Goal: Task Accomplishment & Management: Manage account settings

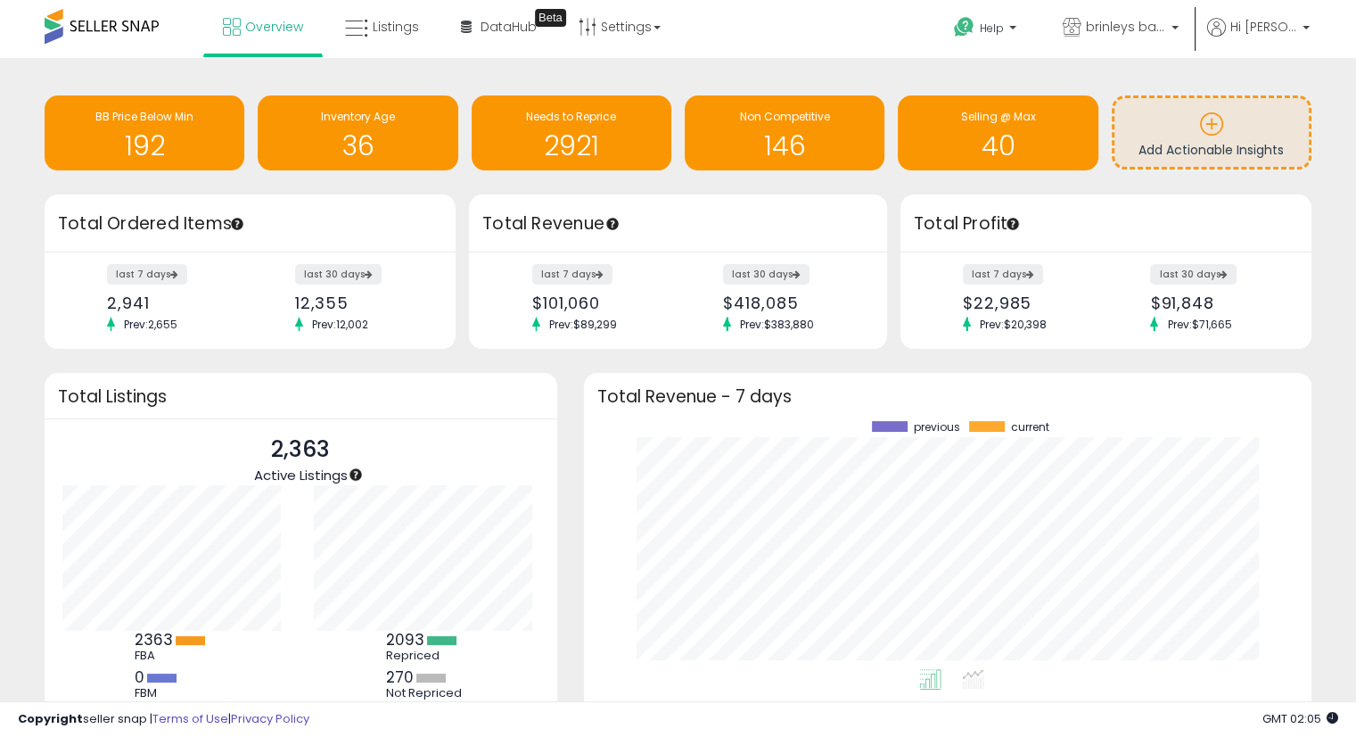
scroll to position [247, 692]
click at [603, 136] on h1 "2921" at bounding box center [572, 145] width 182 height 29
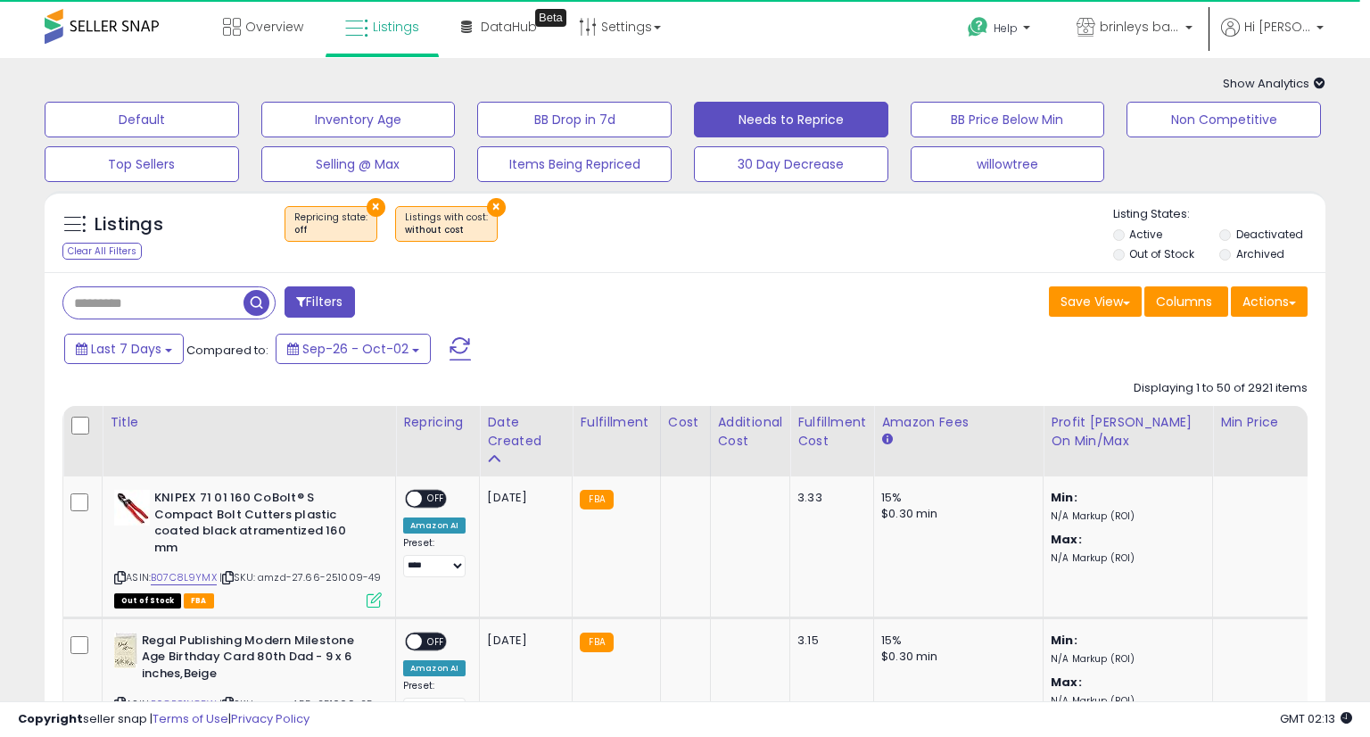
select select "**"
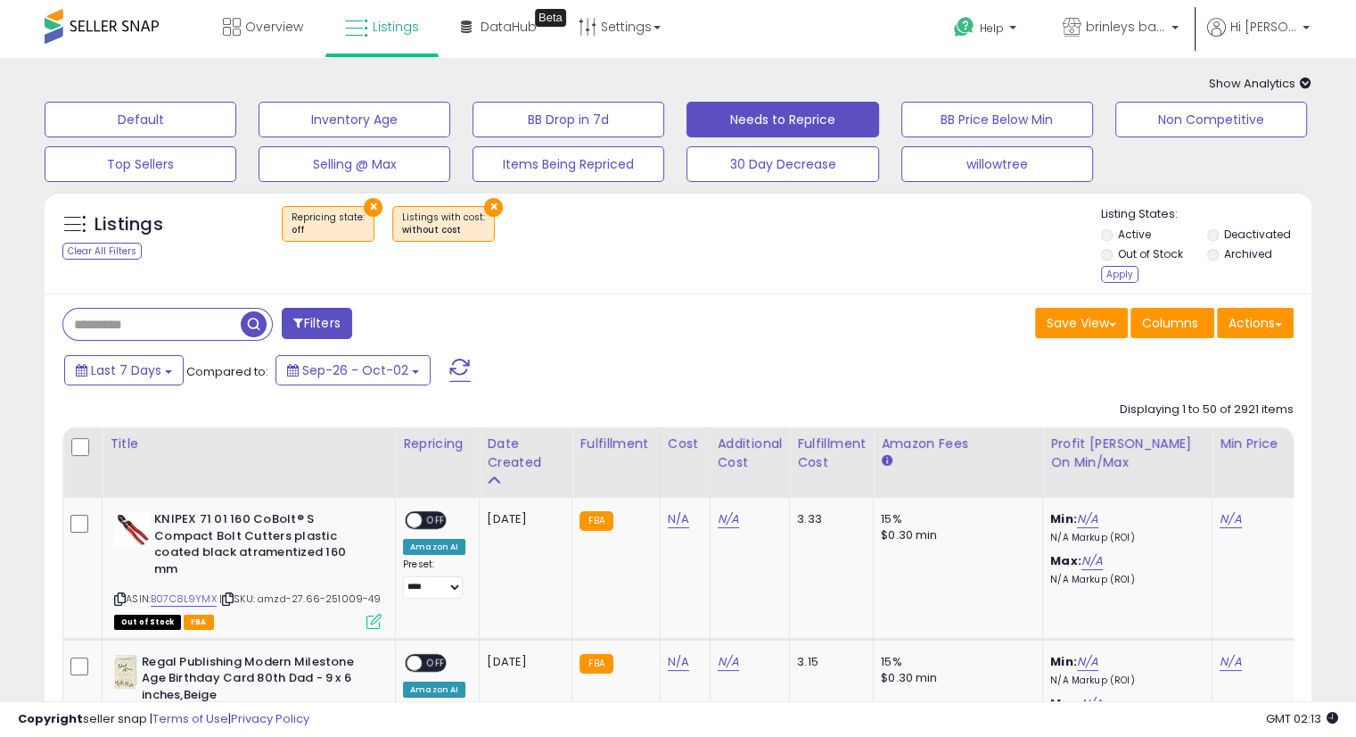
click at [1220, 254] on li "Archived" at bounding box center [1259, 256] width 103 height 20
click at [1216, 241] on li "Deactivated" at bounding box center [1259, 237] width 103 height 20
click at [1115, 270] on div "Apply" at bounding box center [1119, 274] width 37 height 17
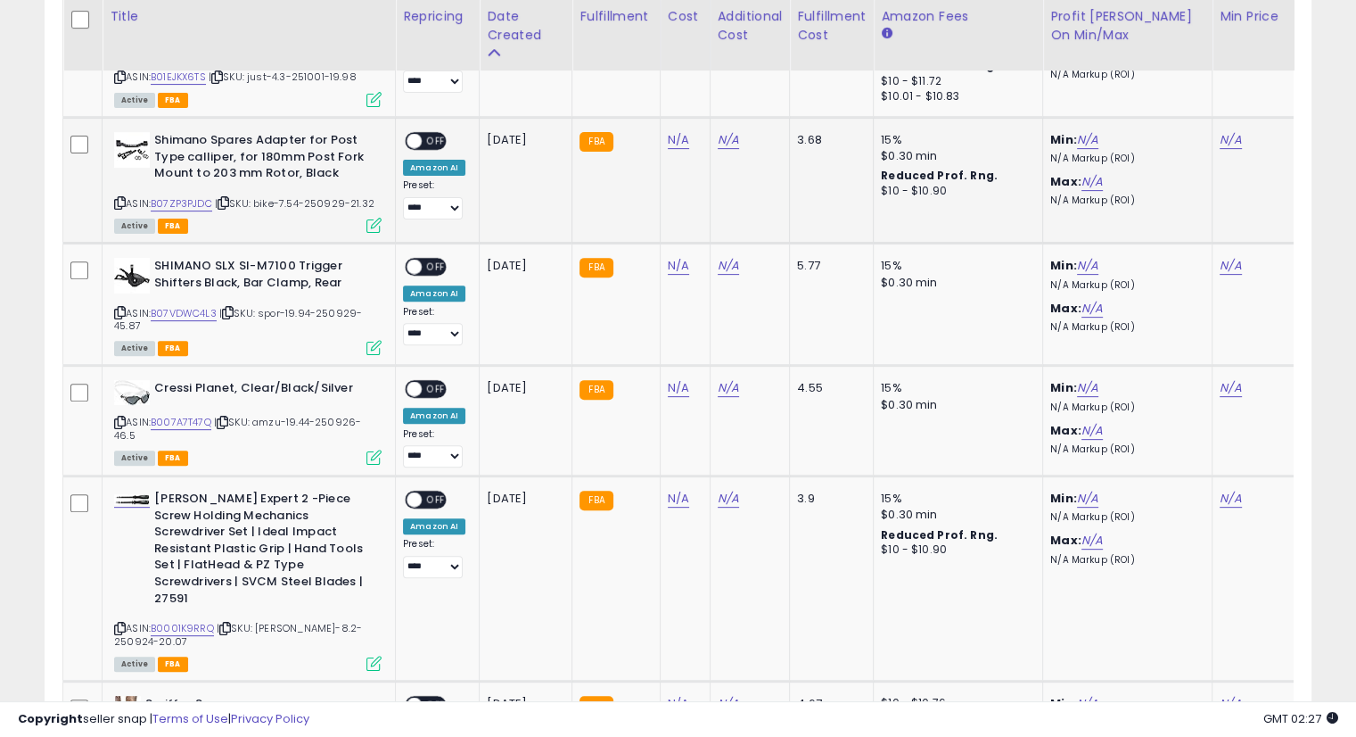
scroll to position [297, 0]
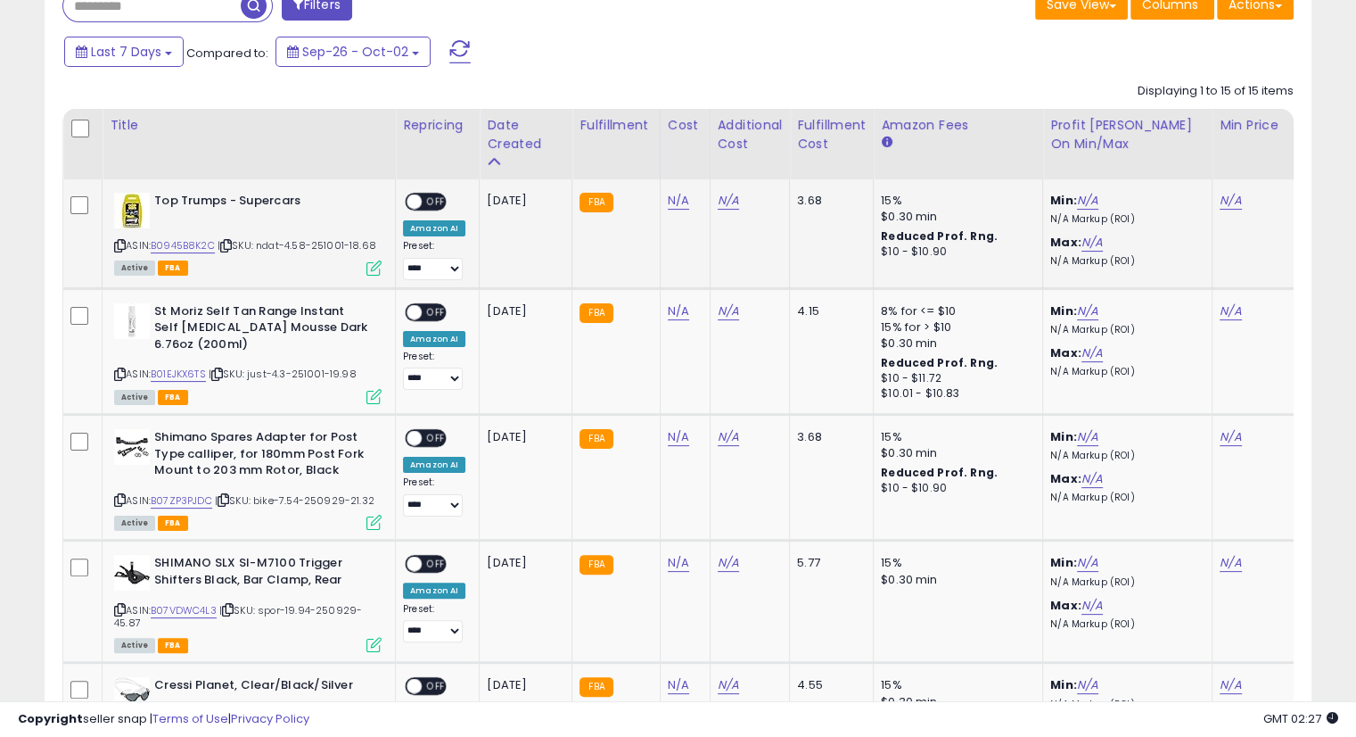
click at [232, 243] on icon at bounding box center [226, 246] width 12 height 10
click at [229, 241] on icon at bounding box center [226, 246] width 12 height 10
click at [232, 243] on icon at bounding box center [226, 246] width 12 height 10
click at [232, 247] on icon at bounding box center [226, 246] width 12 height 10
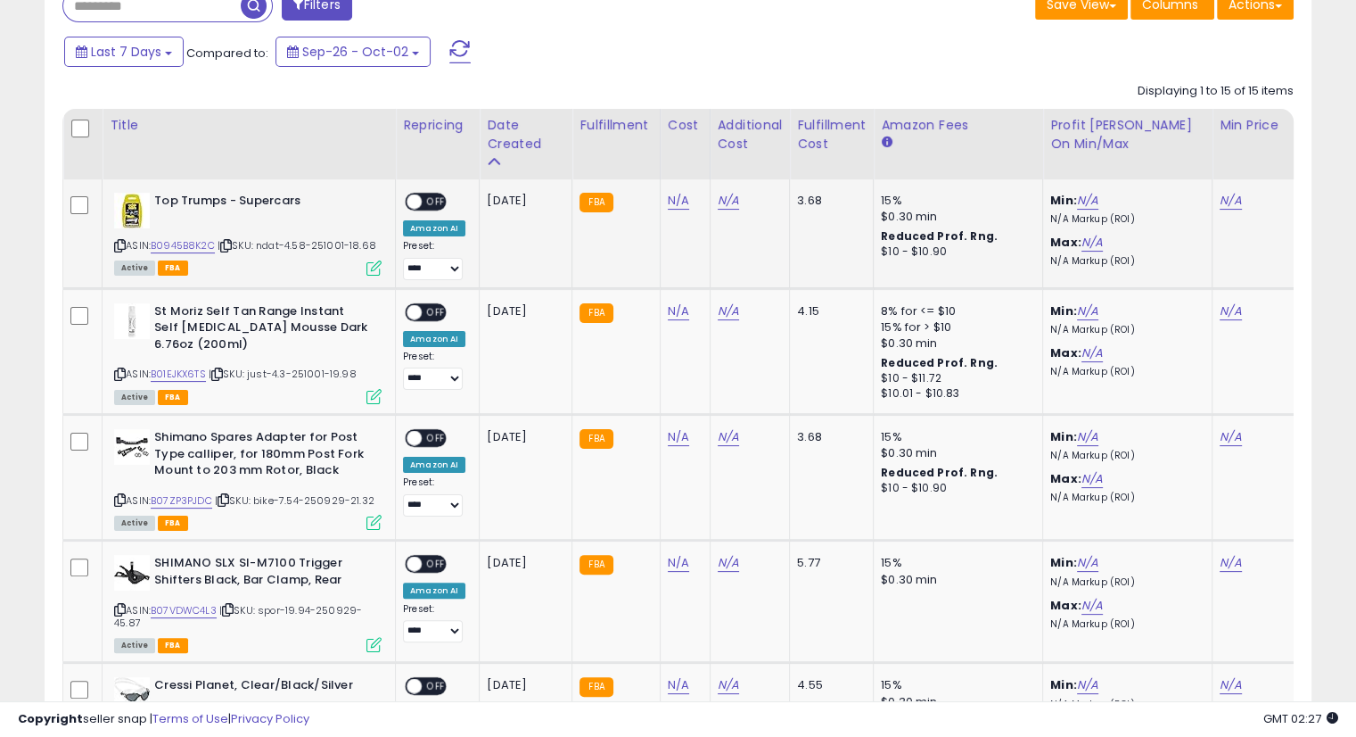
click at [232, 244] on icon at bounding box center [226, 246] width 12 height 10
click at [241, 262] on div "Active FBA" at bounding box center [248, 266] width 268 height 12
click at [229, 244] on icon at bounding box center [226, 246] width 12 height 10
click at [228, 247] on icon at bounding box center [226, 246] width 12 height 10
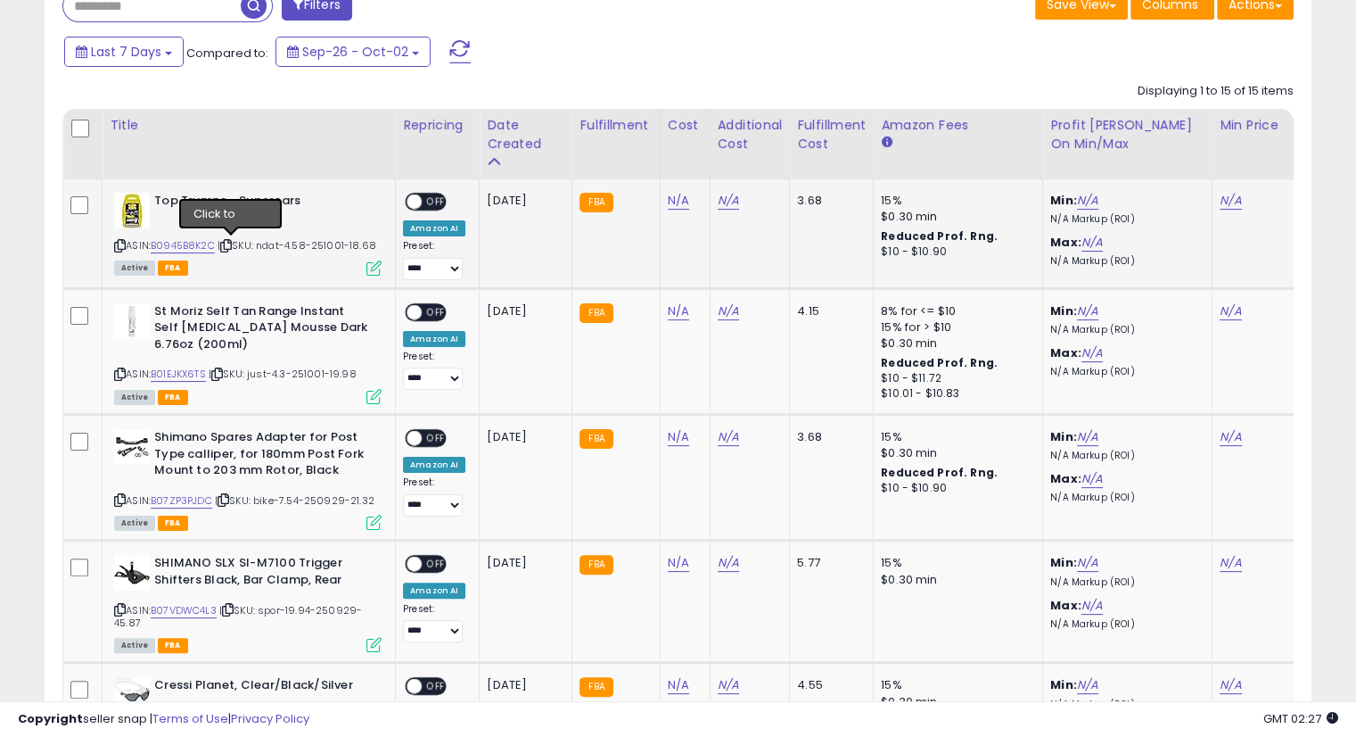
click at [232, 243] on icon at bounding box center [226, 246] width 12 height 10
click at [232, 246] on icon at bounding box center [226, 246] width 12 height 10
click at [231, 244] on icon at bounding box center [226, 246] width 12 height 10
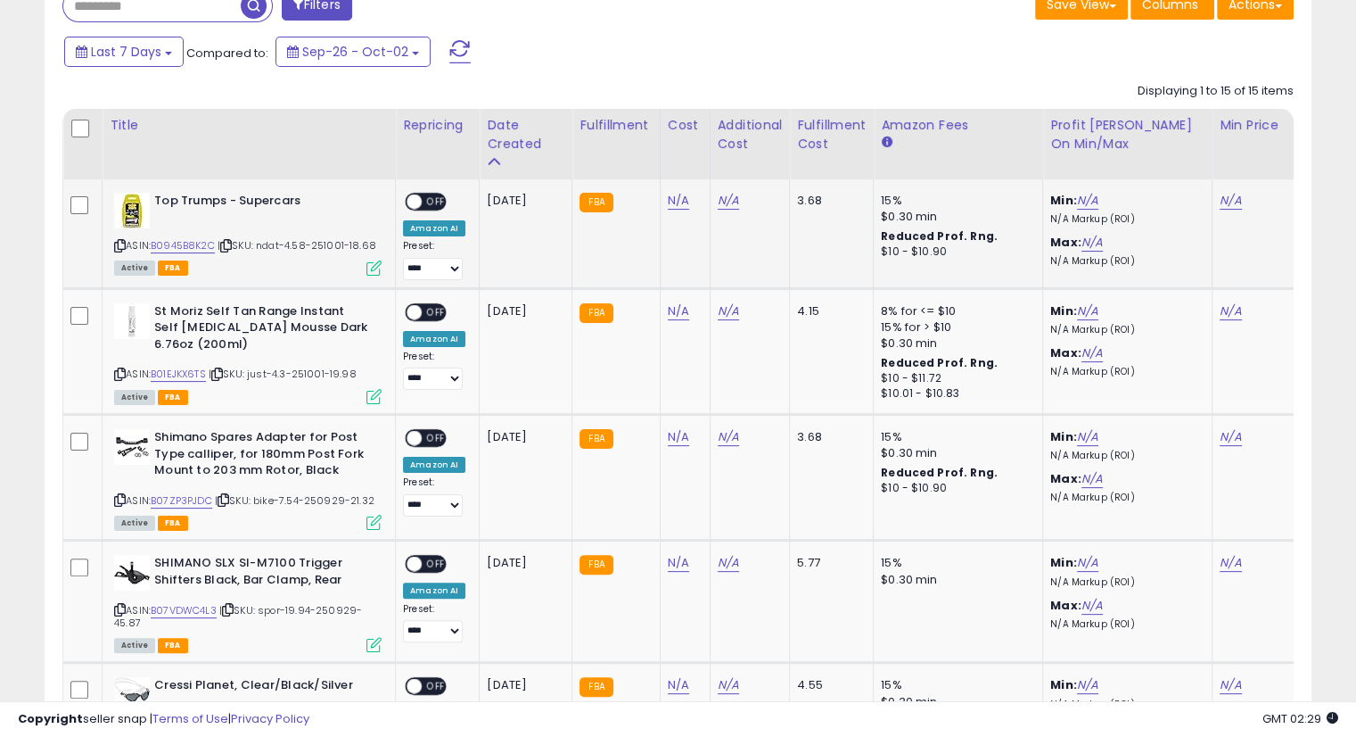
click at [231, 244] on icon at bounding box center [226, 246] width 12 height 10
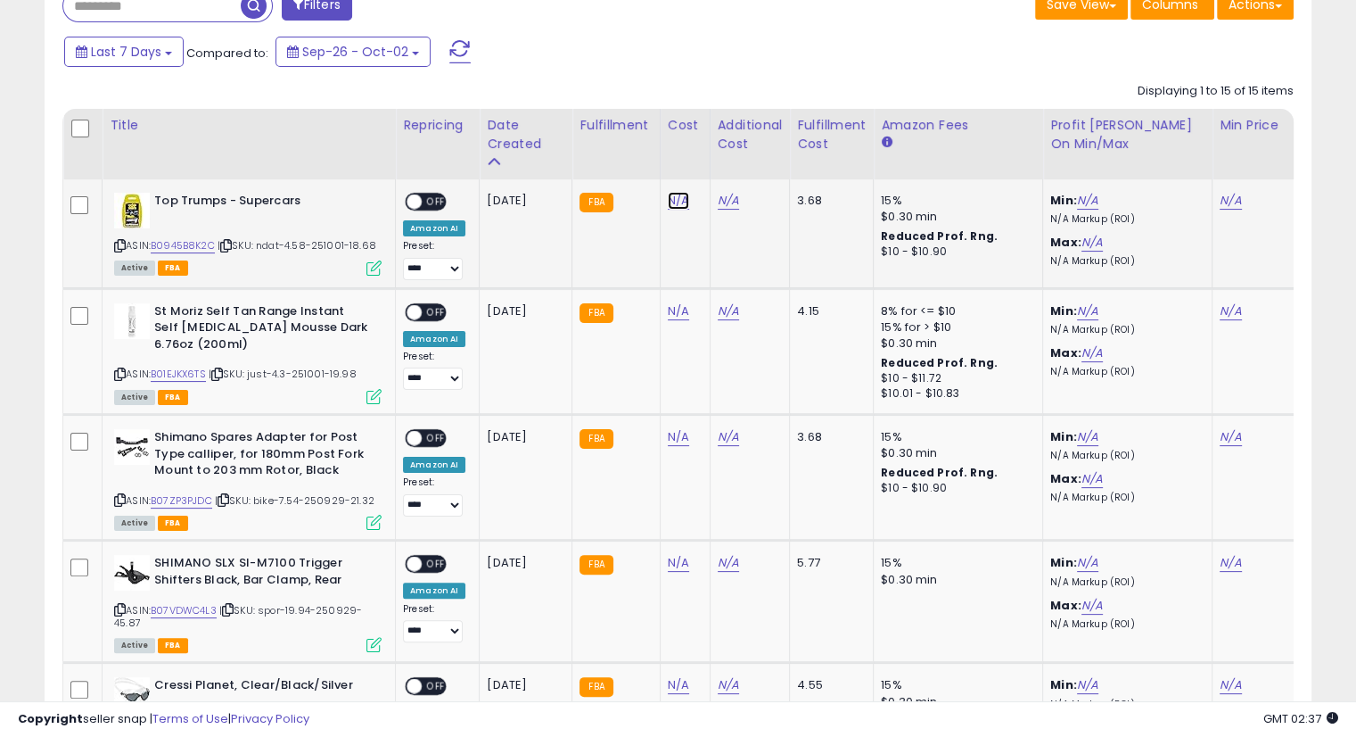
drag, startPoint x: 668, startPoint y: 194, endPoint x: 683, endPoint y: 201, distance: 16.4
click at [668, 194] on link "N/A" at bounding box center [678, 201] width 21 height 18
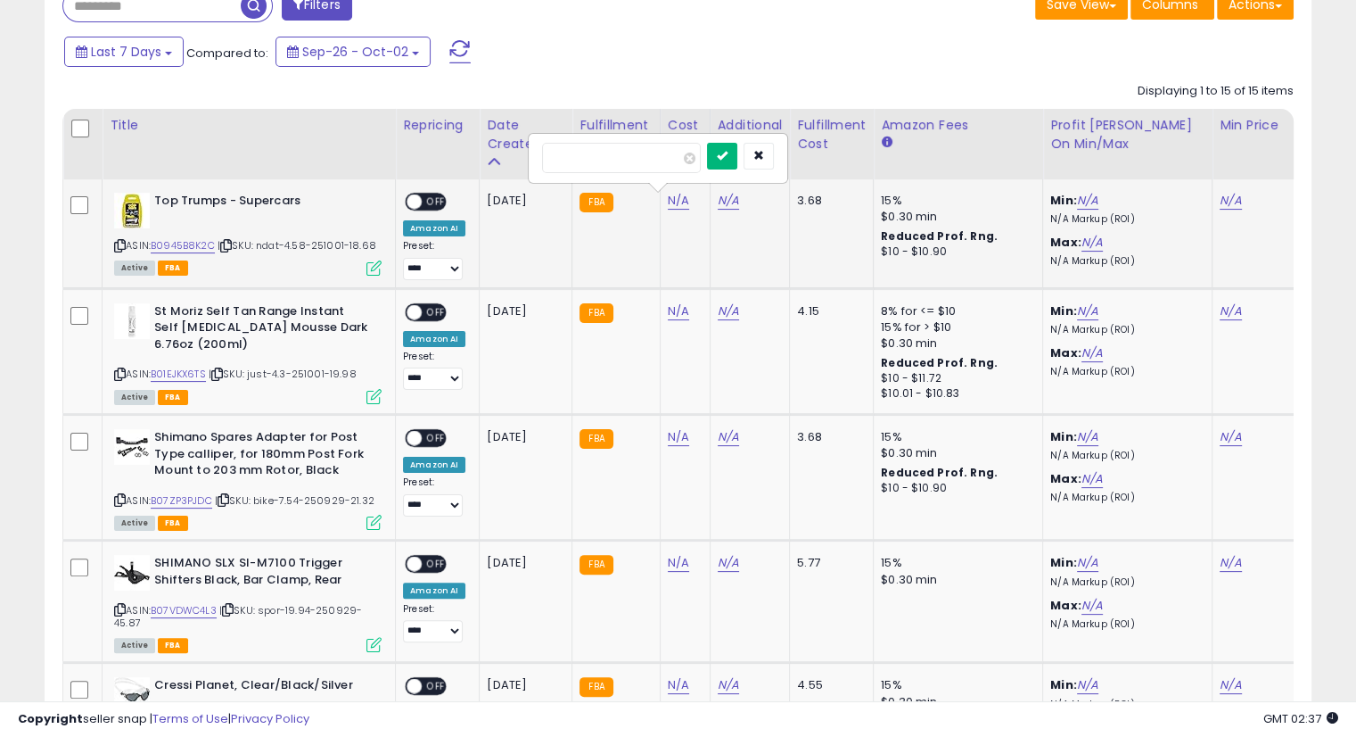
type input "****"
click at [728, 150] on icon "submit" at bounding box center [722, 155] width 11 height 11
click at [728, 133] on icon "submit" at bounding box center [722, 137] width 11 height 11
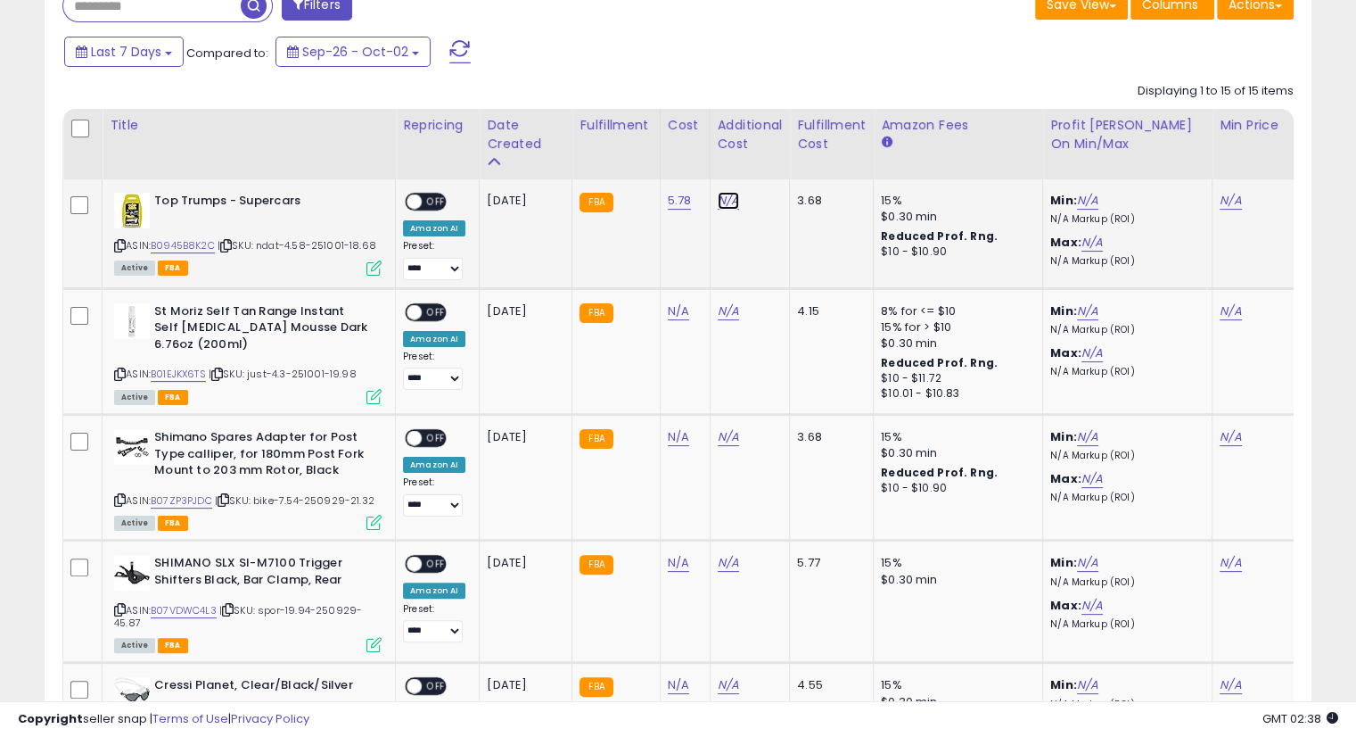
click at [731, 199] on link "N/A" at bounding box center [728, 201] width 21 height 18
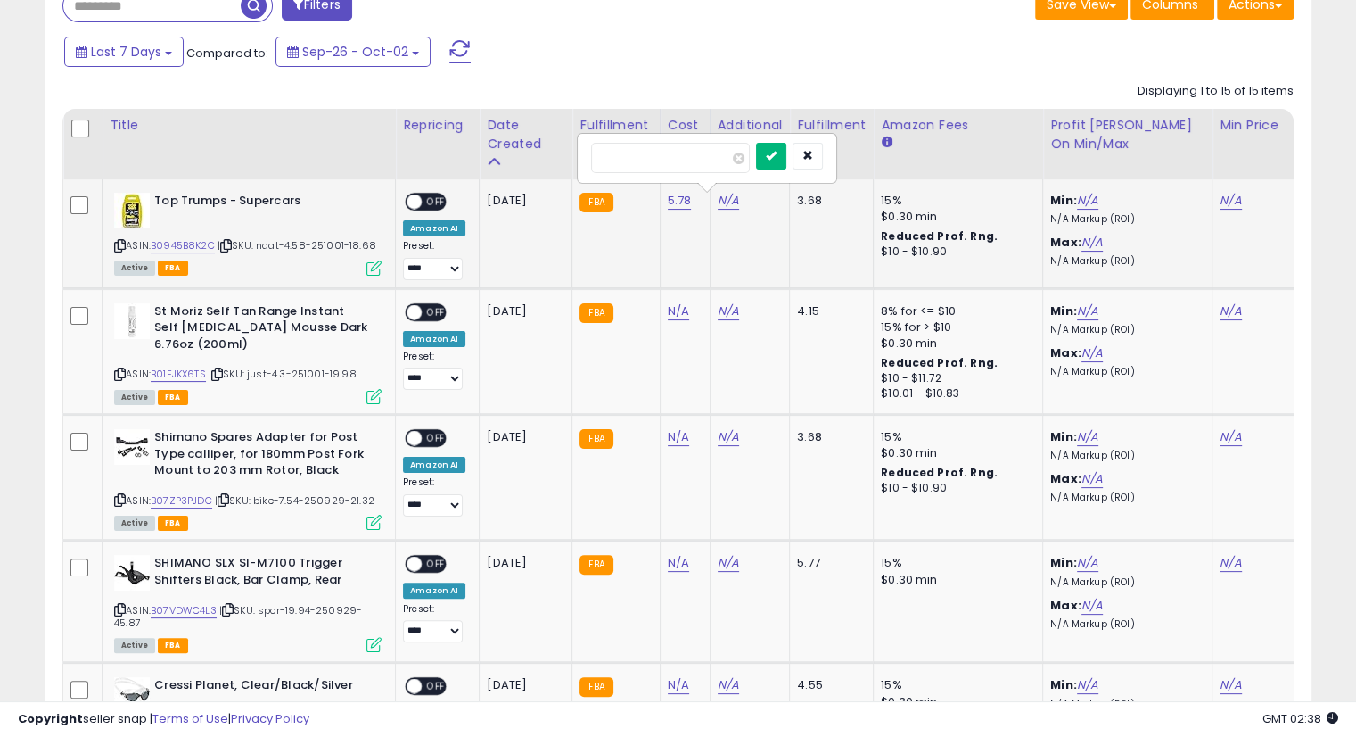
type input "****"
click at [777, 154] on icon "submit" at bounding box center [771, 155] width 11 height 11
click at [777, 136] on icon "submit" at bounding box center [771, 137] width 11 height 11
click at [1230, 202] on link "N/A" at bounding box center [1230, 201] width 21 height 18
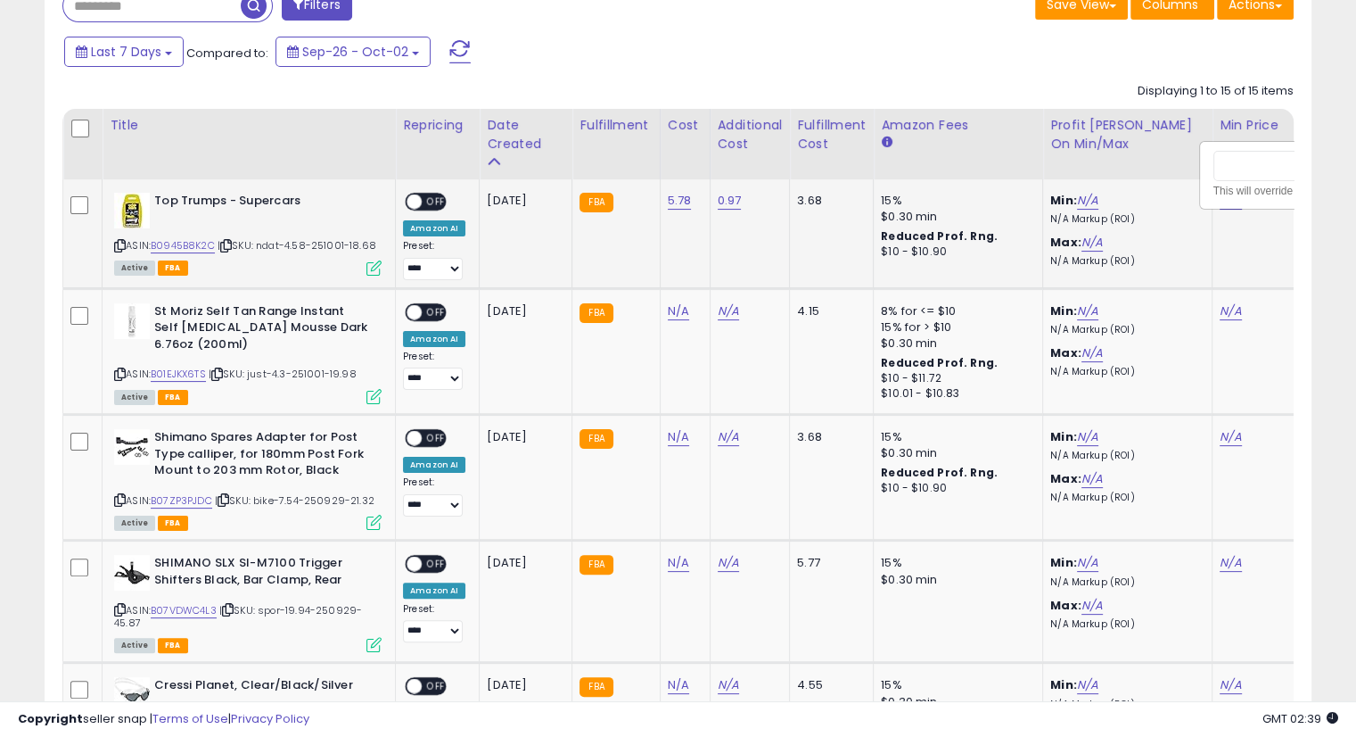
scroll to position [0, 108]
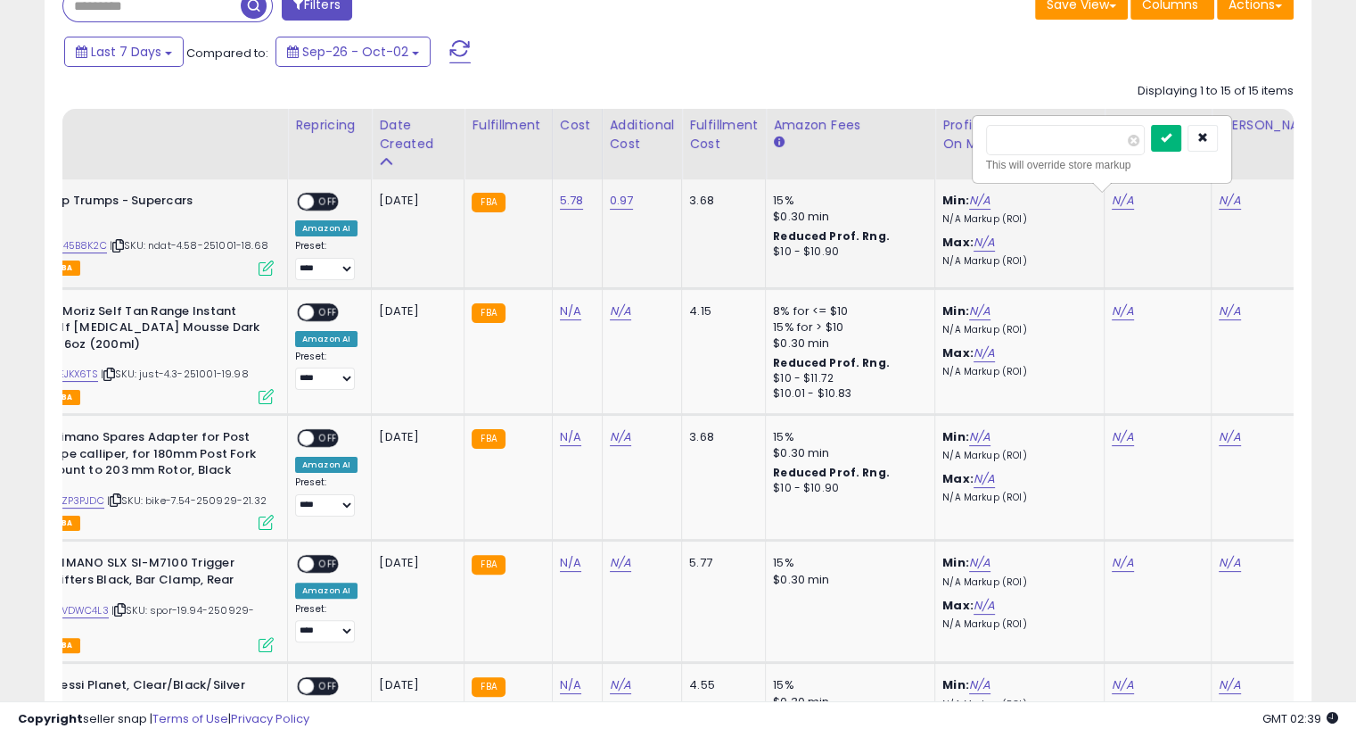
type input "*****"
click at [1172, 143] on icon "submit" at bounding box center [1166, 137] width 11 height 11
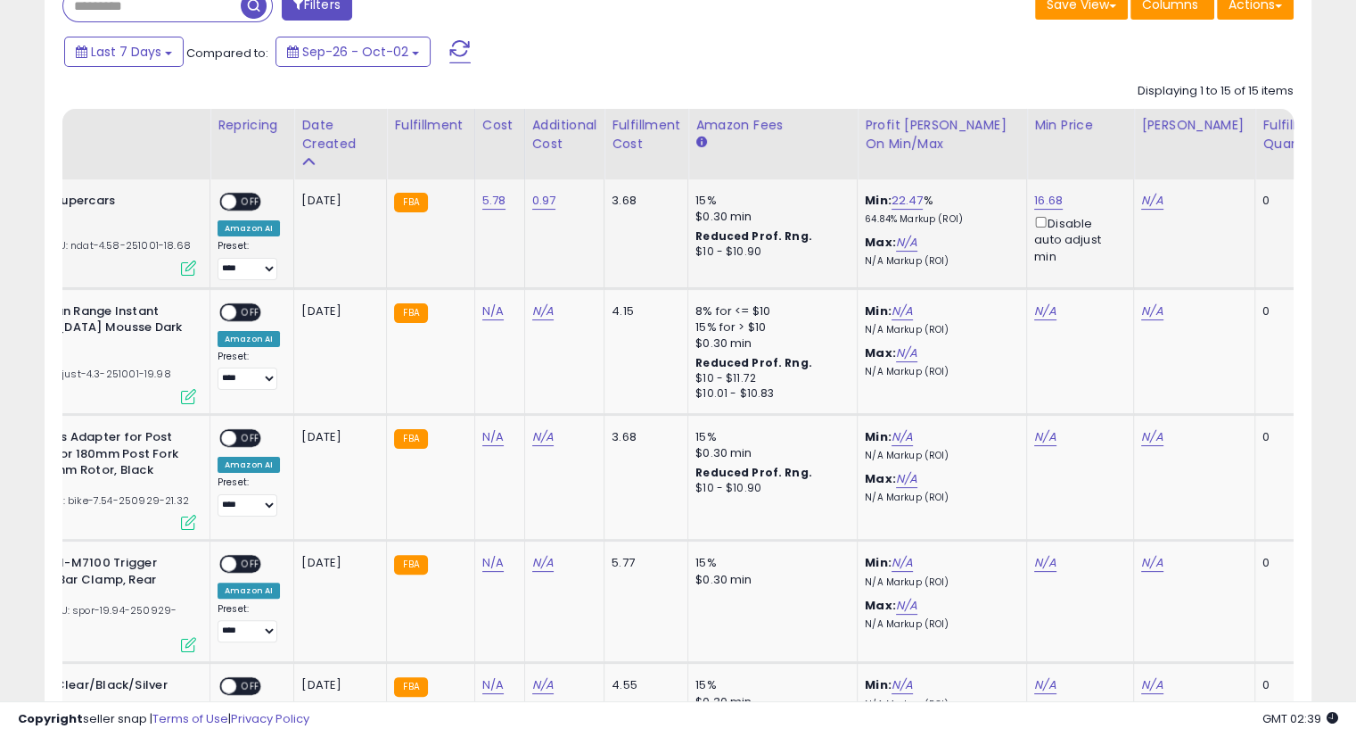
scroll to position [0, 318]
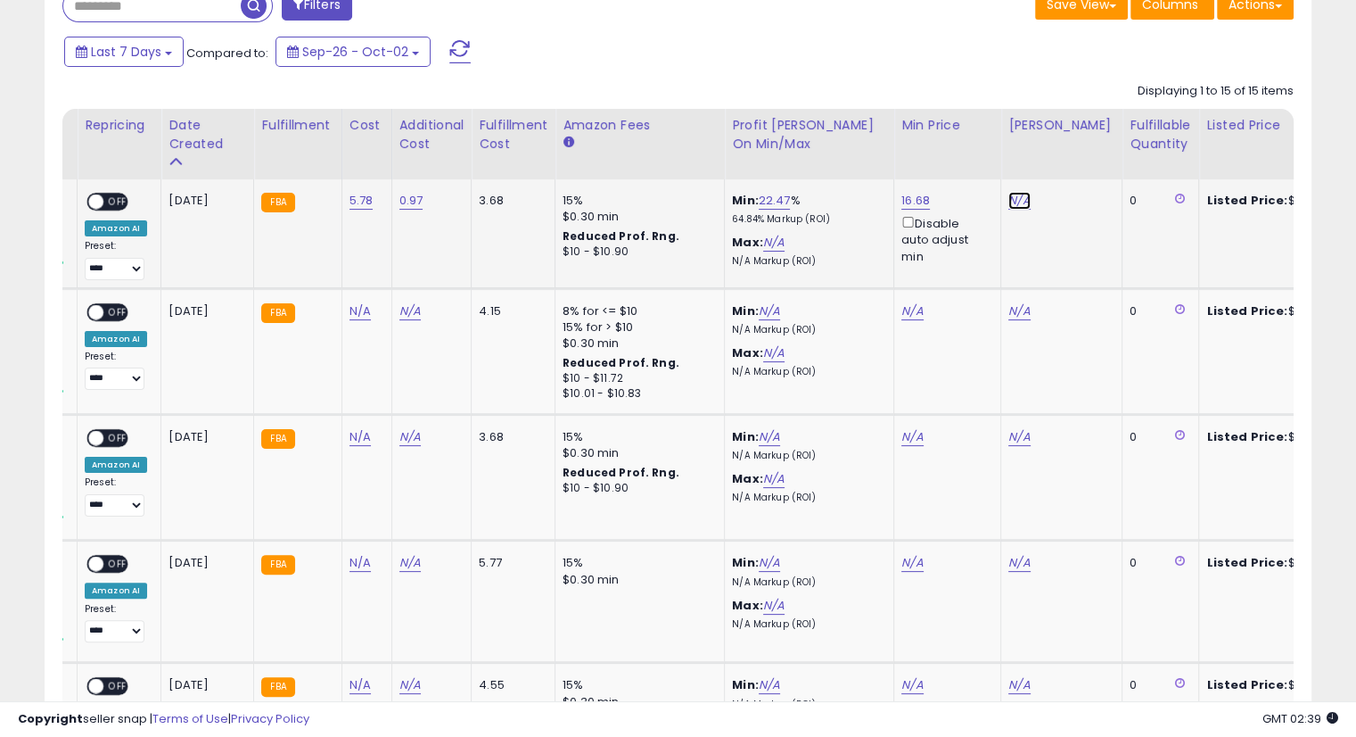
click at [1009, 204] on link "N/A" at bounding box center [1019, 201] width 21 height 18
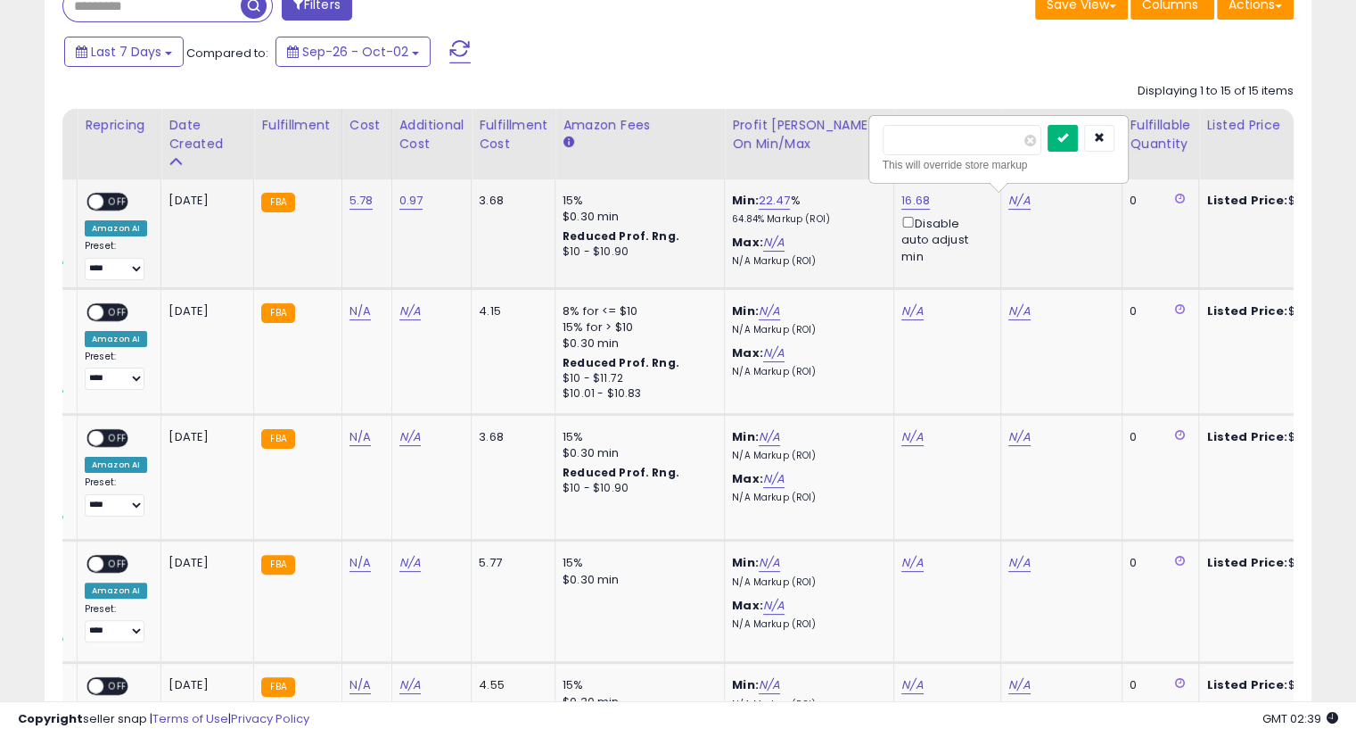
type input "*****"
click at [1078, 151] on button "submit" at bounding box center [1063, 138] width 30 height 27
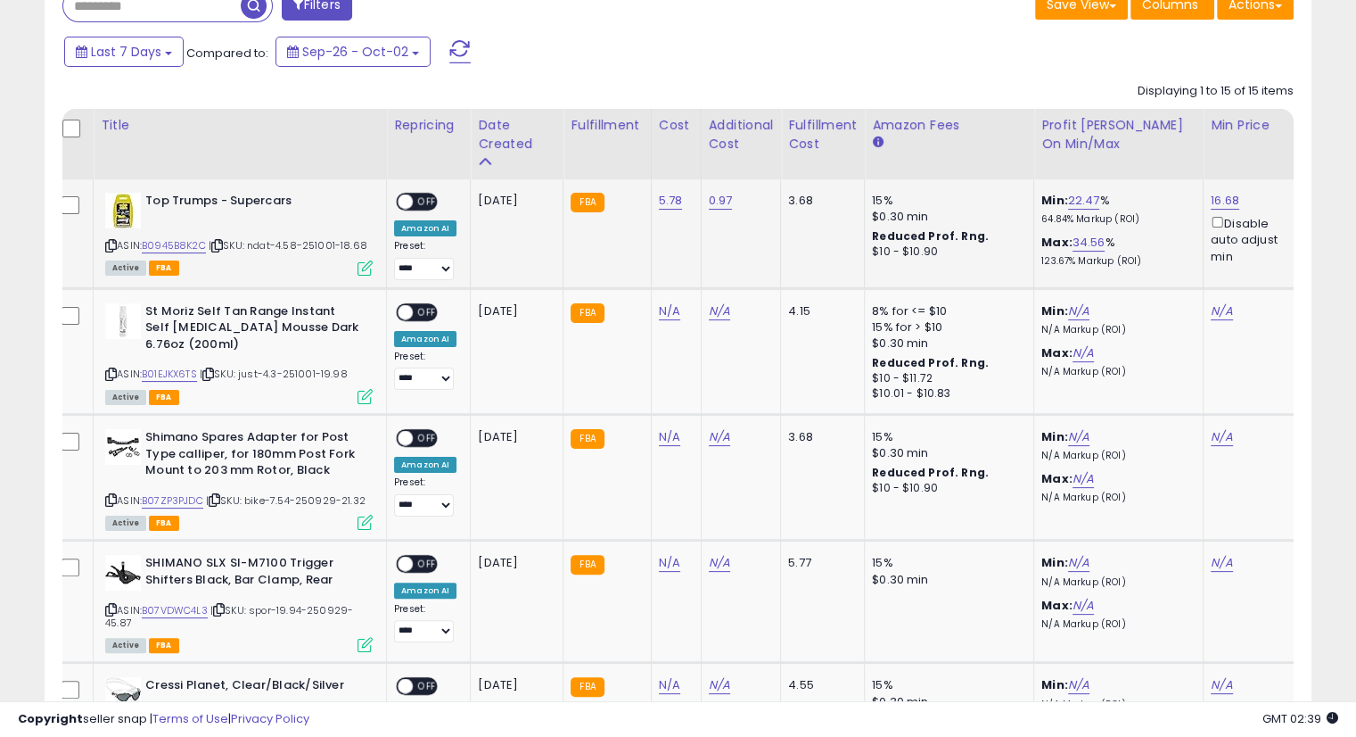
scroll to position [0, 0]
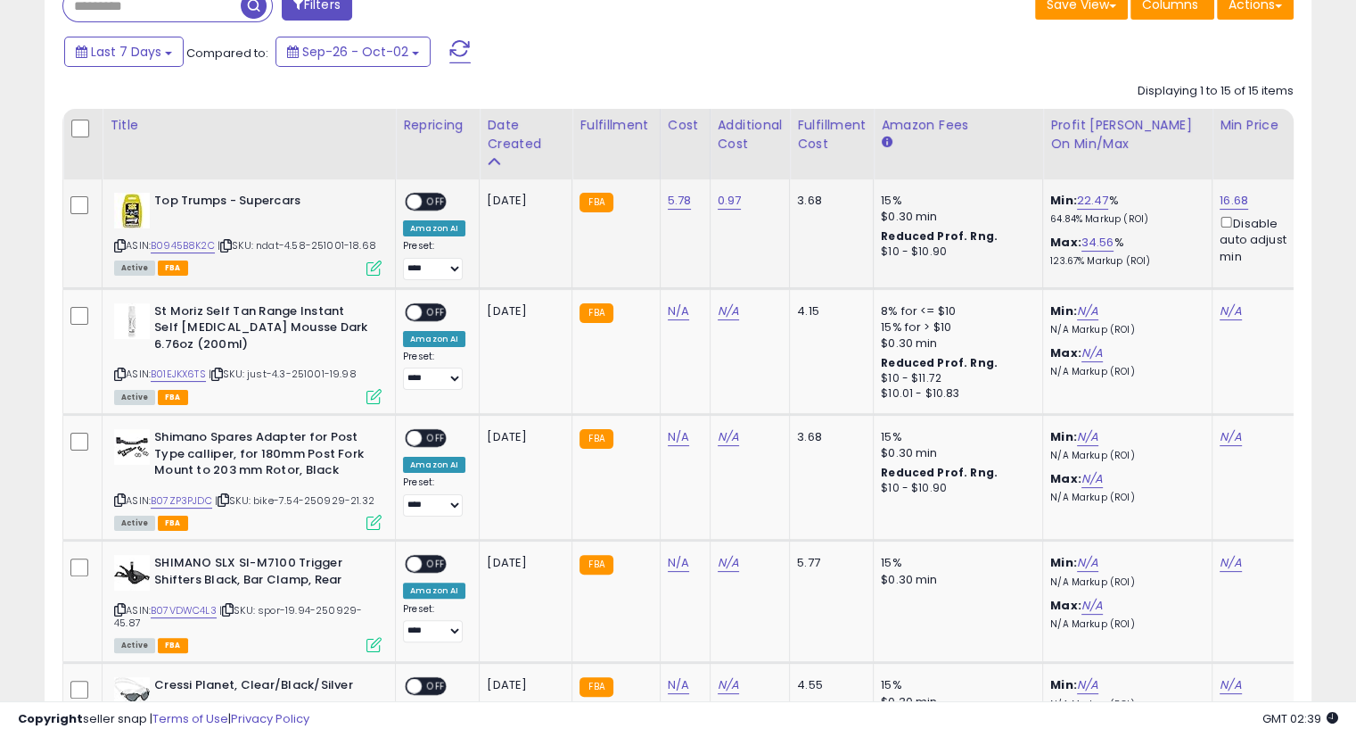
click at [425, 210] on div "ON OFF" at bounding box center [426, 201] width 42 height 19
click at [439, 202] on span "OFF" at bounding box center [436, 201] width 29 height 15
click at [219, 370] on icon at bounding box center [217, 374] width 12 height 10
click at [223, 372] on icon at bounding box center [217, 374] width 12 height 10
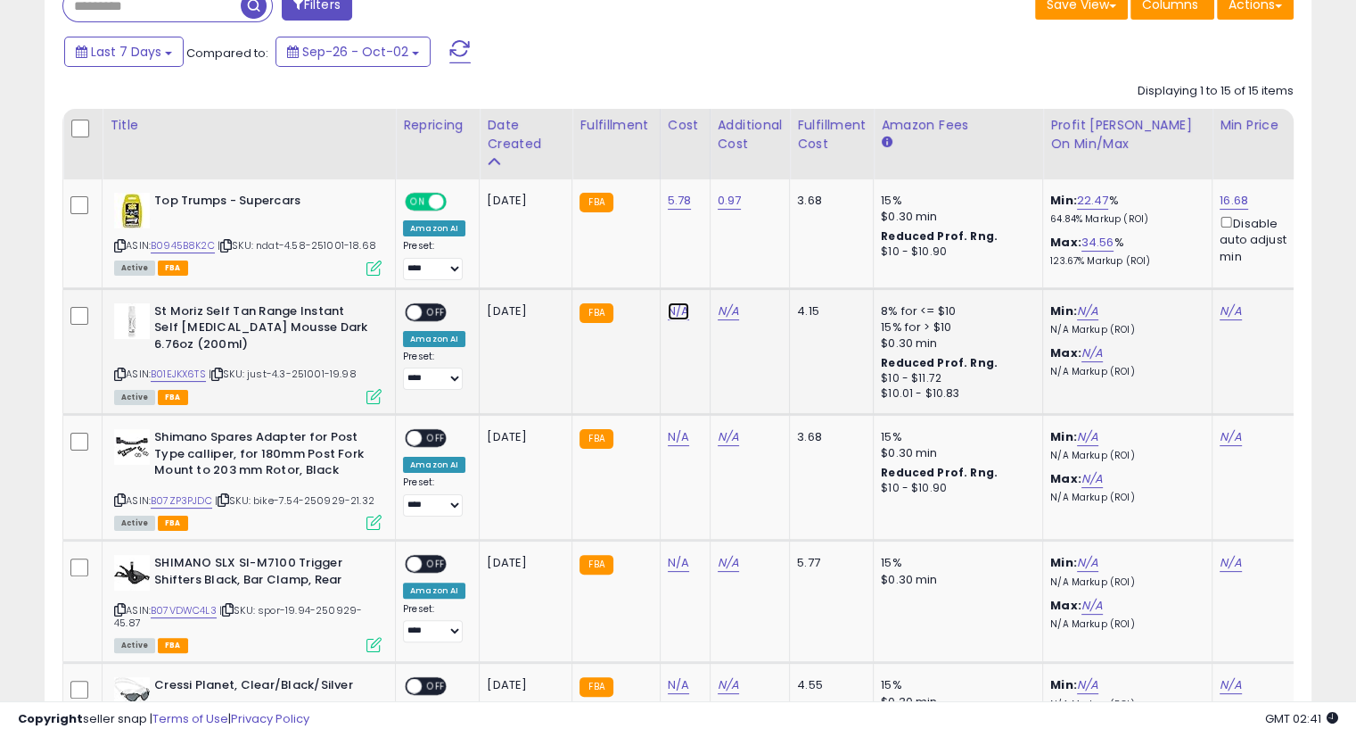
drag, startPoint x: 673, startPoint y: 312, endPoint x: 734, endPoint y: 336, distance: 65.3
click at [673, 312] on link "N/A" at bounding box center [678, 311] width 21 height 18
type input "***"
click at [738, 272] on button "submit" at bounding box center [722, 265] width 30 height 27
click at [728, 242] on icon "submit" at bounding box center [722, 247] width 11 height 11
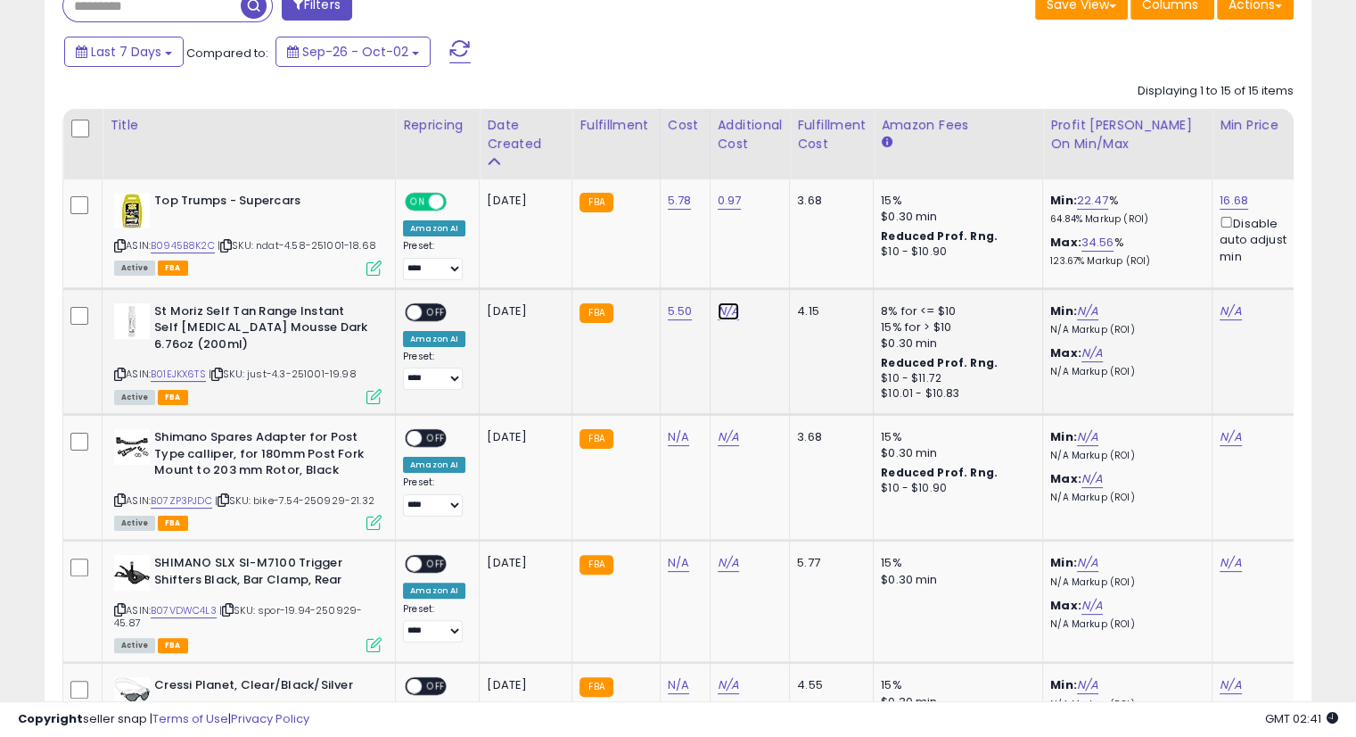
click at [728, 304] on link "N/A" at bounding box center [728, 311] width 21 height 18
type input "****"
click at [777, 265] on icon "submit" at bounding box center [771, 265] width 11 height 11
click at [777, 247] on icon "submit" at bounding box center [771, 247] width 11 height 11
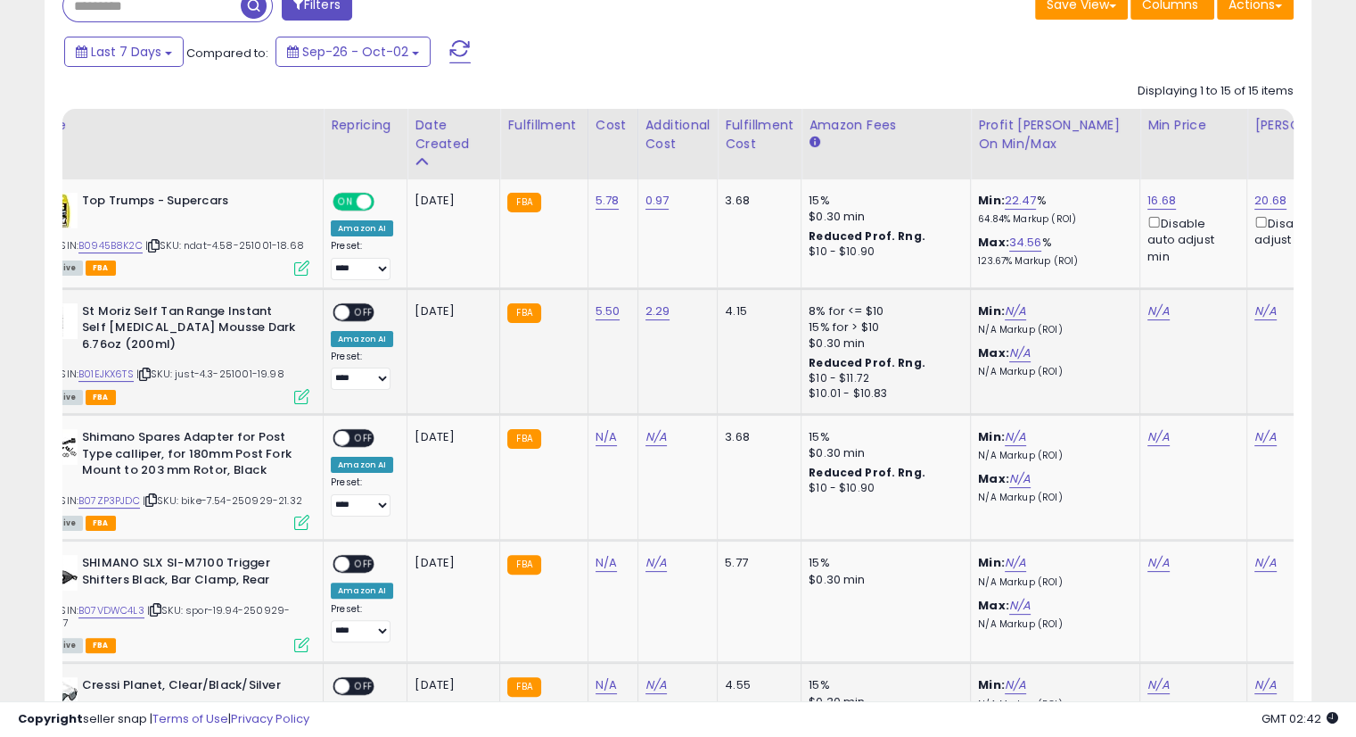
scroll to position [0, 74]
click at [1148, 308] on link "N/A" at bounding box center [1156, 311] width 21 height 18
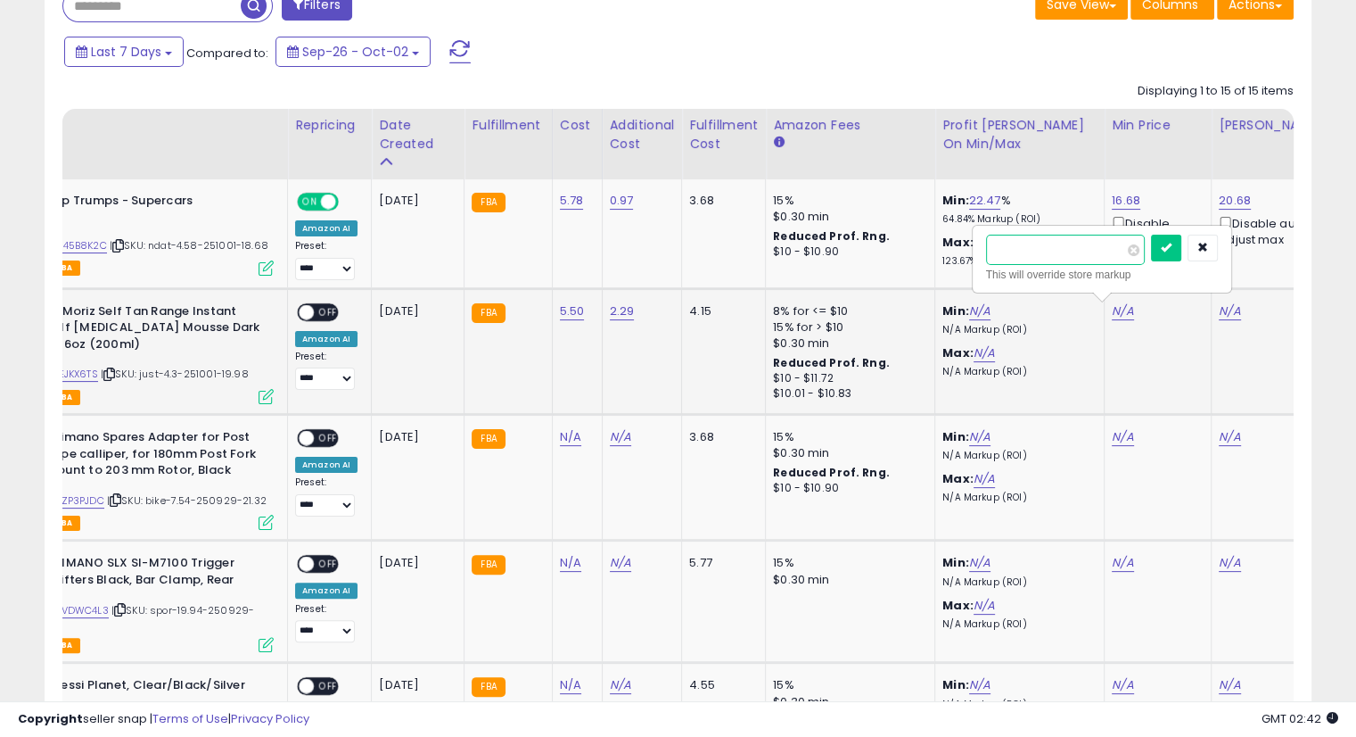
click at [1077, 246] on input "number" at bounding box center [1065, 250] width 159 height 30
type input "*****"
click at [1172, 245] on icon "submit" at bounding box center [1166, 247] width 11 height 11
click at [1223, 312] on link "N/A" at bounding box center [1229, 311] width 21 height 18
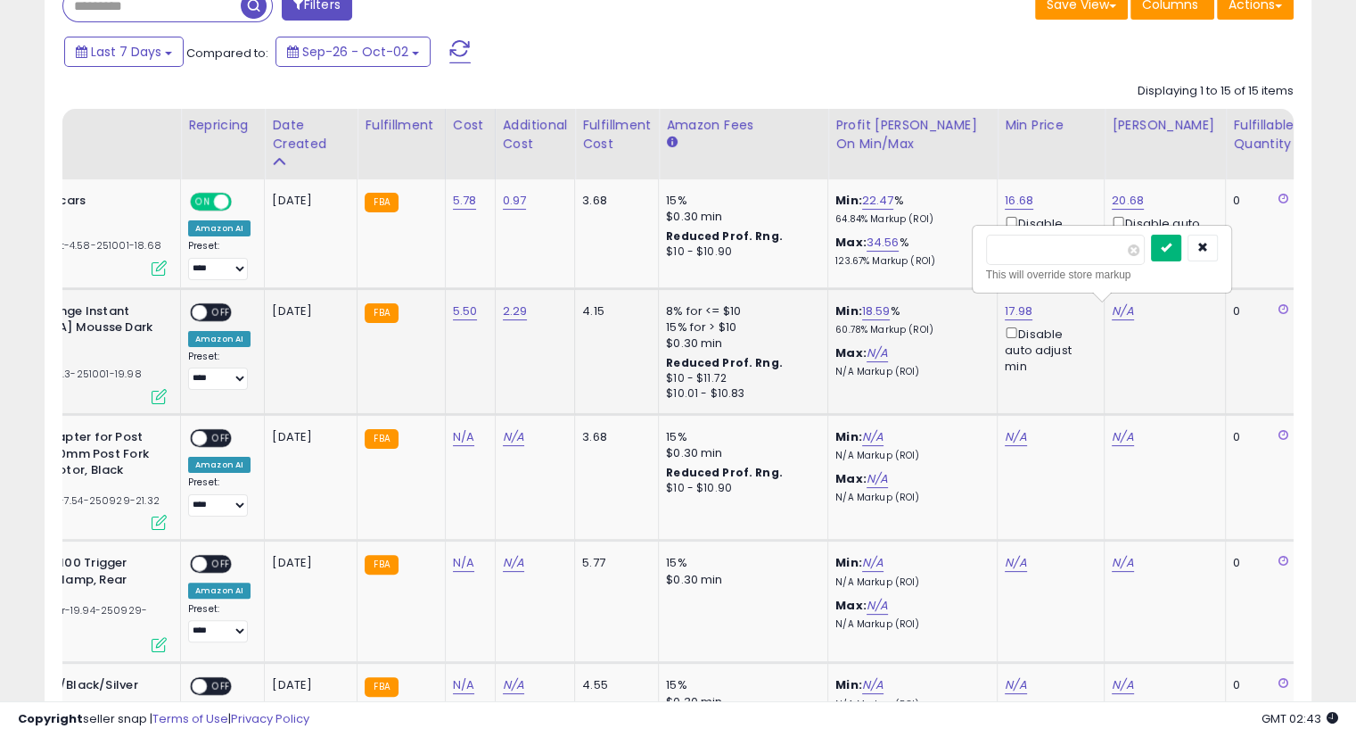
type input "*****"
click at [1172, 248] on icon "submit" at bounding box center [1166, 247] width 11 height 11
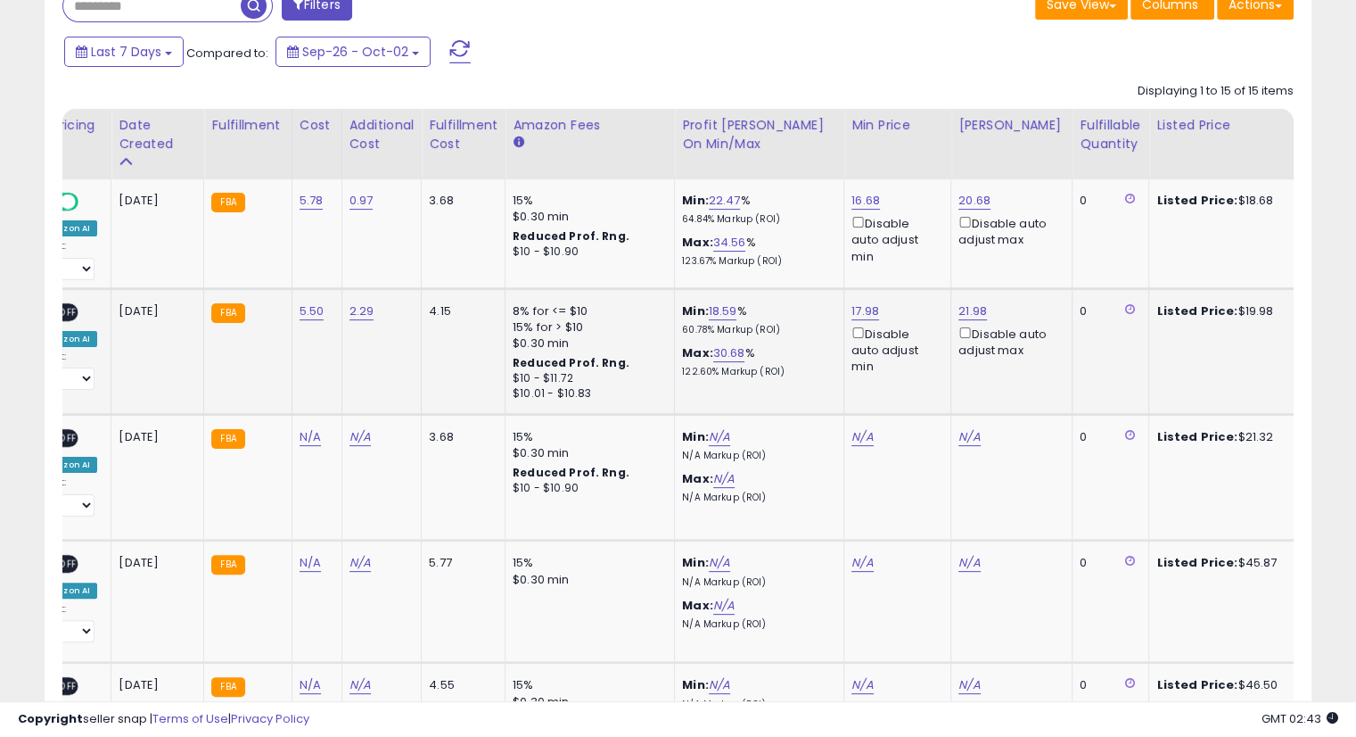
scroll to position [0, 114]
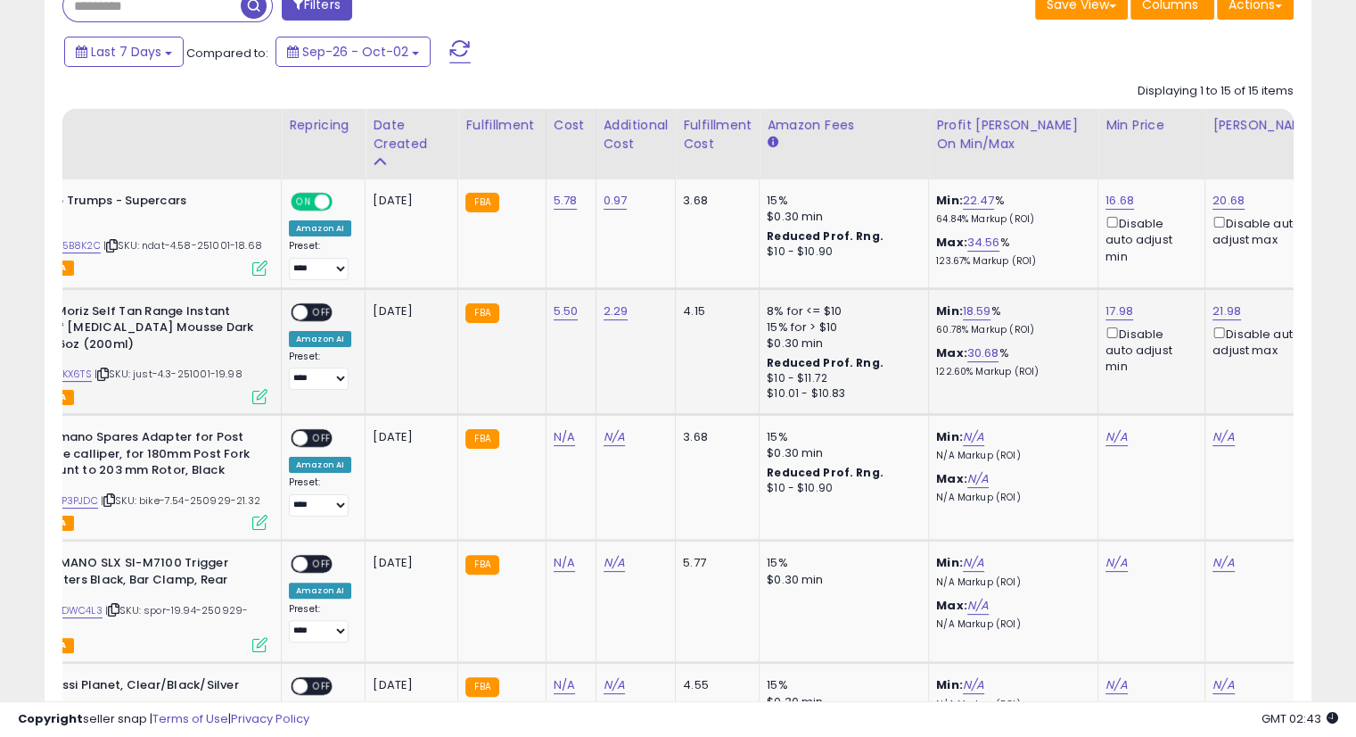
drag, startPoint x: 310, startPoint y: 308, endPoint x: 334, endPoint y: 322, distance: 28.0
click at [311, 308] on span "OFF" at bounding box center [322, 311] width 29 height 15
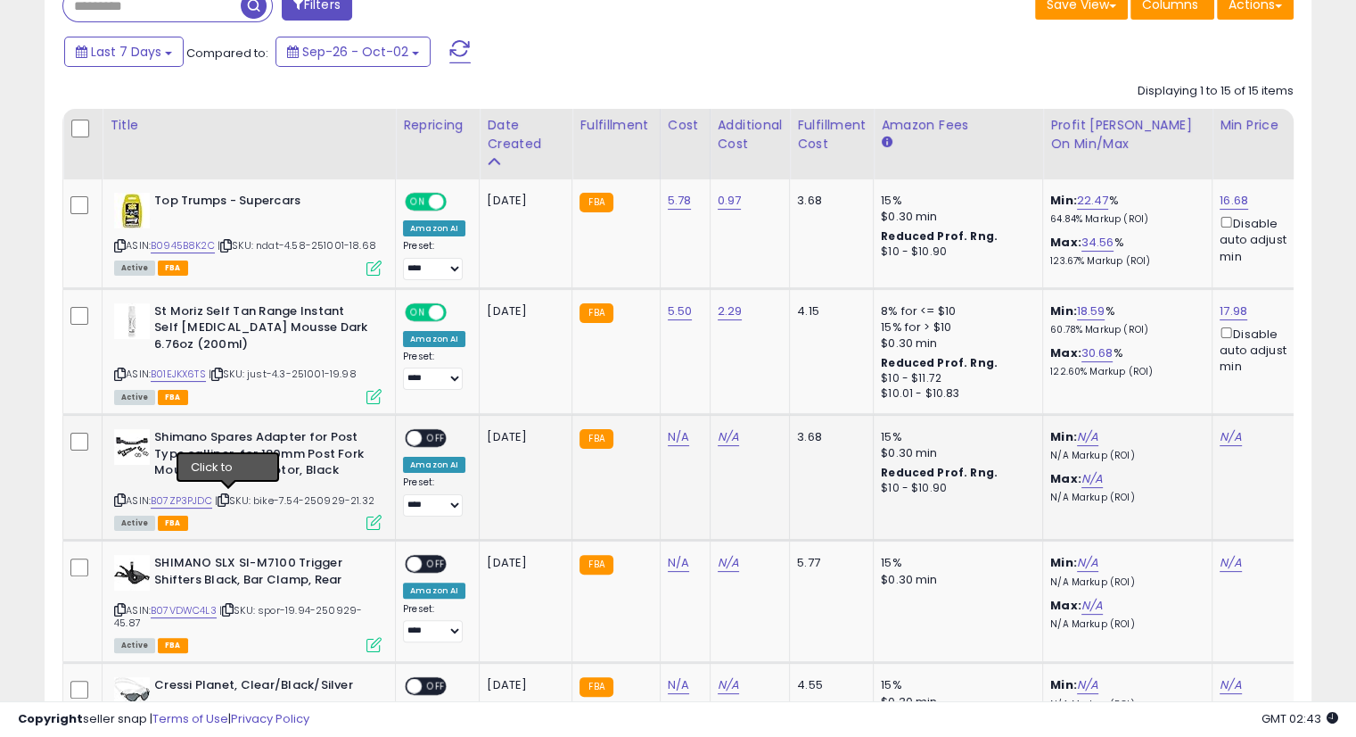
click at [227, 497] on icon at bounding box center [224, 500] width 12 height 10
drag, startPoint x: 669, startPoint y: 436, endPoint x: 715, endPoint y: 445, distance: 47.2
click at [669, 436] on link "N/A" at bounding box center [678, 437] width 21 height 18
type input "****"
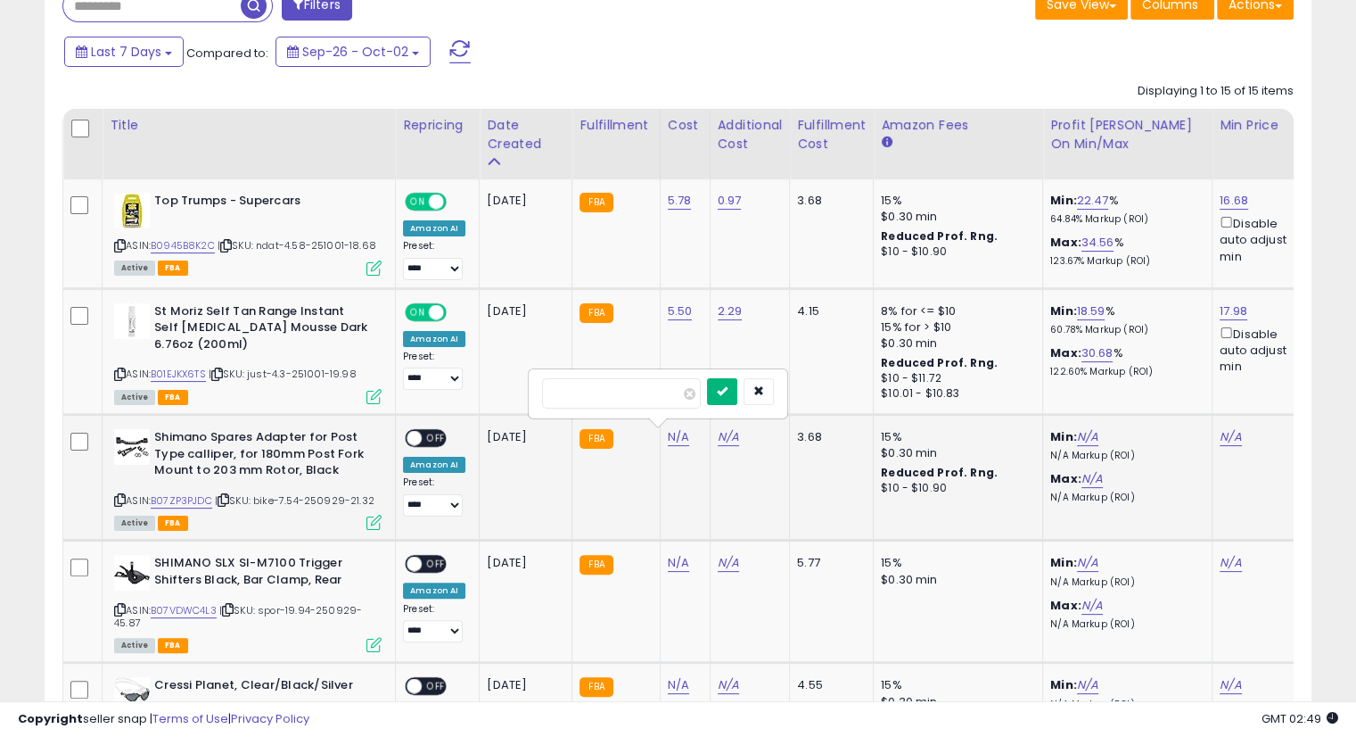
click at [728, 386] on icon "submit" at bounding box center [722, 390] width 11 height 11
click at [753, 393] on div "{"error":"Unexpected Error"}" at bounding box center [658, 401] width 232 height 18
click at [738, 382] on button "submit" at bounding box center [722, 373] width 30 height 27
click at [721, 436] on link "N/A" at bounding box center [728, 437] width 21 height 18
type input "****"
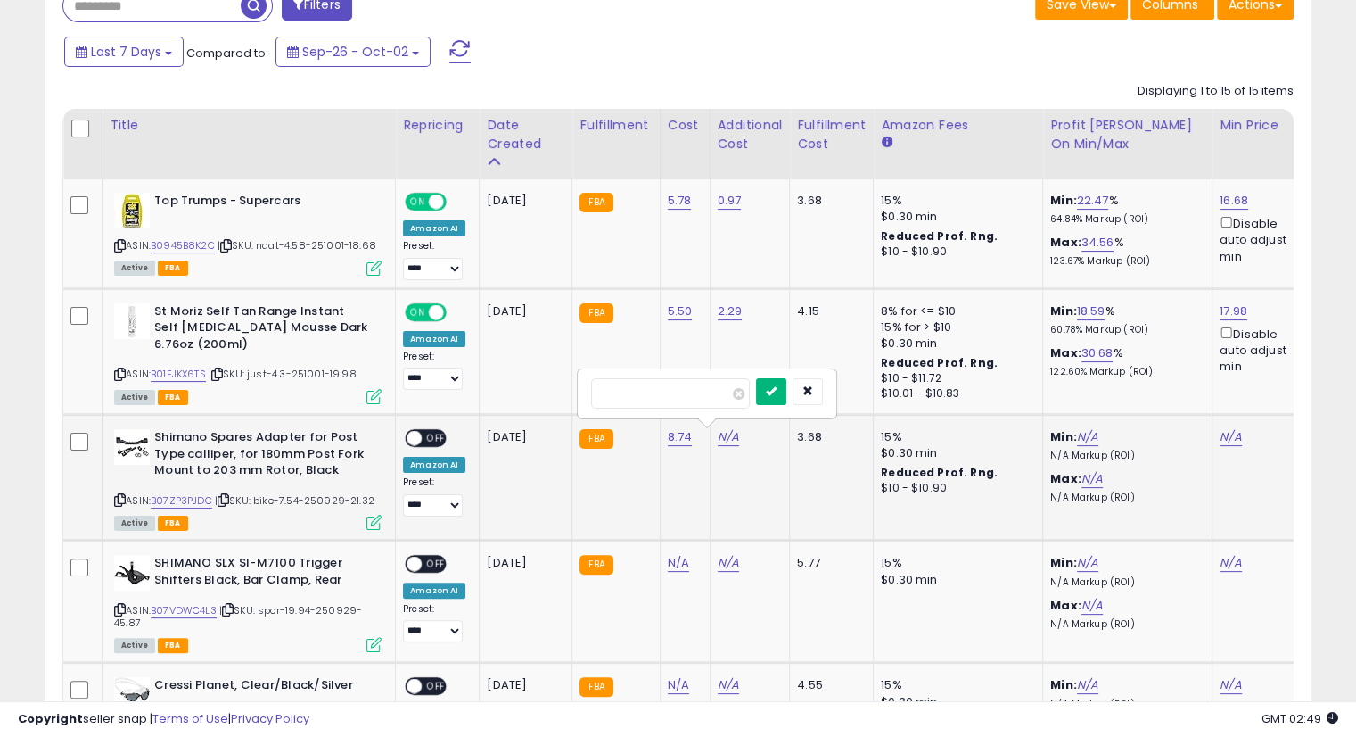
click at [777, 393] on icon "submit" at bounding box center [771, 390] width 11 height 11
click at [796, 393] on div "{"error":"Unexpected Error"}" at bounding box center [707, 401] width 232 height 18
click at [777, 373] on icon "submit" at bounding box center [771, 372] width 11 height 11
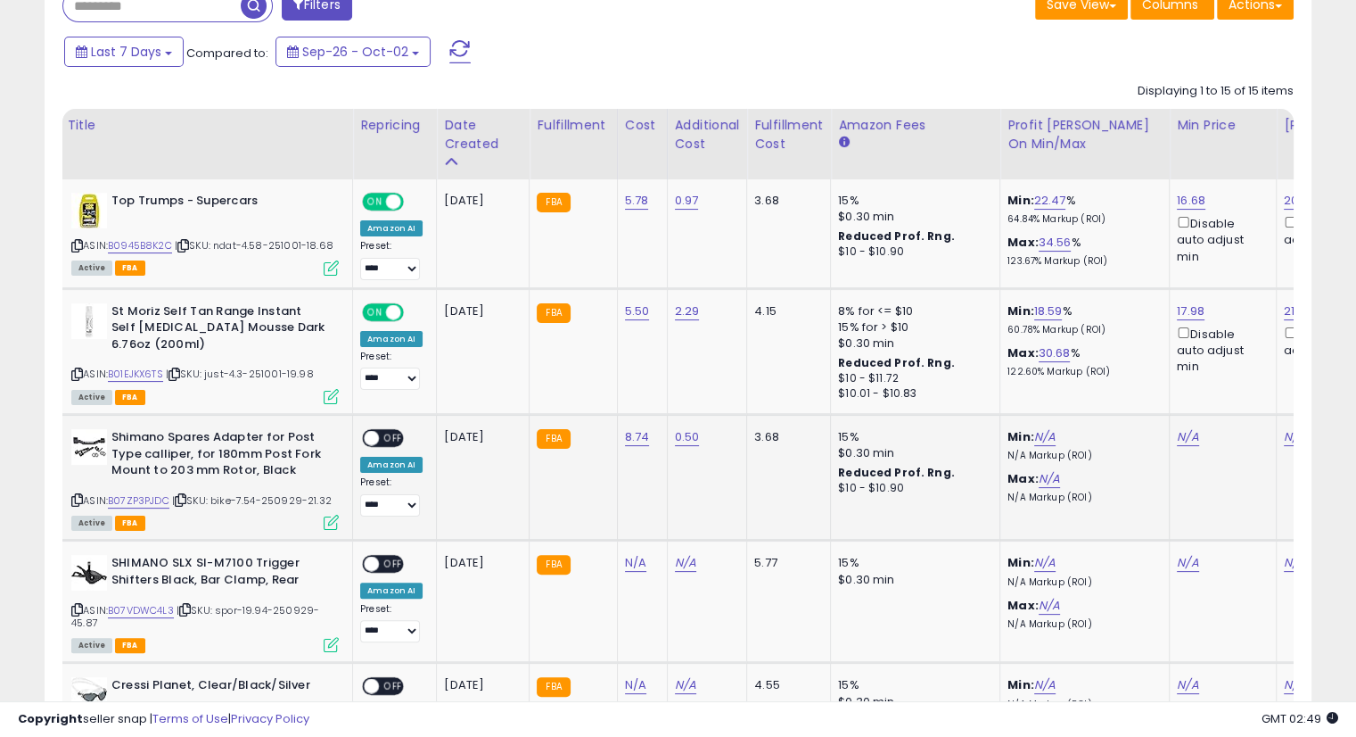
scroll to position [0, 44]
click at [1176, 430] on link "N/A" at bounding box center [1186, 437] width 21 height 18
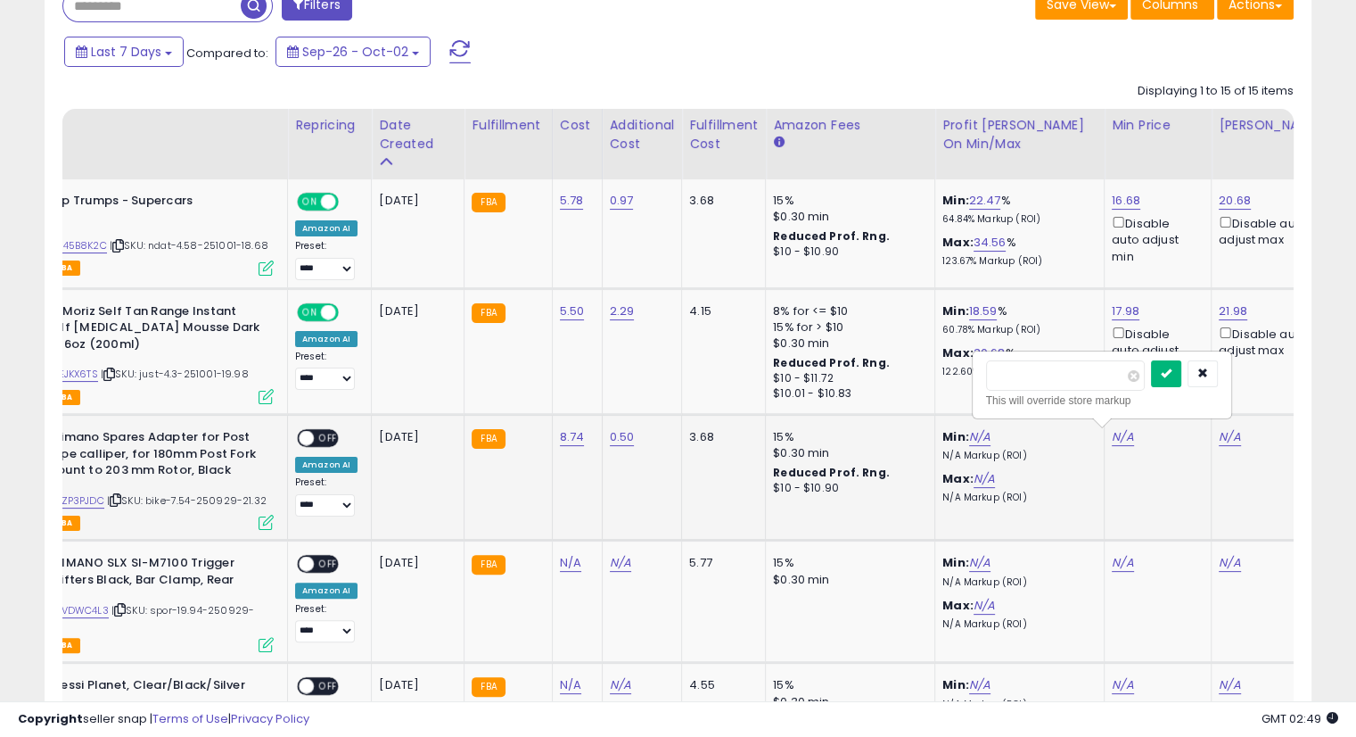
type input "*****"
click at [1172, 367] on icon "submit" at bounding box center [1166, 372] width 11 height 11
click at [1227, 435] on link "N/A" at bounding box center [1229, 437] width 21 height 18
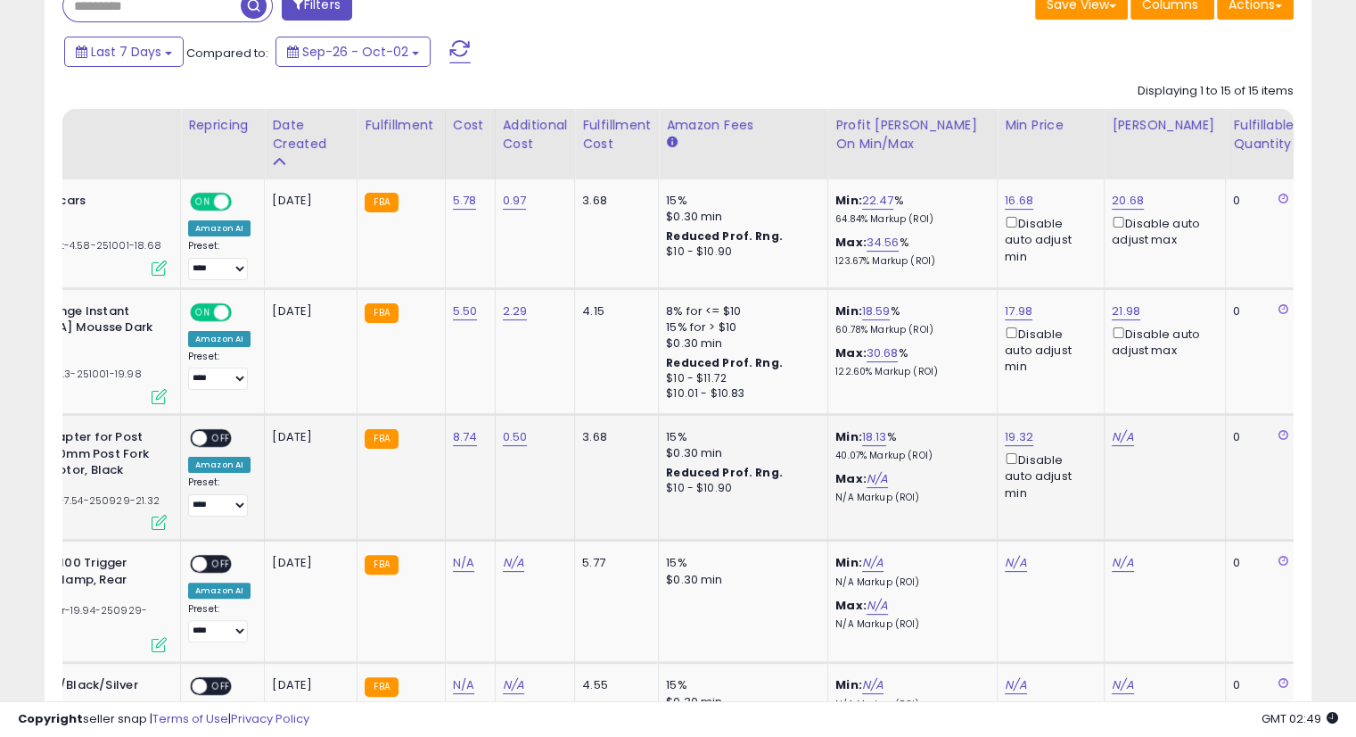
scroll to position [0, 215]
type input "*****"
click at [1182, 364] on button "submit" at bounding box center [1166, 373] width 30 height 27
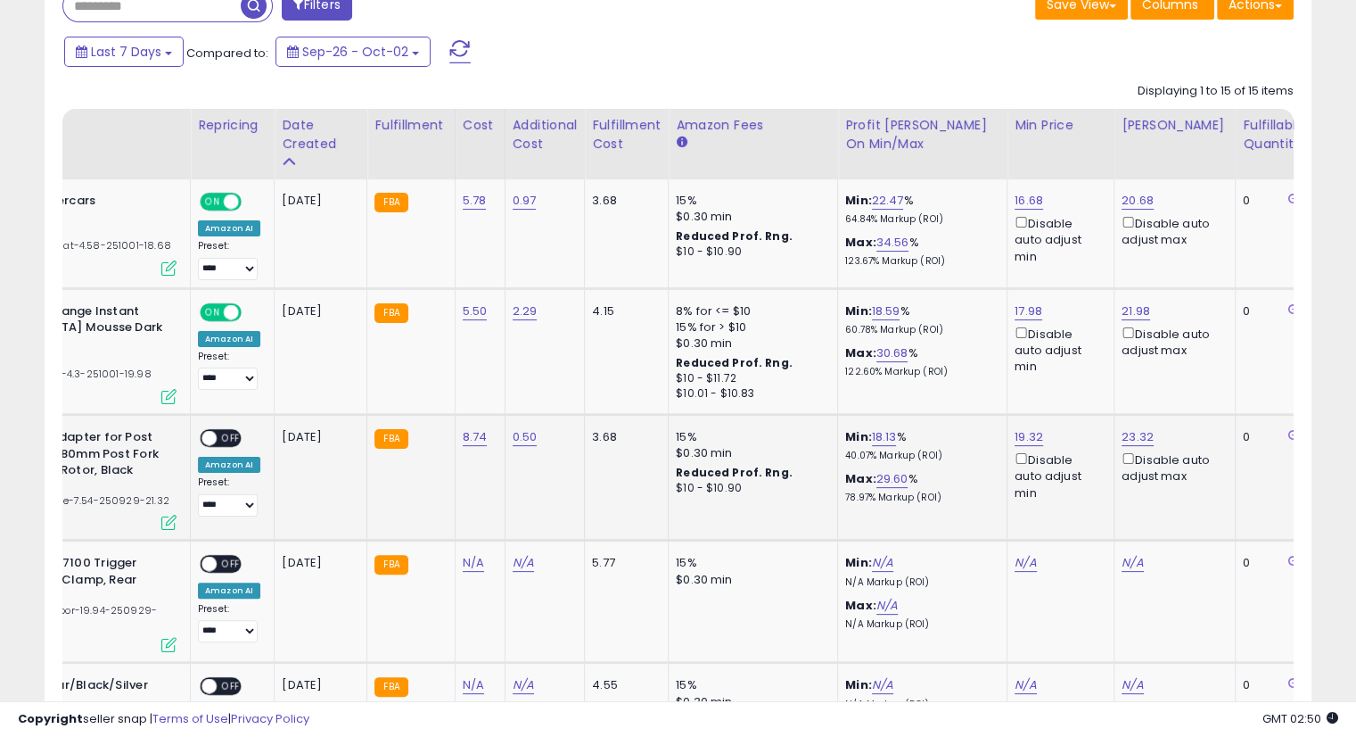
scroll to position [0, 178]
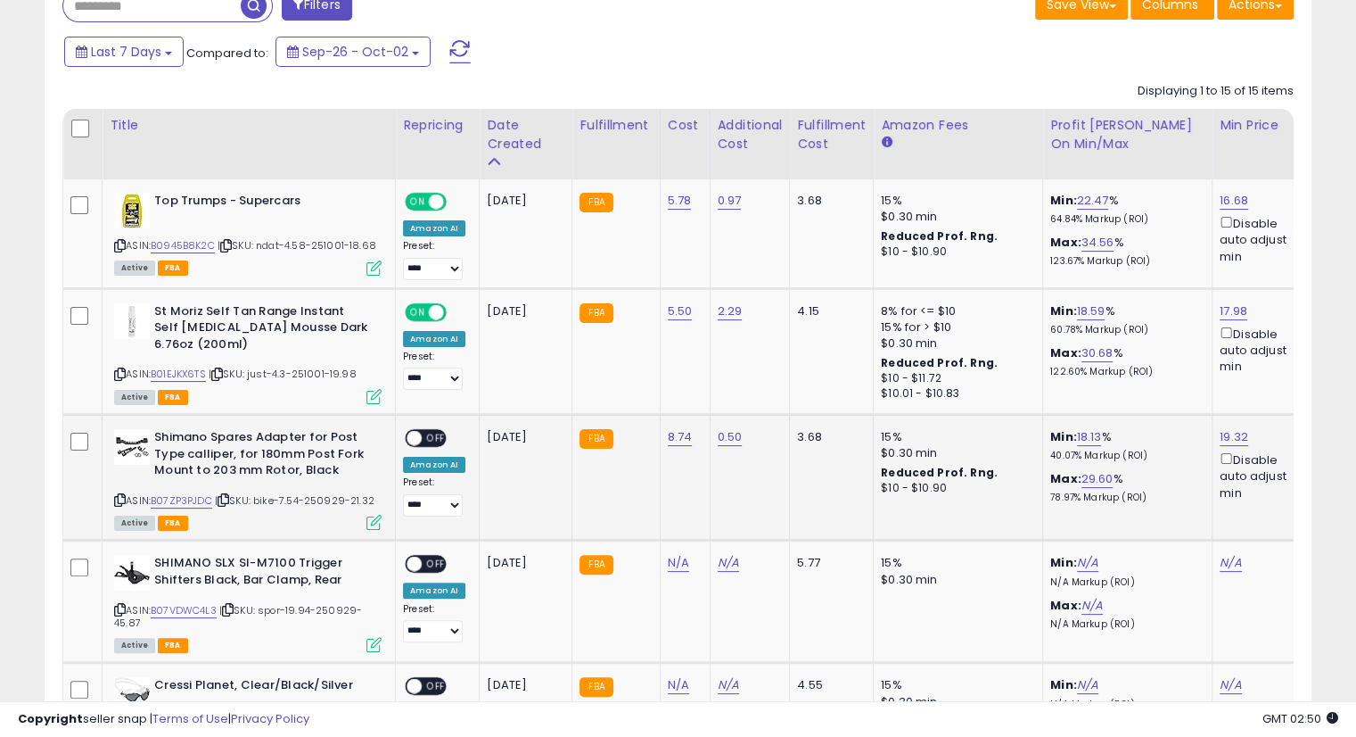
click at [430, 436] on span "OFF" at bounding box center [436, 438] width 29 height 15
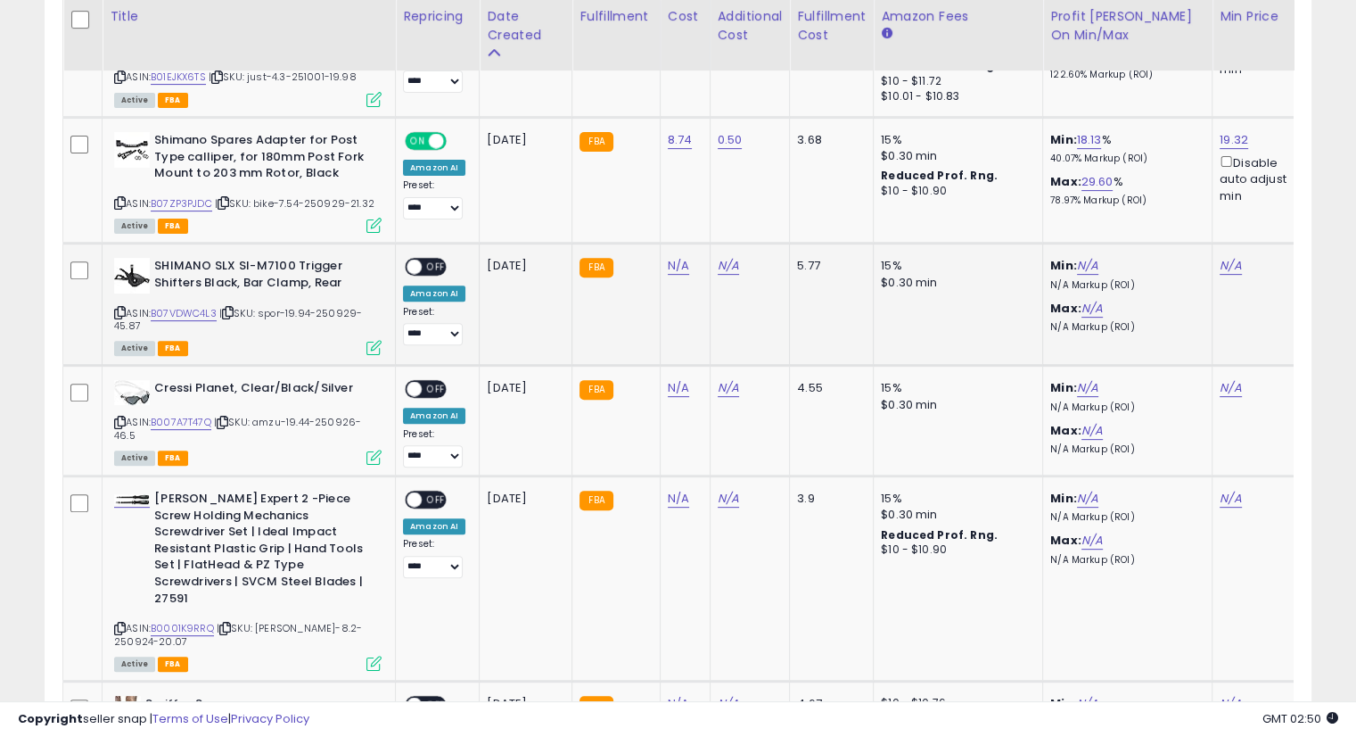
click at [234, 310] on icon at bounding box center [228, 313] width 12 height 10
click at [232, 308] on icon at bounding box center [228, 313] width 12 height 10
drag, startPoint x: 678, startPoint y: 265, endPoint x: 1001, endPoint y: 337, distance: 330.8
click at [678, 265] on link "N/A" at bounding box center [678, 266] width 21 height 18
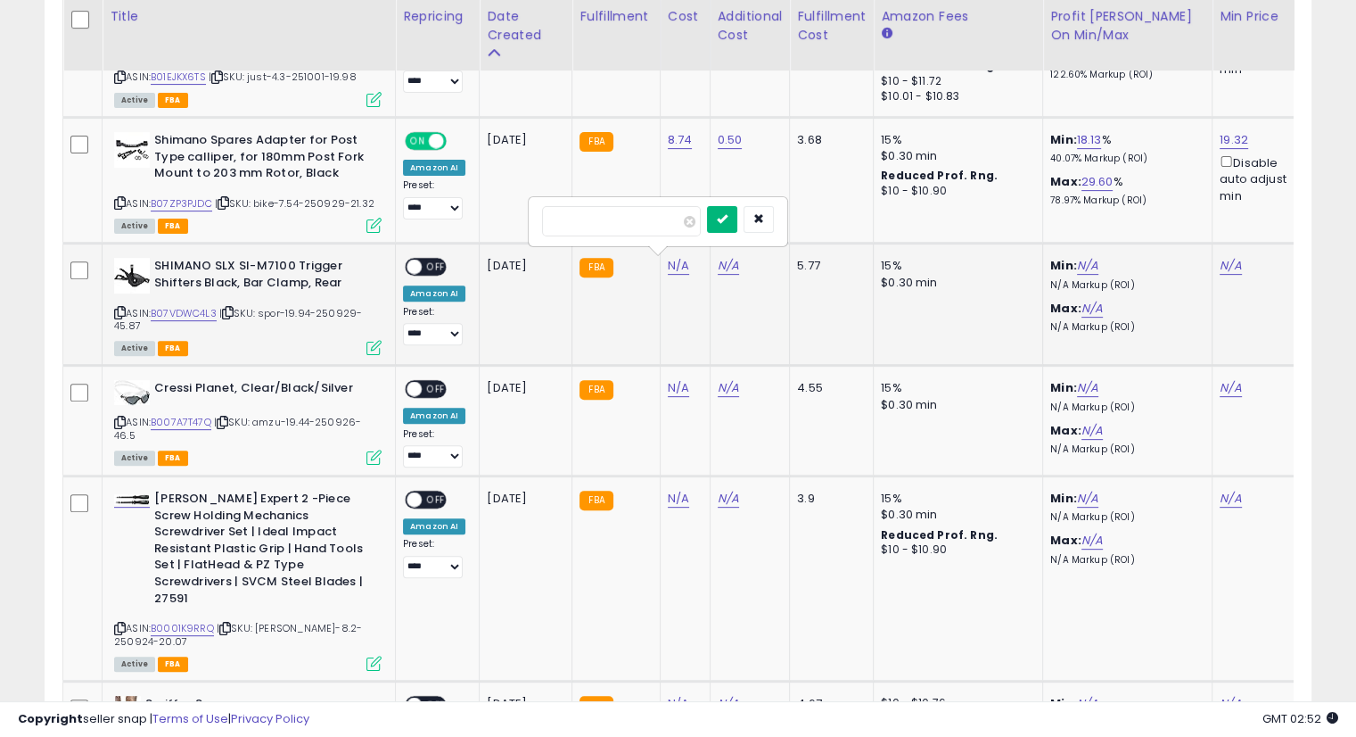
type input "*****"
click at [728, 219] on icon "submit" at bounding box center [722, 218] width 11 height 11
click at [738, 198] on button "submit" at bounding box center [722, 201] width 30 height 27
drag, startPoint x: 726, startPoint y: 266, endPoint x: 872, endPoint y: 315, distance: 154.3
click at [726, 266] on link "N/A" at bounding box center [728, 266] width 21 height 18
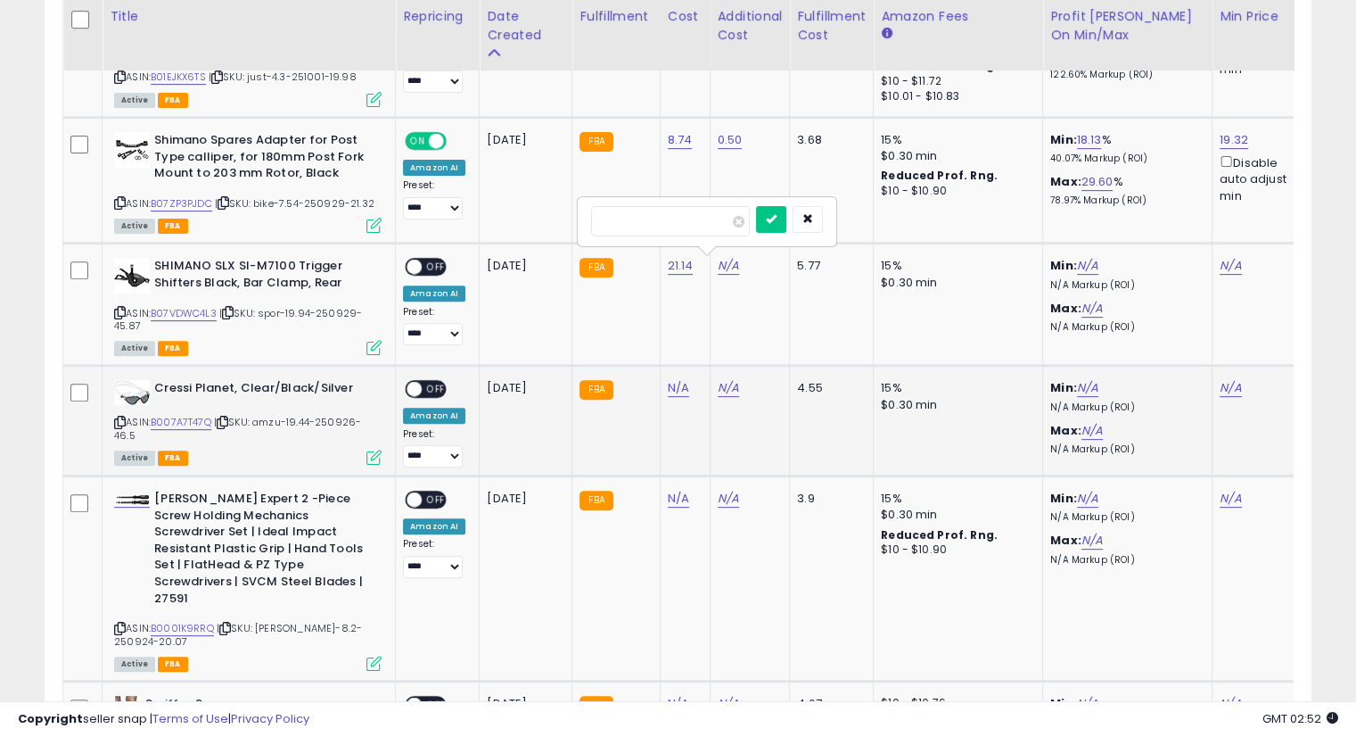
type input "*"
type input "****"
click at [777, 224] on icon "submit" at bounding box center [771, 218] width 11 height 11
click at [777, 201] on icon "submit" at bounding box center [771, 200] width 11 height 11
click at [1229, 265] on link "N/A" at bounding box center [1230, 266] width 21 height 18
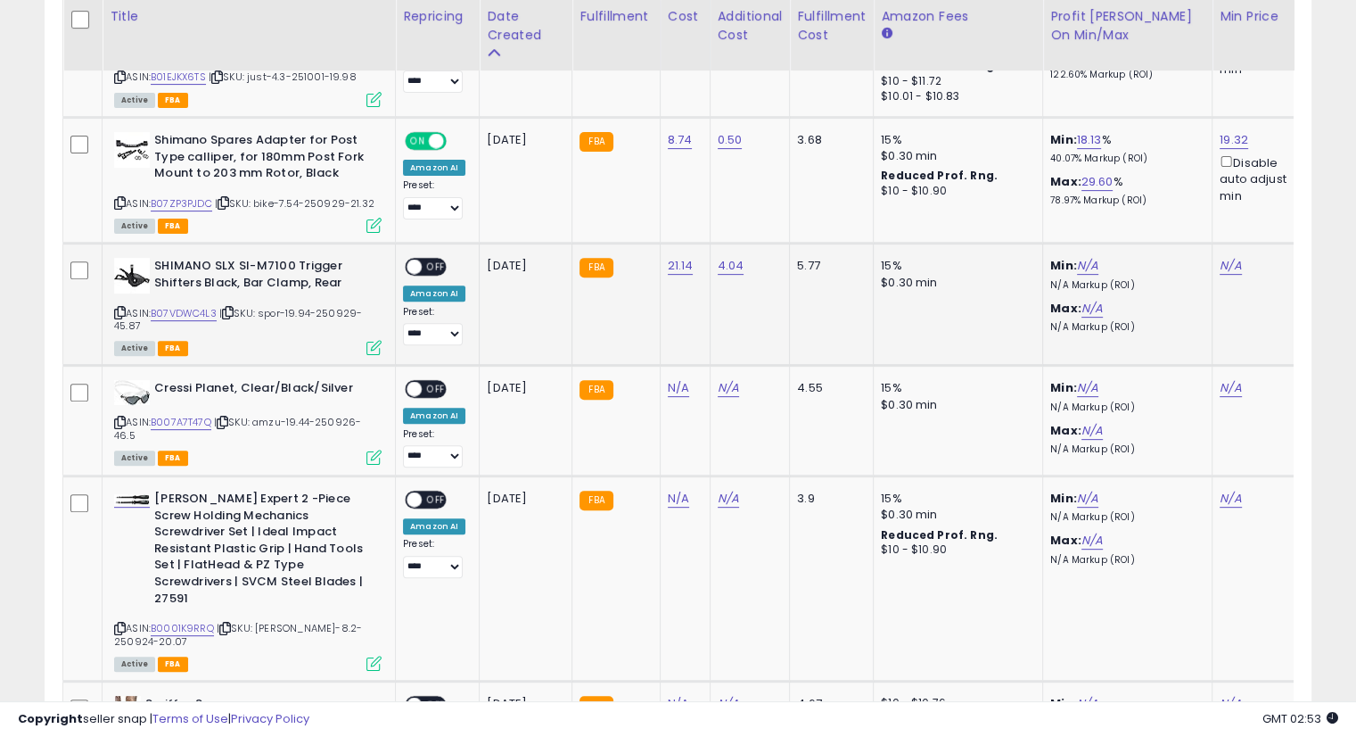
scroll to position [0, 108]
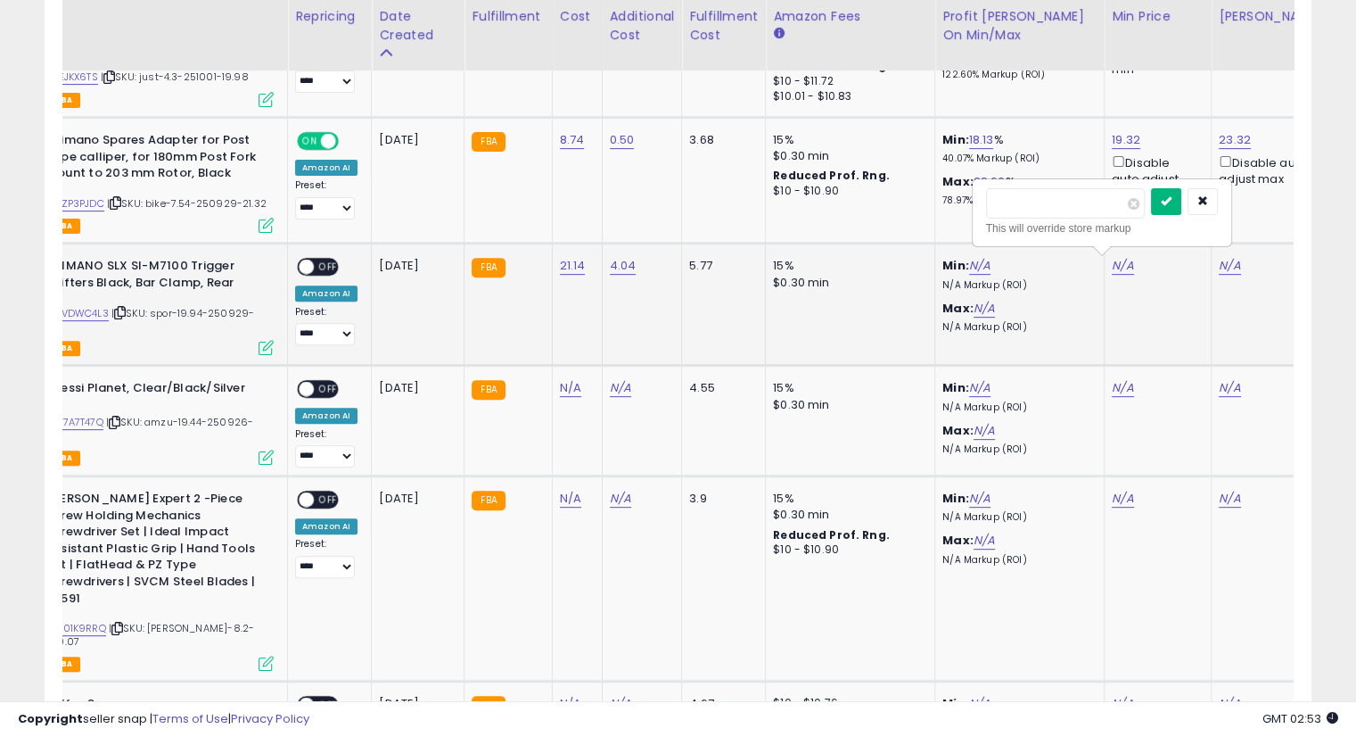
type input "*****"
click at [1182, 194] on button "submit" at bounding box center [1166, 201] width 30 height 27
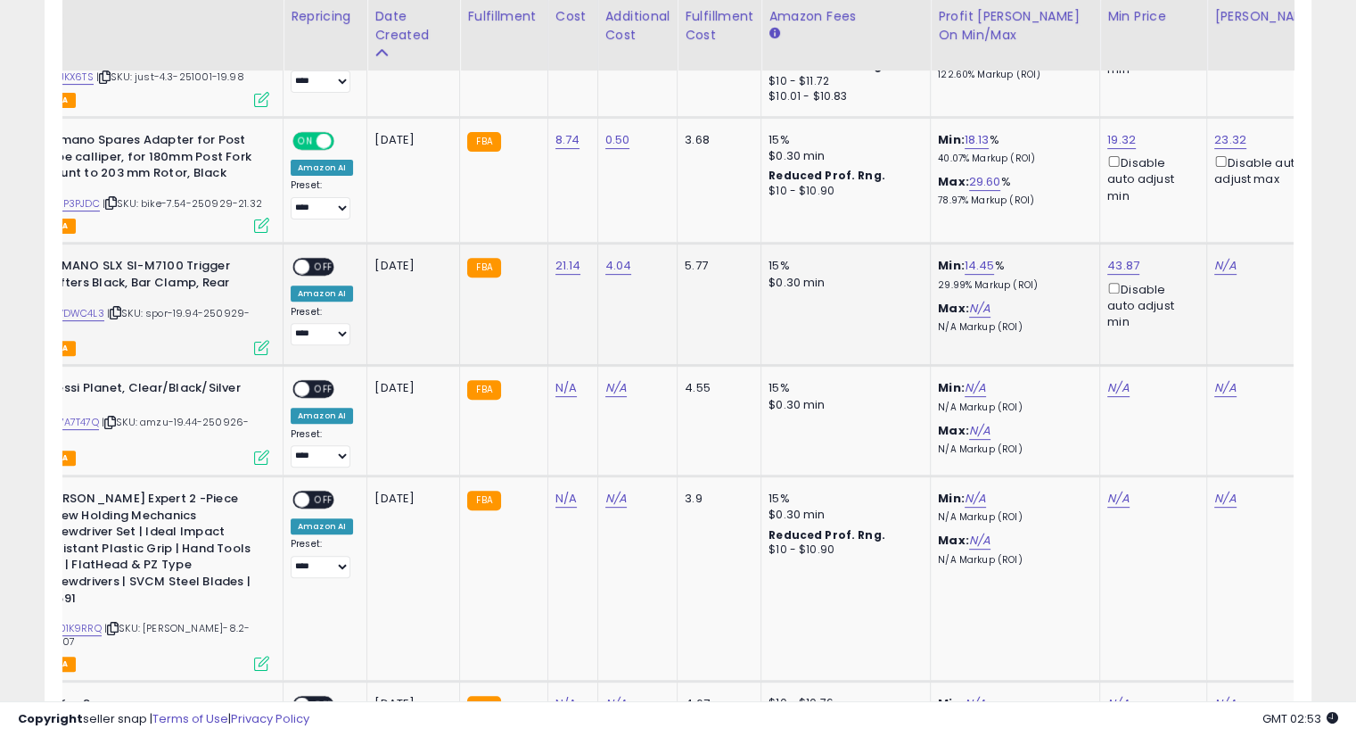
scroll to position [0, 118]
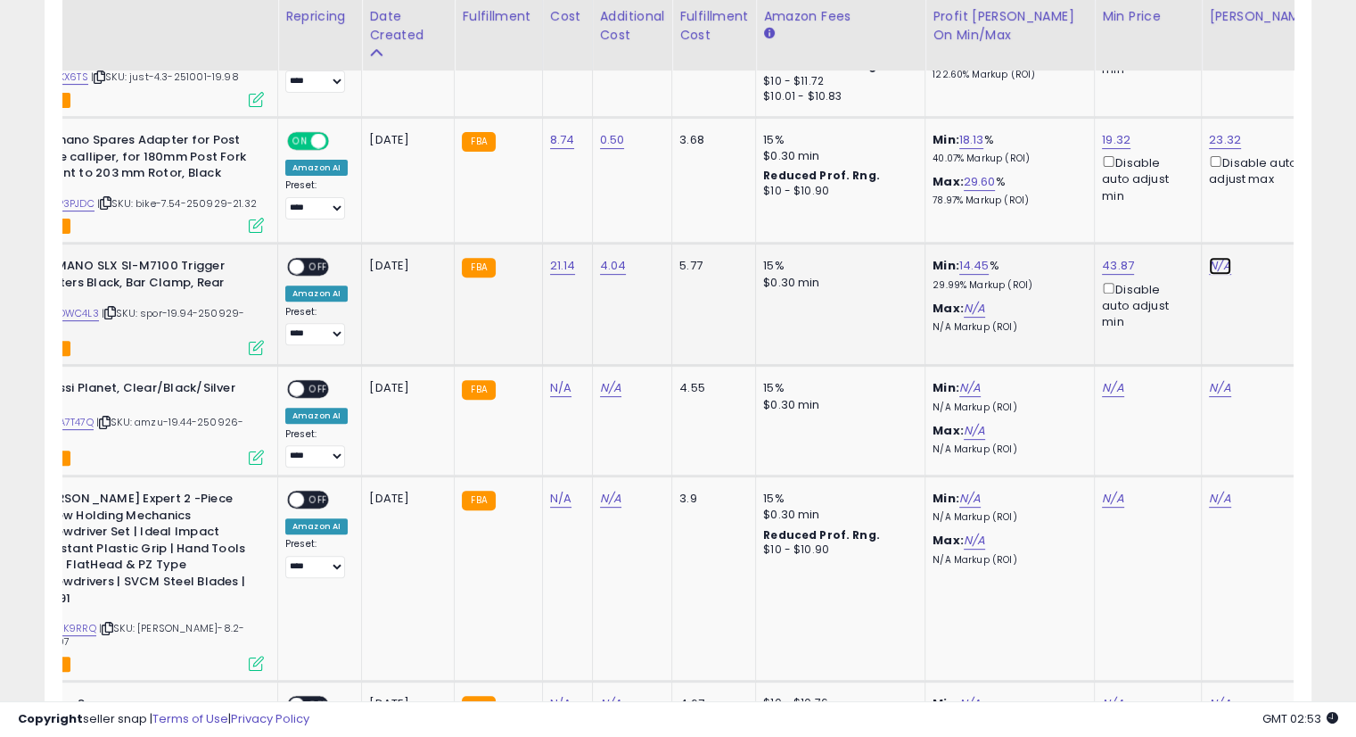
click at [1220, 260] on link "N/A" at bounding box center [1219, 266] width 21 height 18
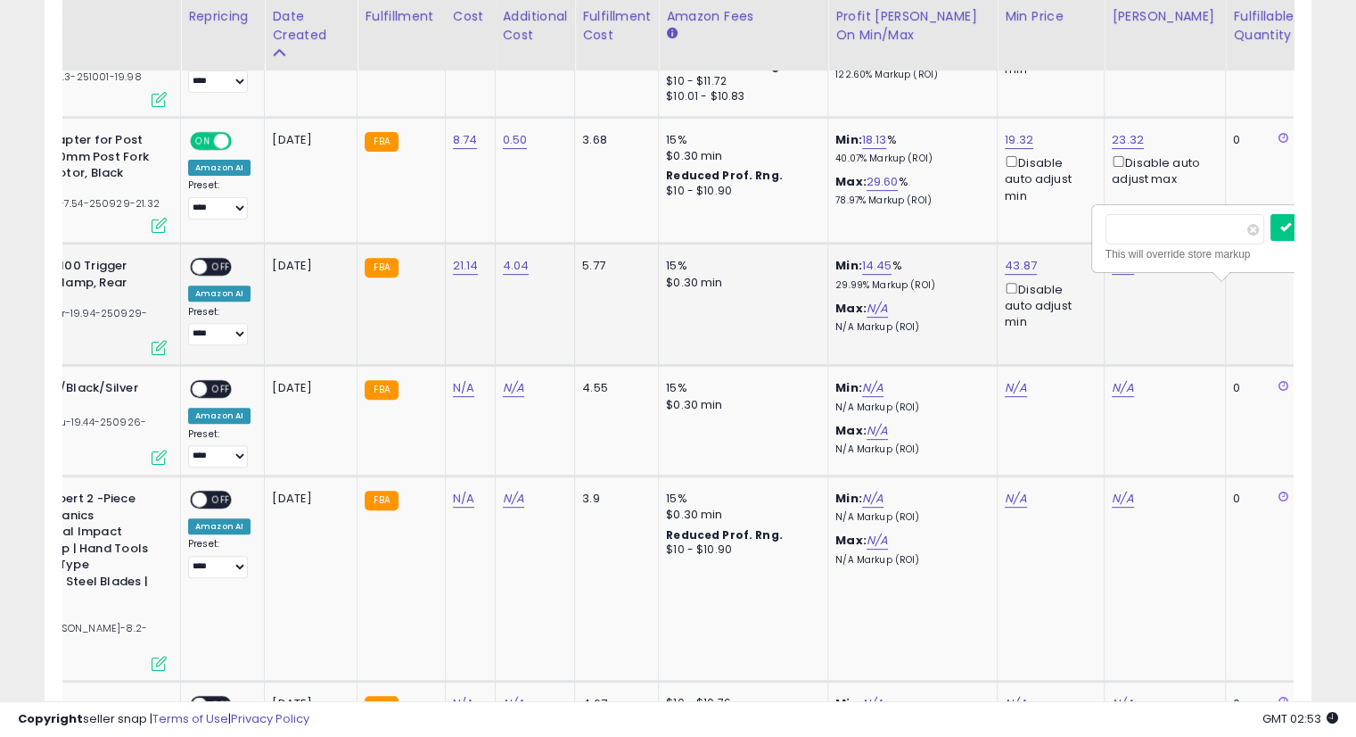
scroll to position [0, 215]
type input "*****"
click at [1172, 203] on icon "submit" at bounding box center [1166, 200] width 11 height 11
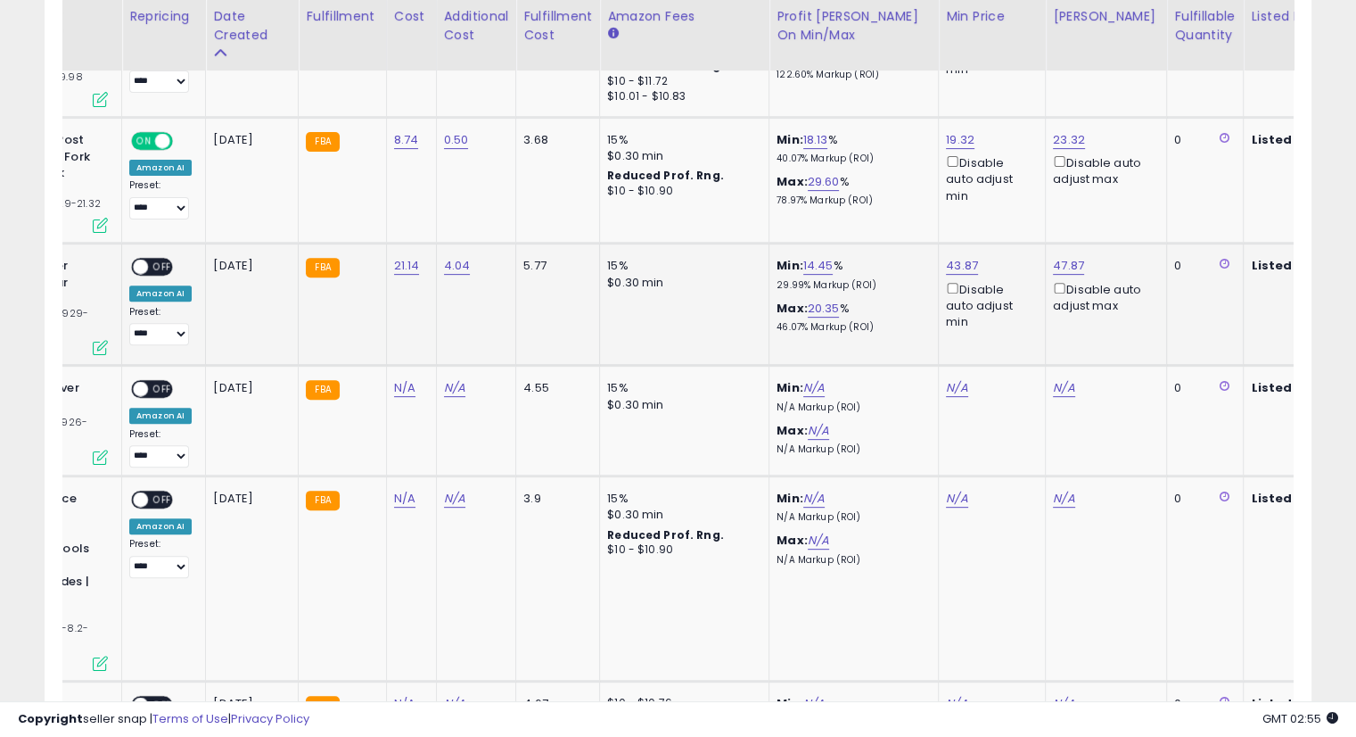
scroll to position [0, 0]
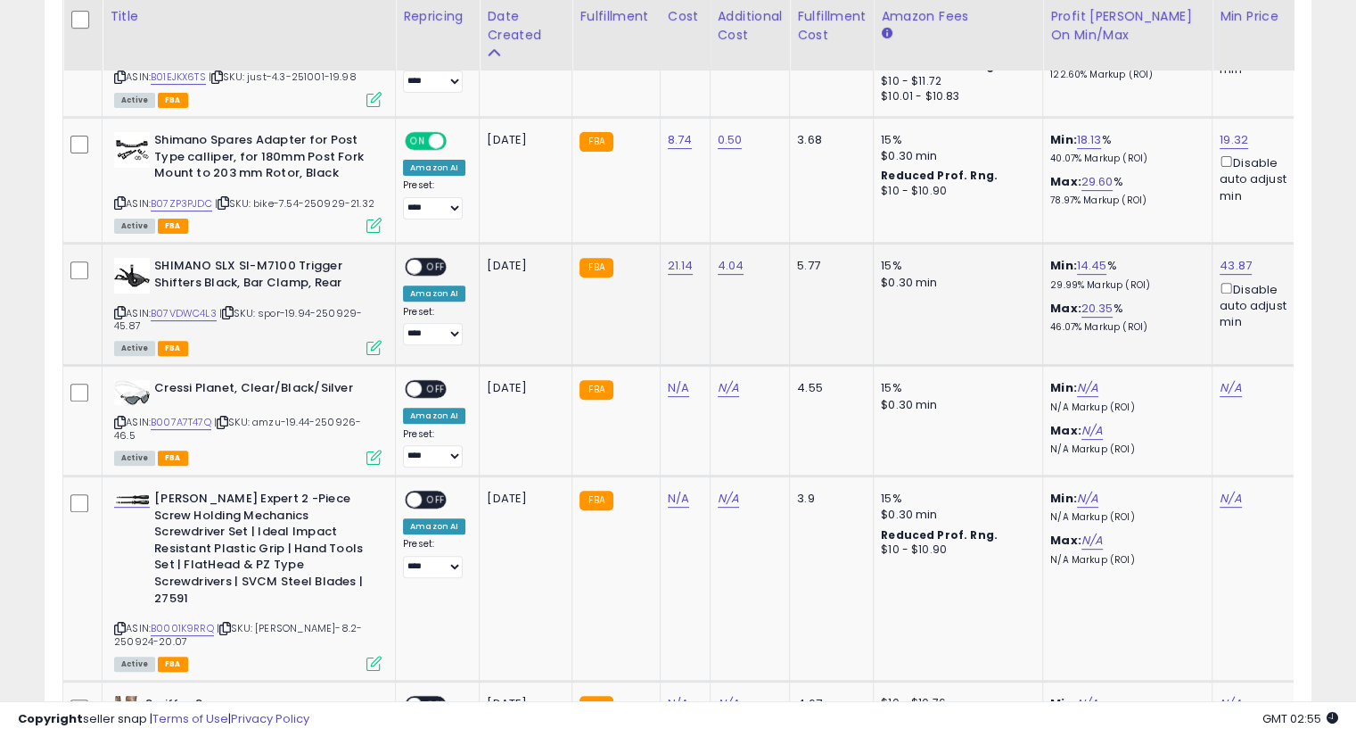
click at [435, 276] on div "**********" at bounding box center [434, 301] width 62 height 87
click at [432, 268] on span "OFF" at bounding box center [436, 267] width 29 height 15
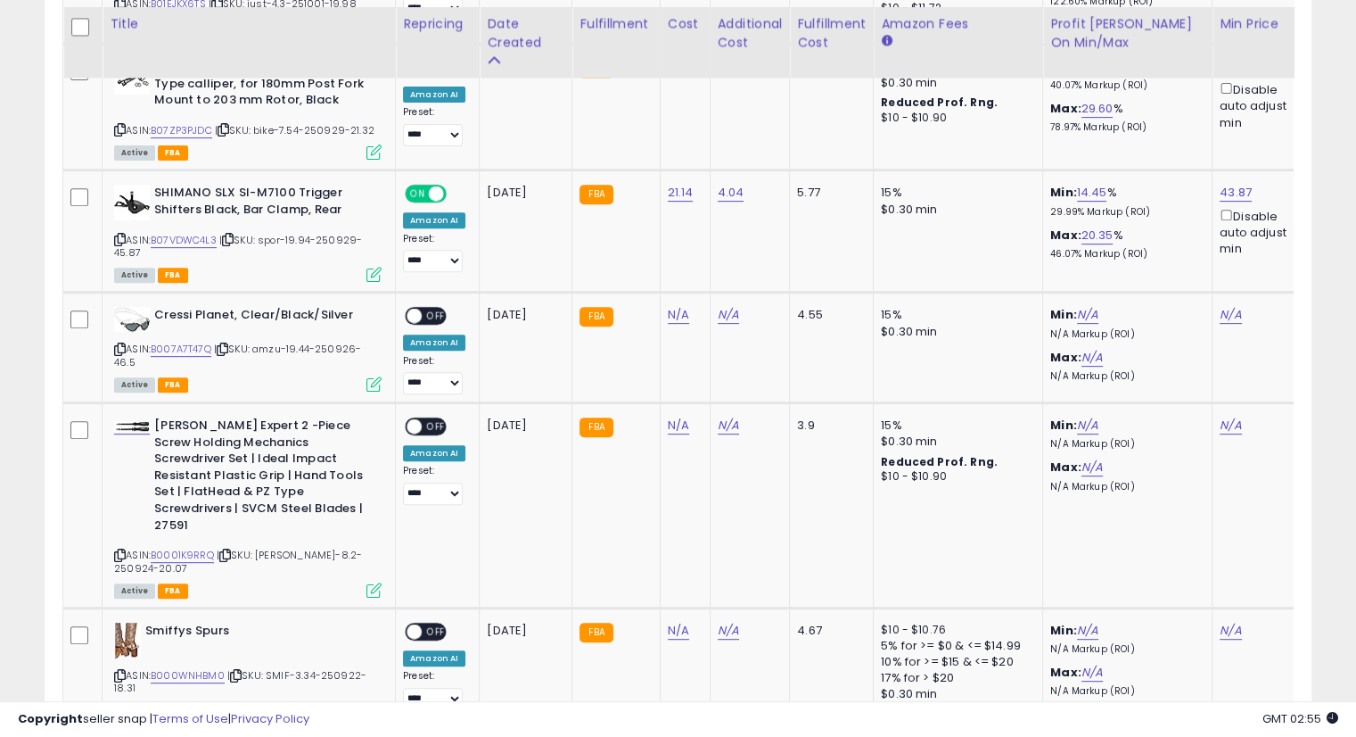
scroll to position [674, 0]
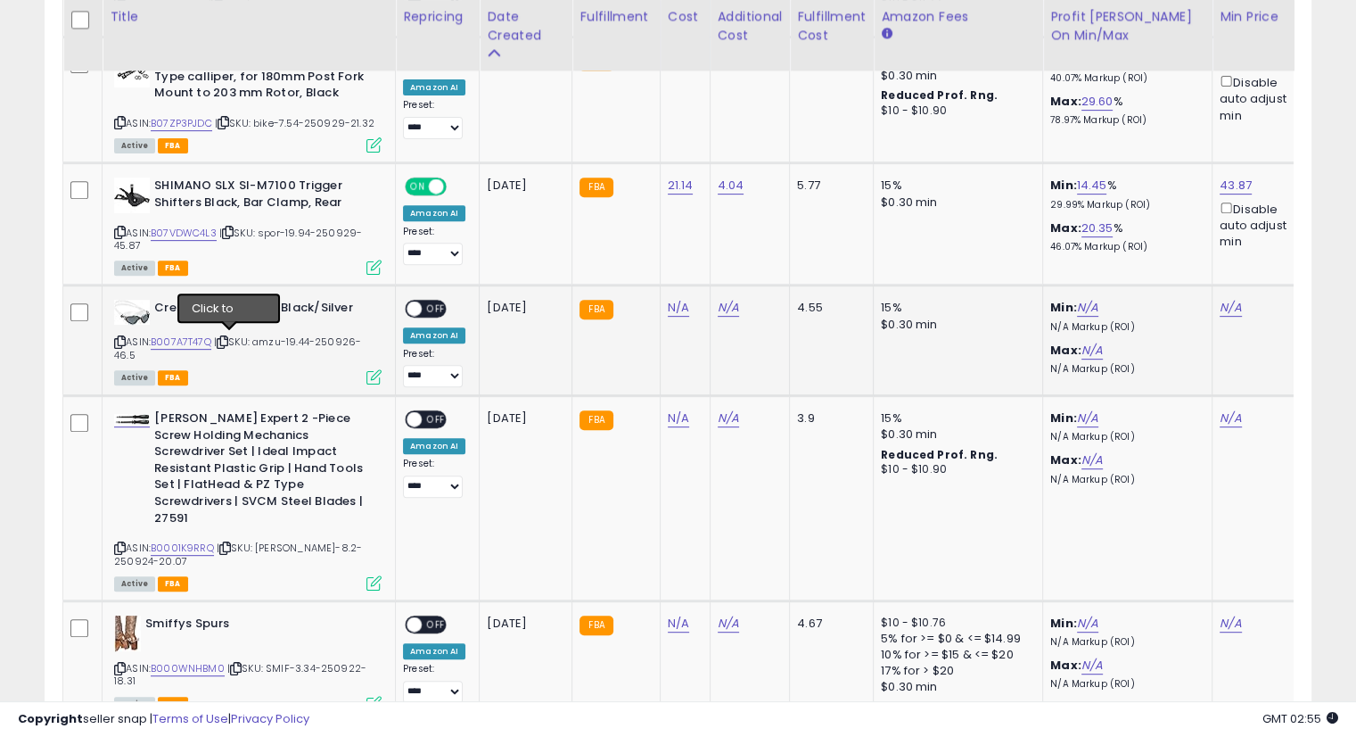
click at [228, 337] on icon at bounding box center [223, 342] width 12 height 10
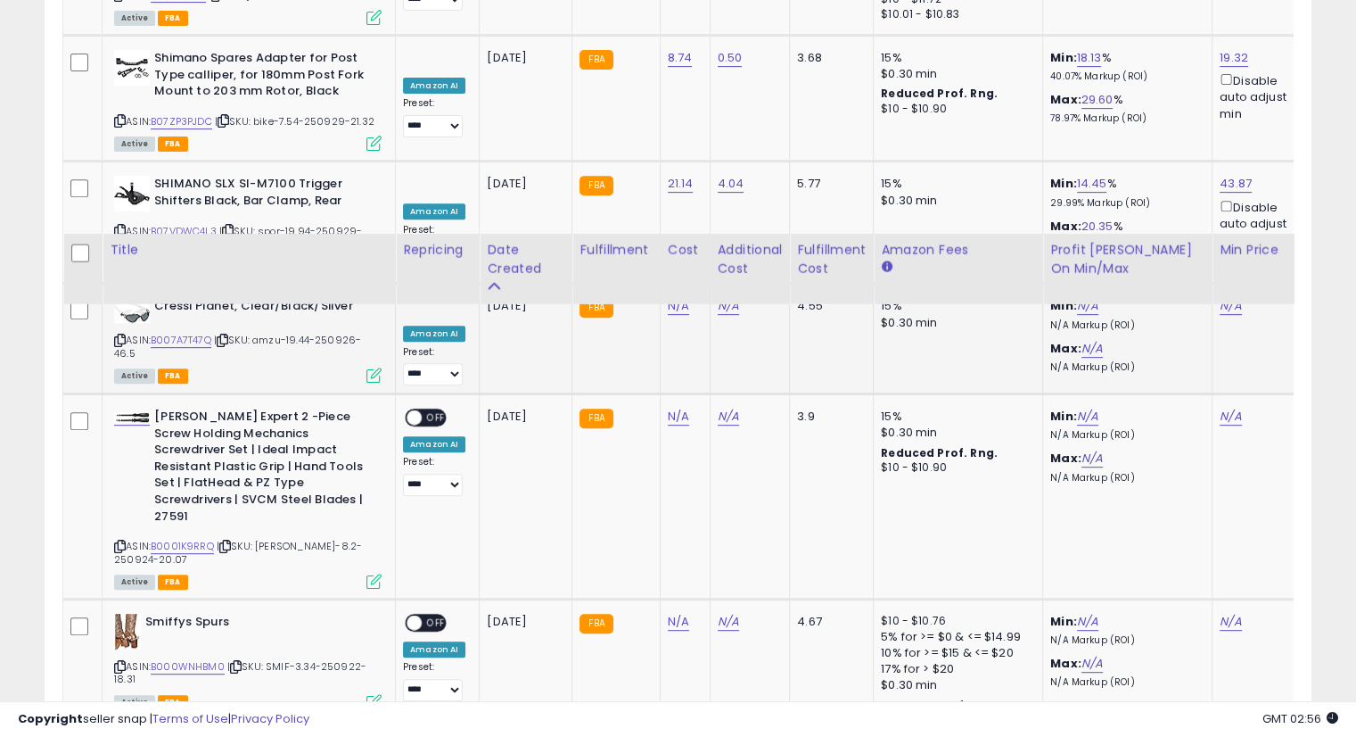
scroll to position [646, 0]
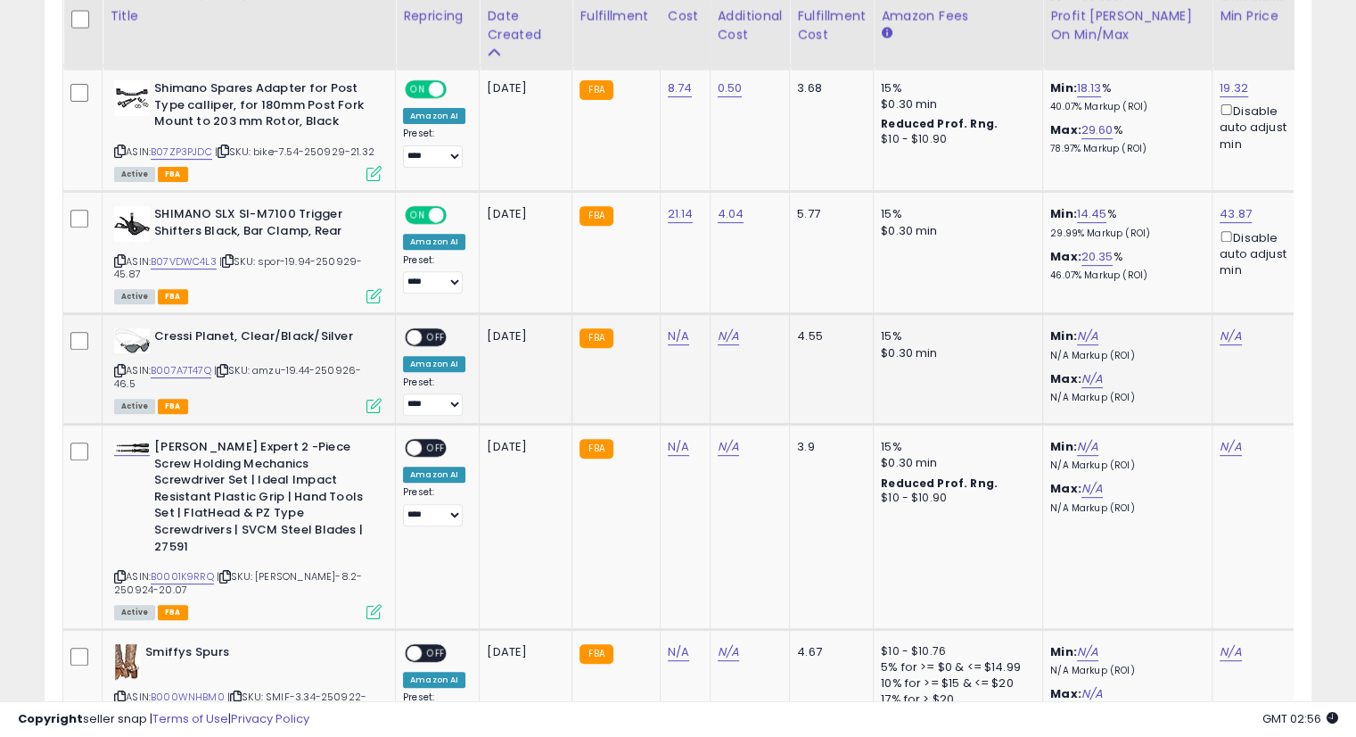
click at [228, 368] on icon at bounding box center [223, 371] width 12 height 10
click at [668, 341] on link "N/A" at bounding box center [678, 336] width 21 height 18
type input "*****"
click at [738, 295] on button "submit" at bounding box center [722, 289] width 30 height 27
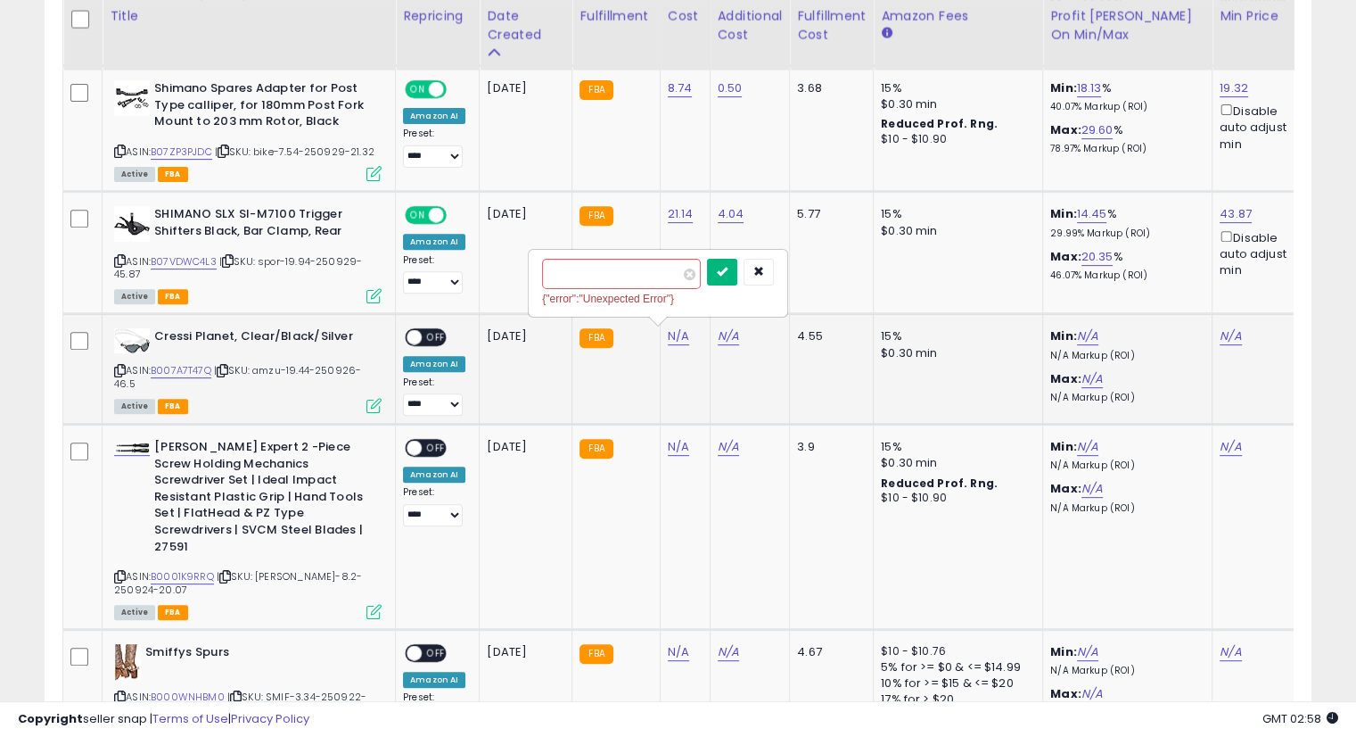
click at [728, 276] on icon "submit" at bounding box center [722, 271] width 11 height 11
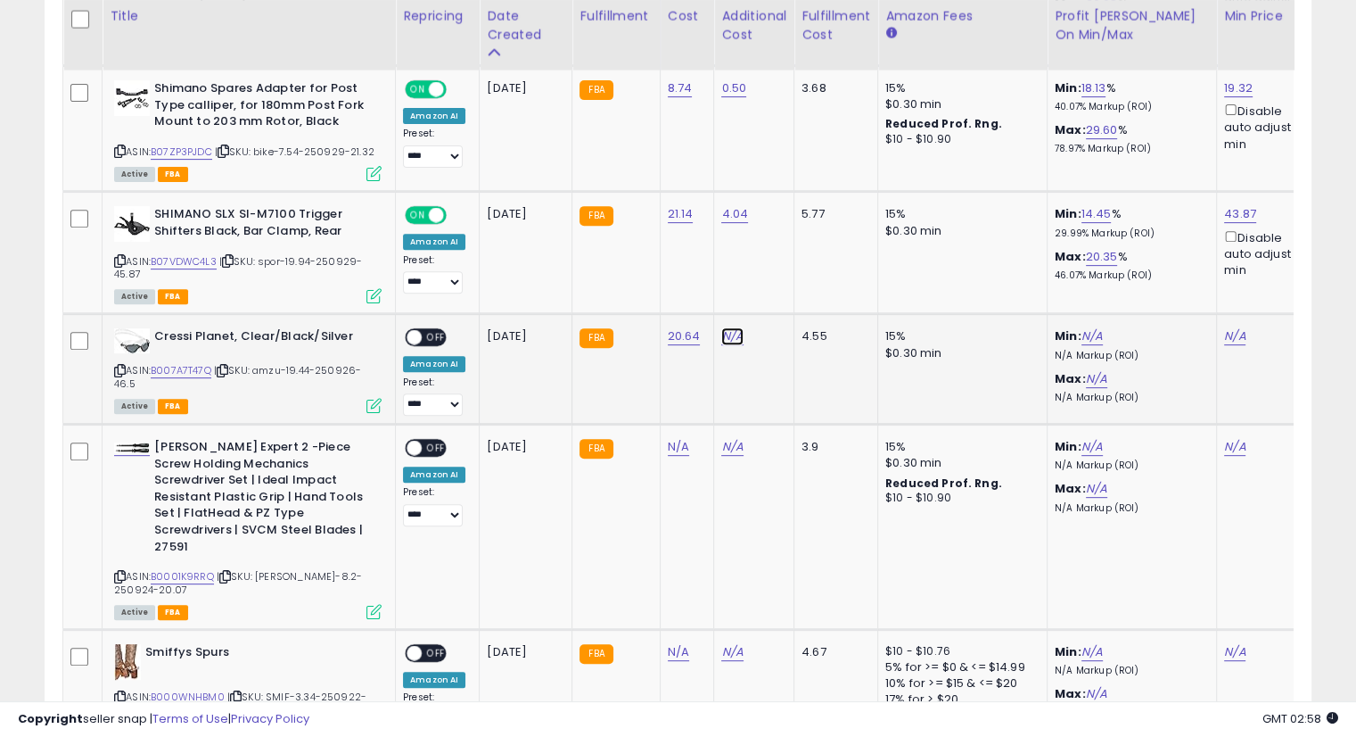
drag, startPoint x: 715, startPoint y: 334, endPoint x: 824, endPoint y: 375, distance: 116.6
click at [722, 334] on link "N/A" at bounding box center [732, 336] width 21 height 18
type input "****"
click at [781, 294] on icon "submit" at bounding box center [776, 289] width 11 height 11
click at [781, 269] on icon "submit" at bounding box center [776, 271] width 11 height 11
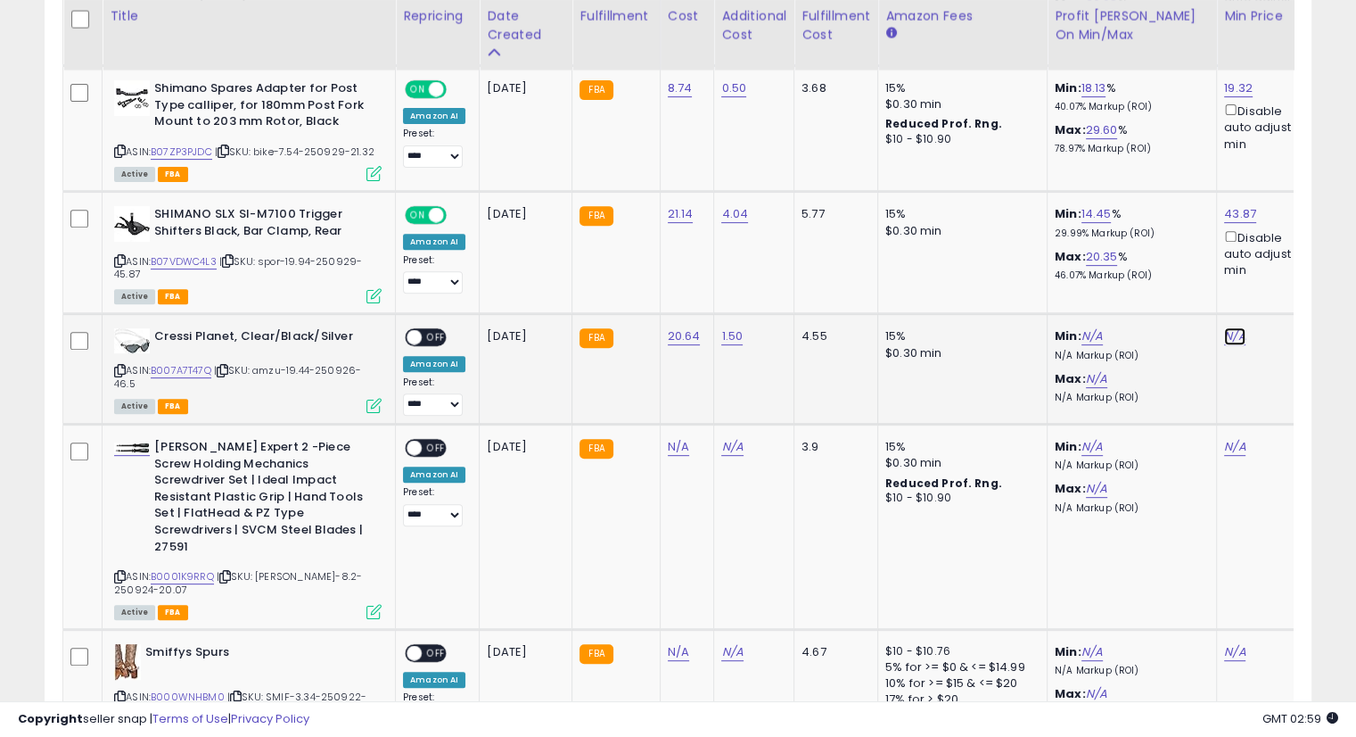
click at [1225, 330] on link "N/A" at bounding box center [1235, 336] width 21 height 18
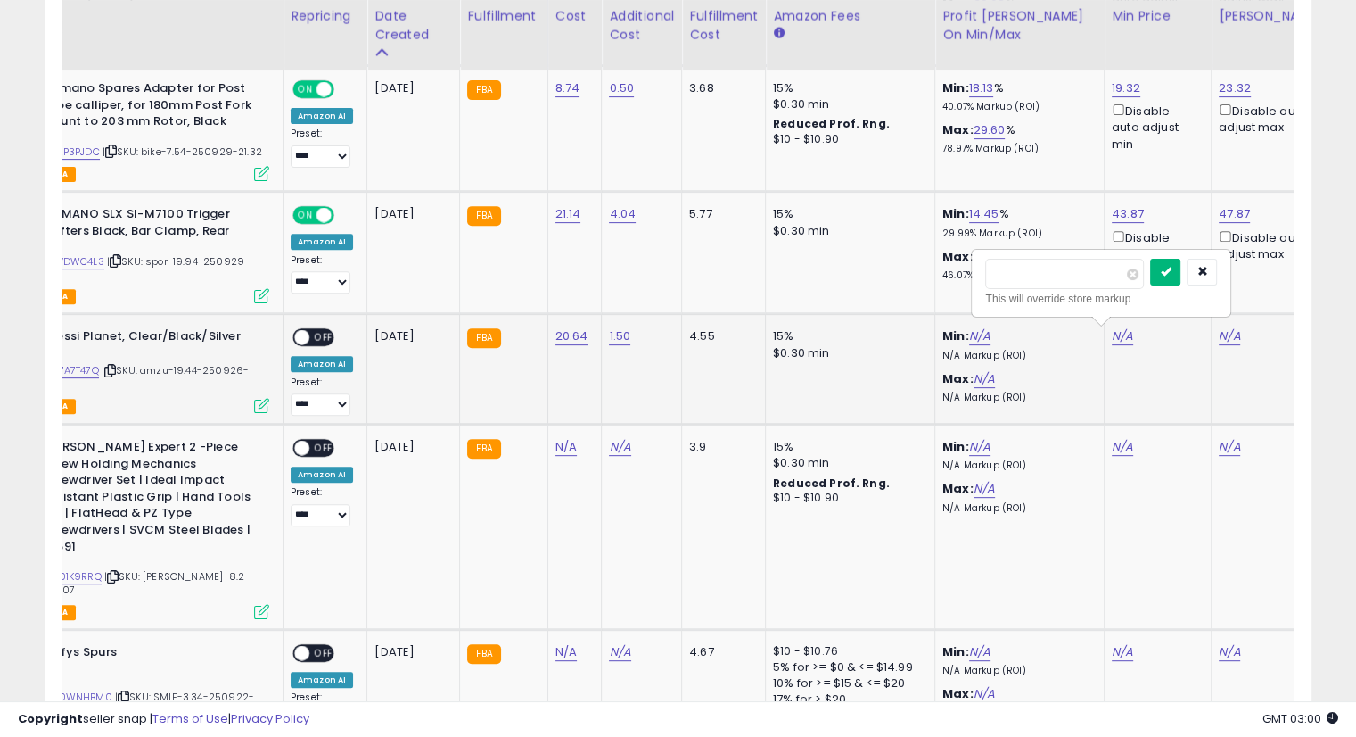
type input "****"
click at [1171, 272] on icon "submit" at bounding box center [1165, 271] width 11 height 11
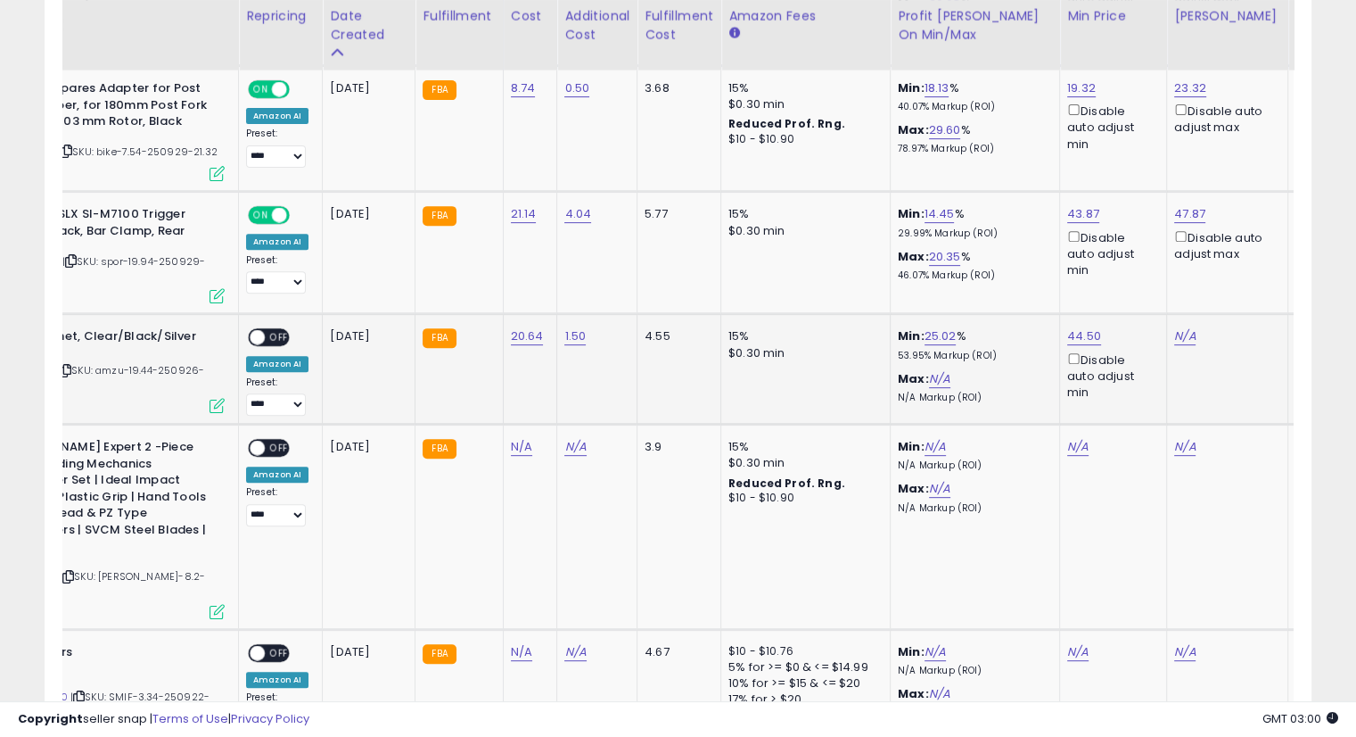
scroll to position [0, 202]
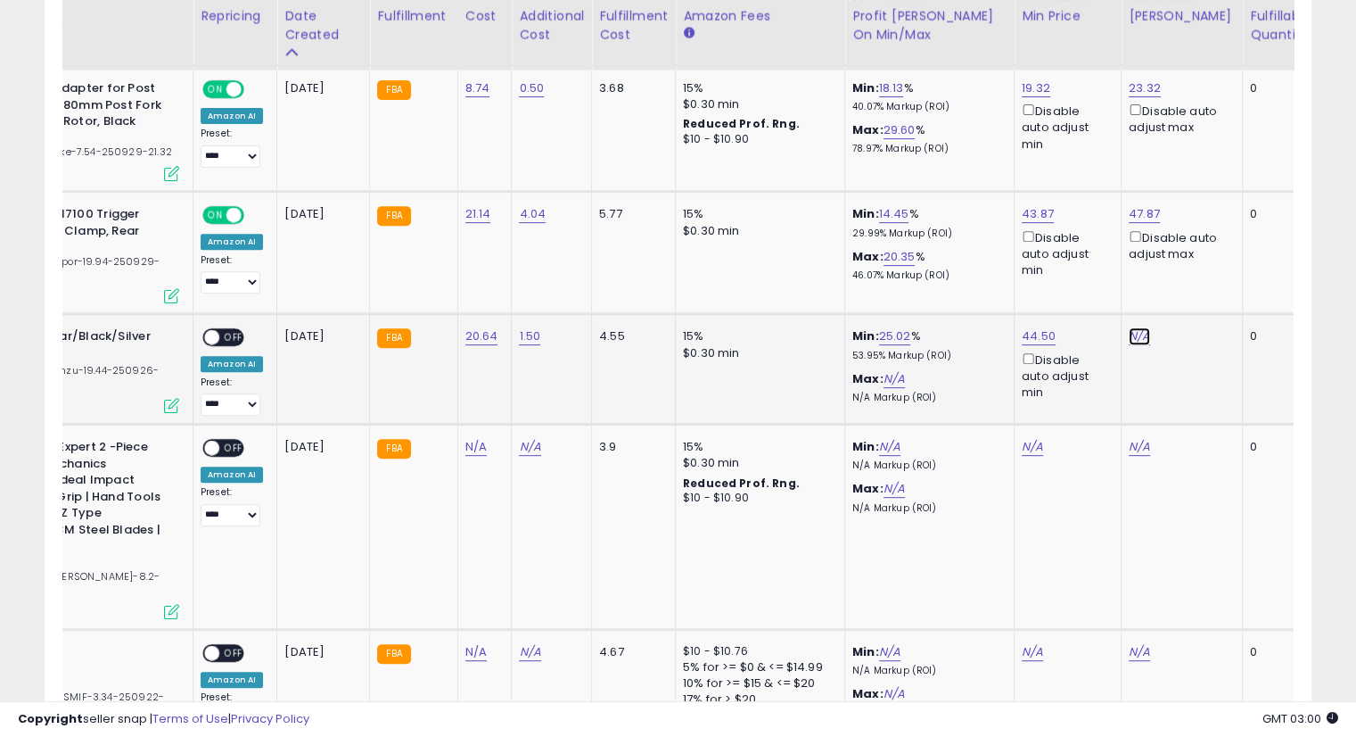
click at [1133, 330] on link "N/A" at bounding box center [1139, 336] width 21 height 18
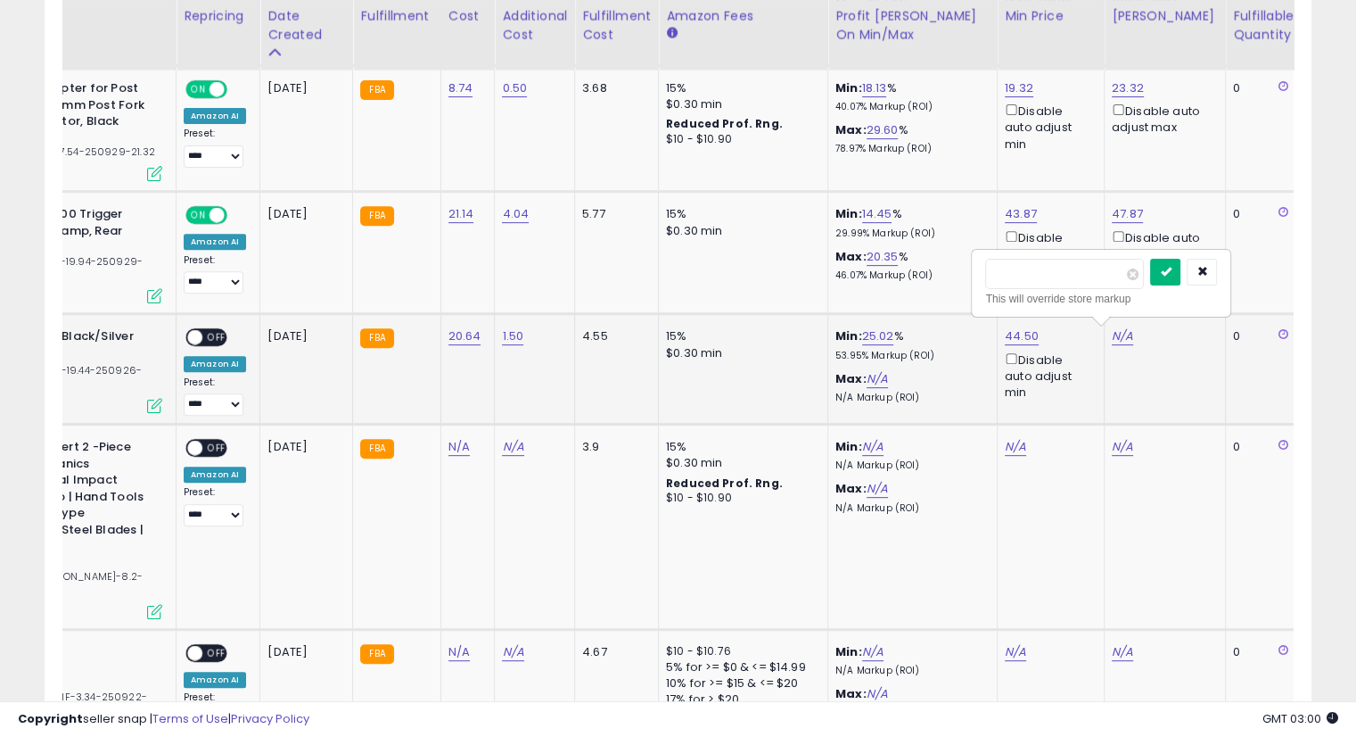
type input "****"
click at [1181, 278] on button "submit" at bounding box center [1165, 272] width 30 height 27
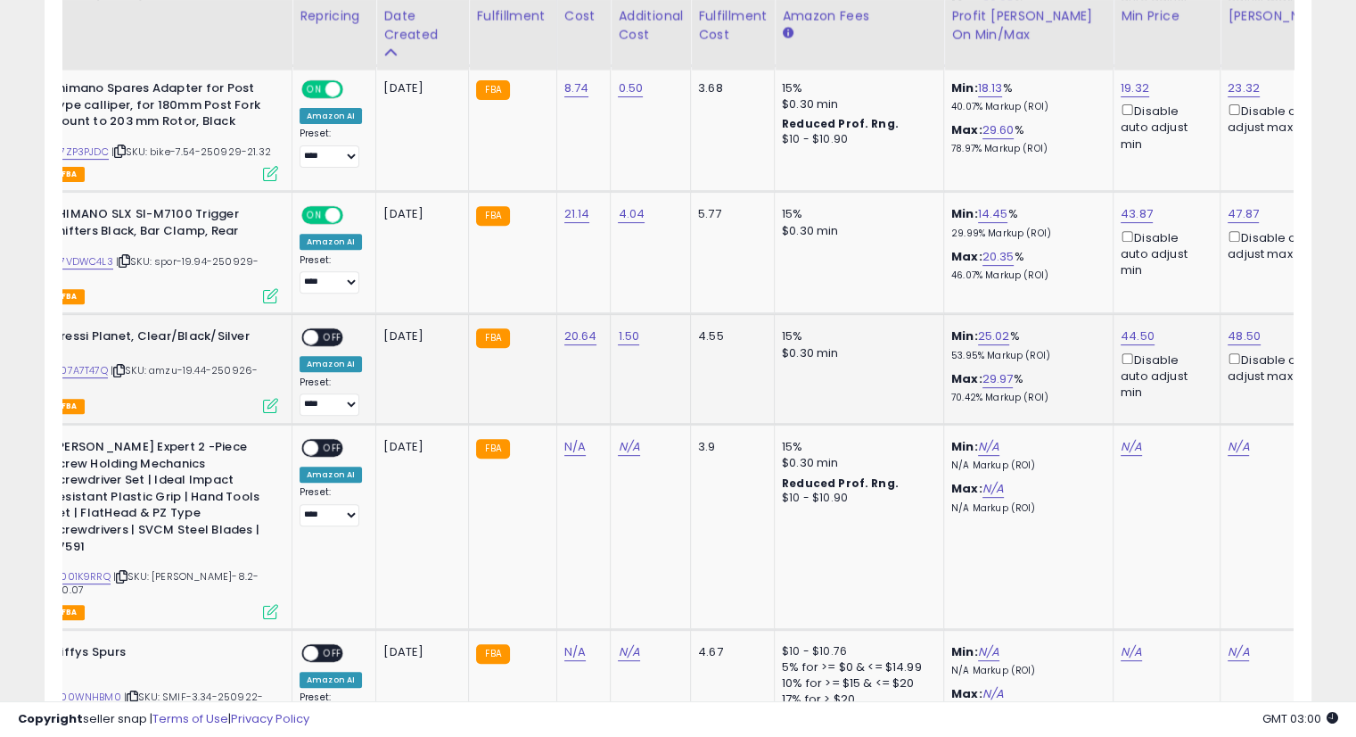
scroll to position [0, 0]
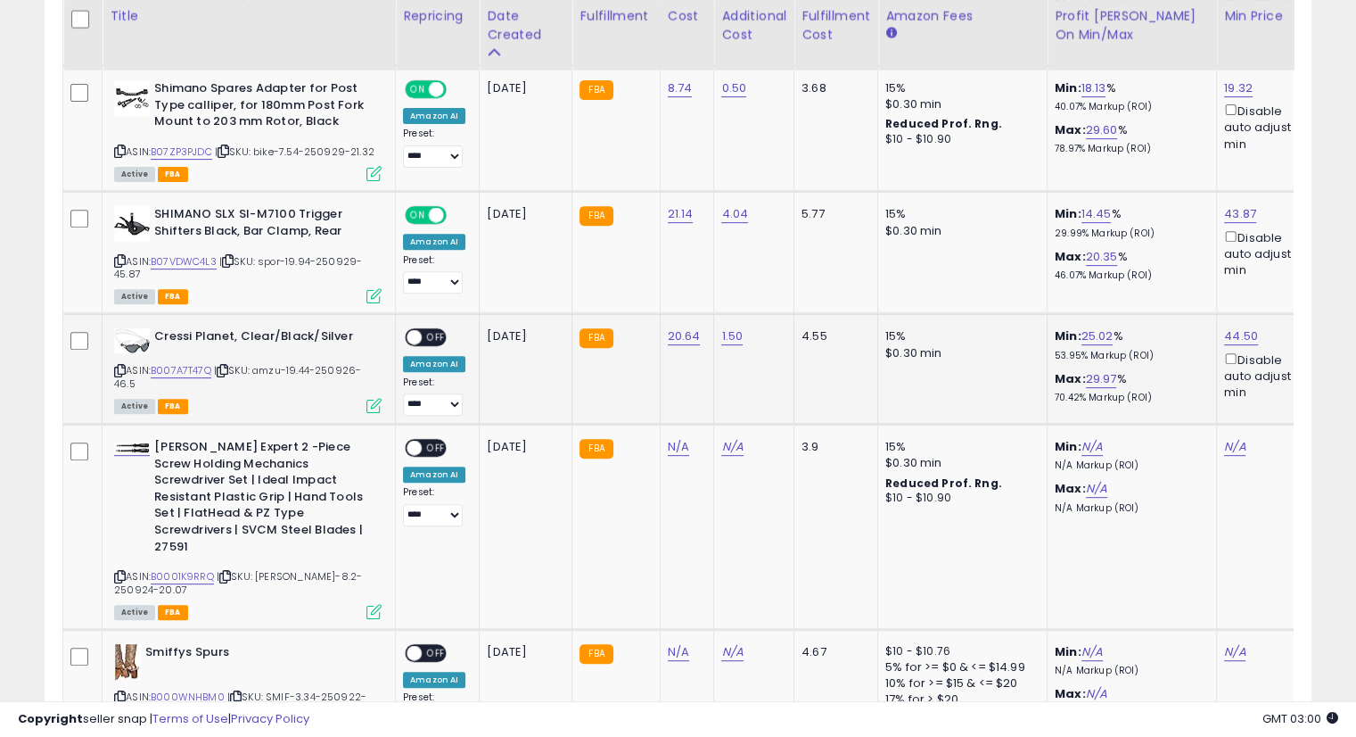
click at [432, 333] on span "OFF" at bounding box center [436, 337] width 29 height 15
click at [229, 572] on icon at bounding box center [225, 577] width 12 height 10
click at [228, 572] on icon at bounding box center [225, 577] width 12 height 10
click at [224, 572] on icon at bounding box center [225, 577] width 12 height 10
click at [227, 572] on icon at bounding box center [225, 577] width 12 height 10
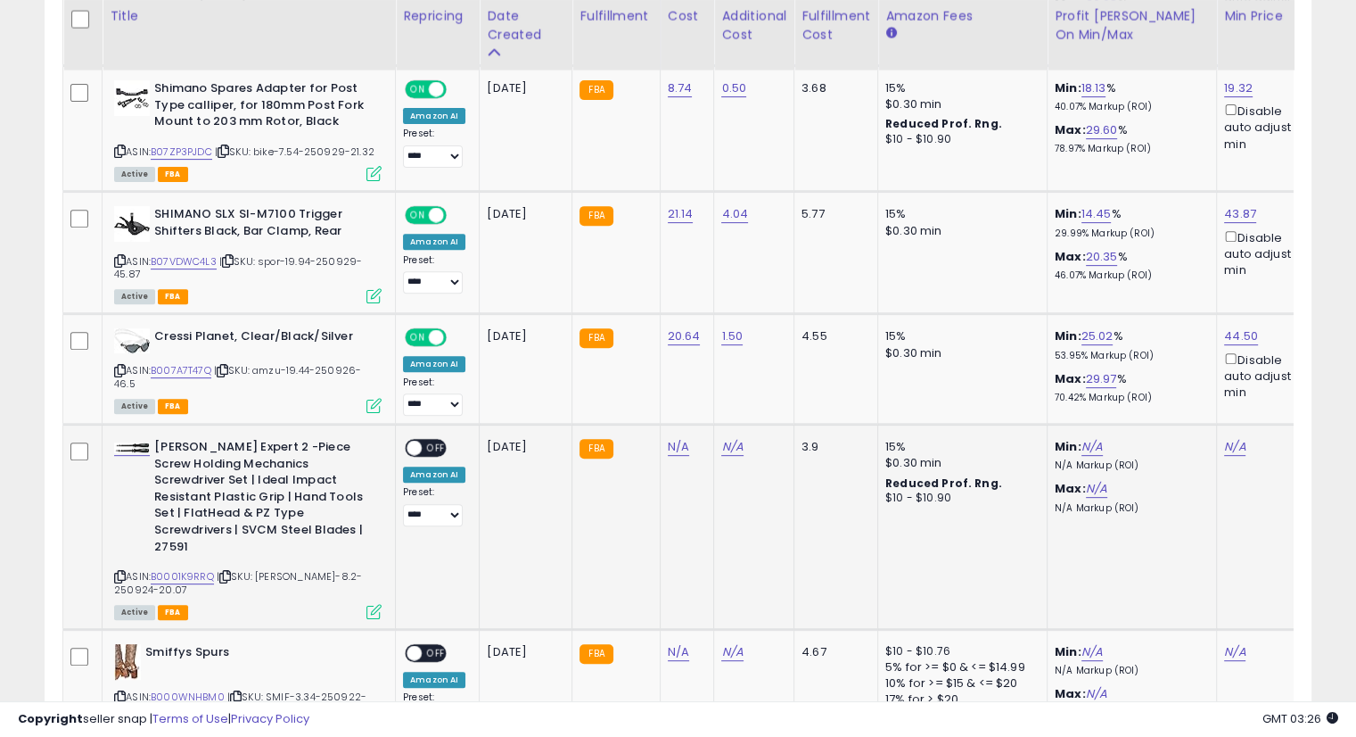
click at [229, 572] on icon at bounding box center [225, 577] width 12 height 10
drag, startPoint x: 678, startPoint y: 443, endPoint x: 897, endPoint y: 480, distance: 222.4
click at [678, 441] on link "N/A" at bounding box center [678, 447] width 21 height 18
type input "***"
click at [728, 401] on icon "submit" at bounding box center [722, 398] width 11 height 11
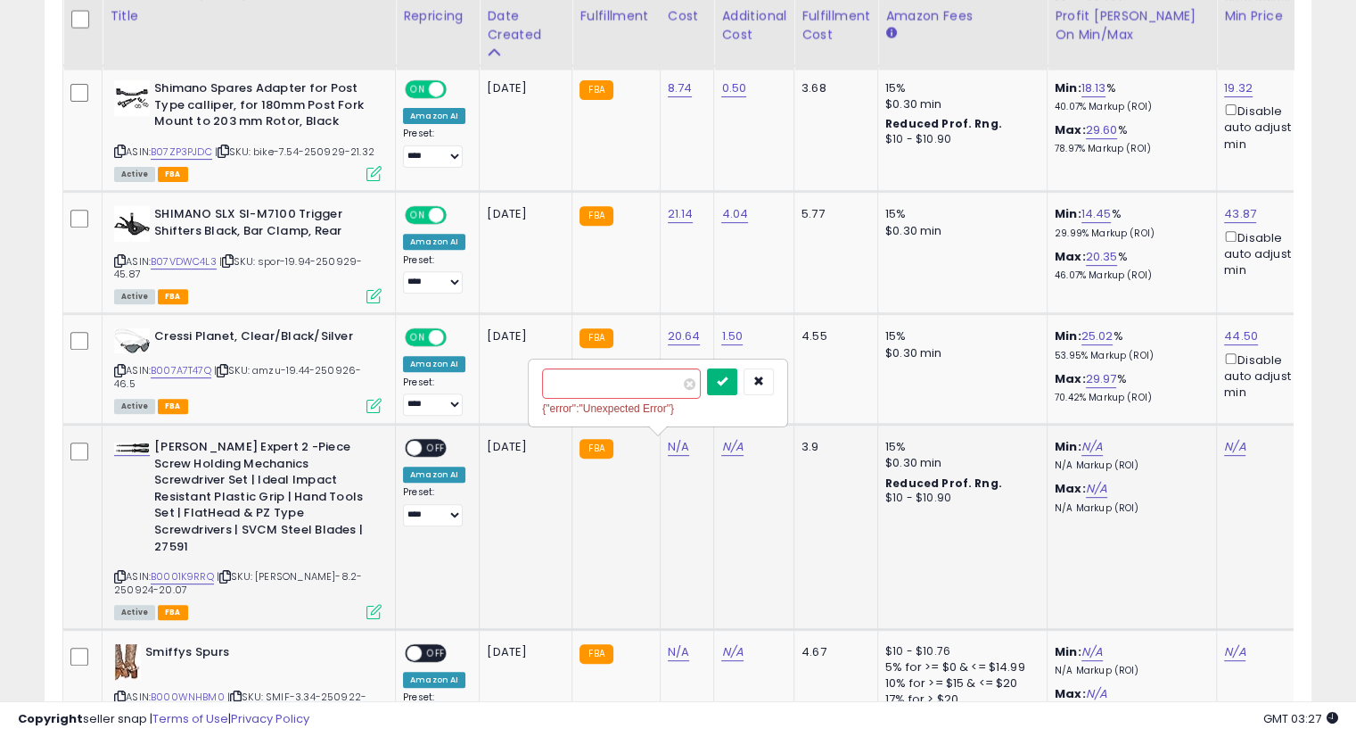
click at [728, 380] on icon "submit" at bounding box center [722, 380] width 11 height 11
click at [737, 447] on div "N/A" at bounding box center [751, 447] width 59 height 16
click at [728, 445] on link "N/A" at bounding box center [732, 447] width 21 height 18
type input "****"
click at [791, 387] on button "submit" at bounding box center [776, 399] width 30 height 27
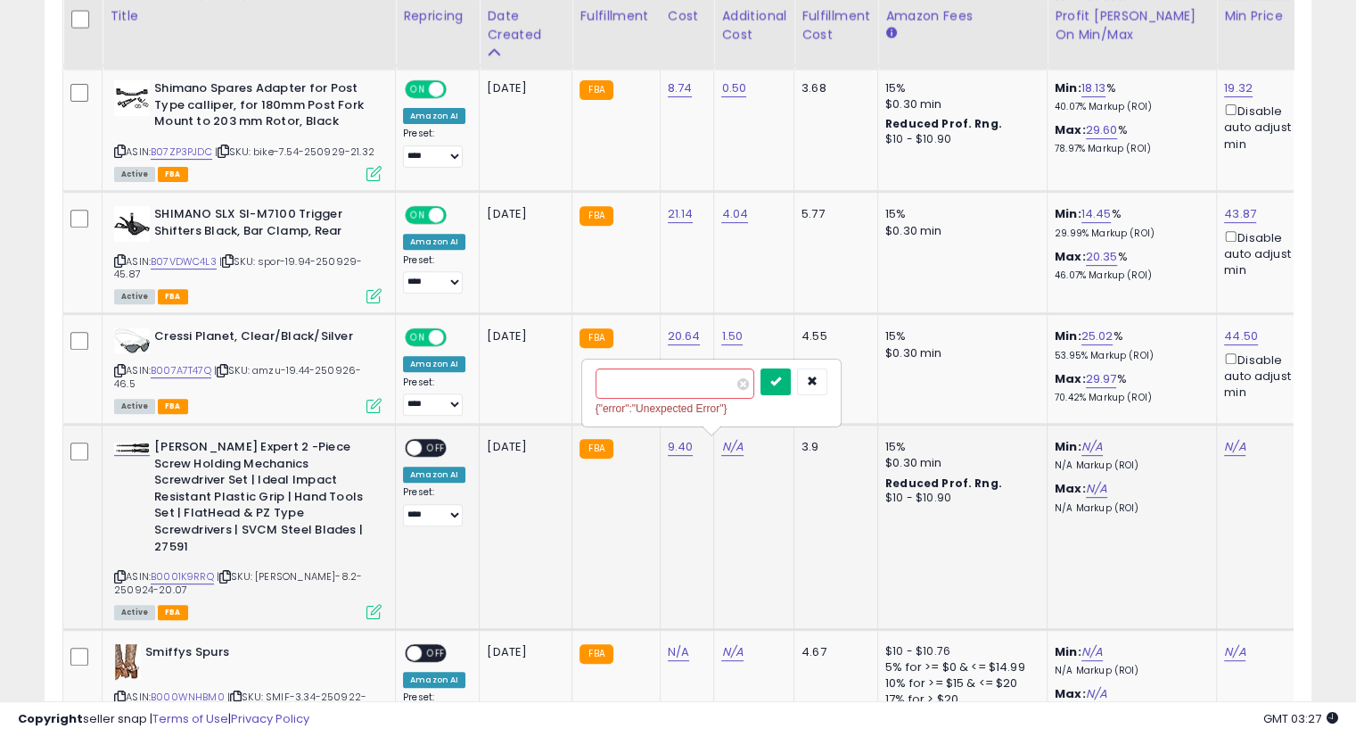
click at [791, 379] on button "submit" at bounding box center [776, 381] width 30 height 27
click at [1225, 444] on link "N/A" at bounding box center [1235, 447] width 21 height 18
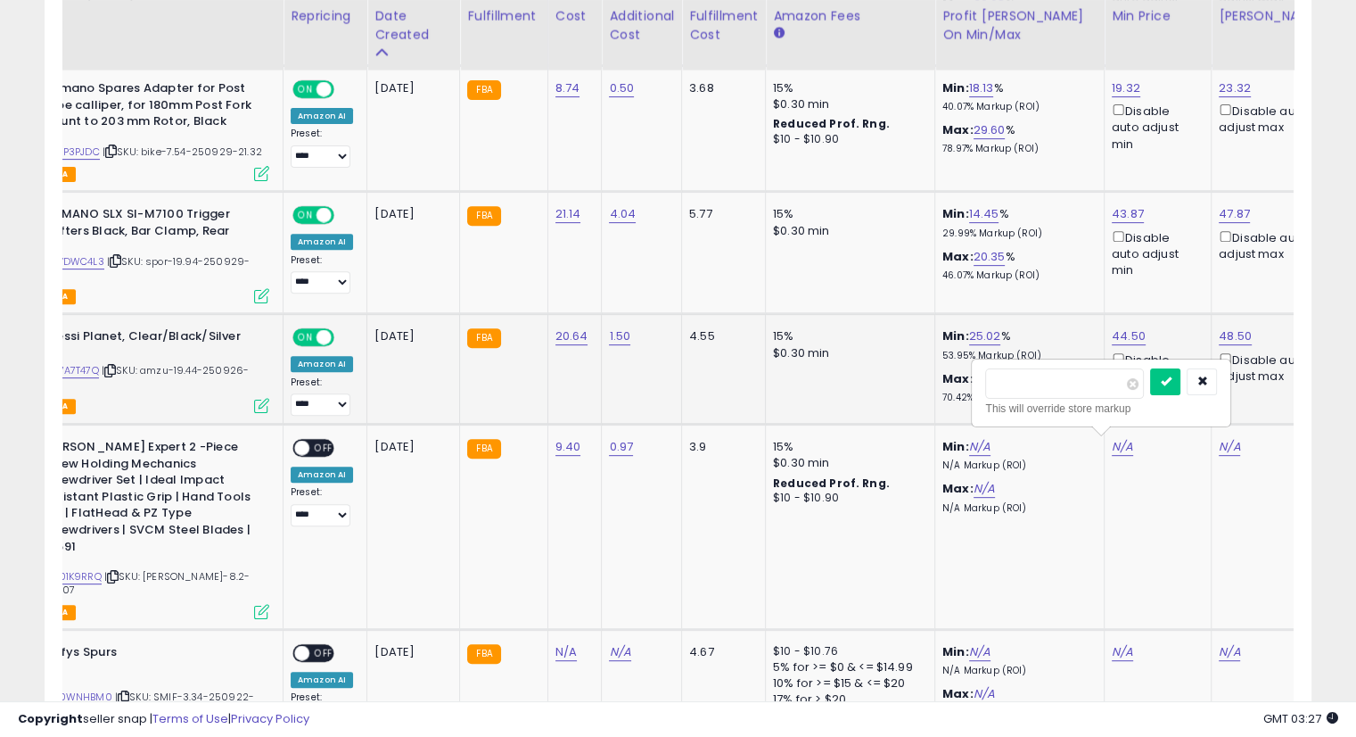
type input "*"
type input "*****"
click at [1181, 382] on button "submit" at bounding box center [1165, 381] width 30 height 27
click at [1220, 446] on link "N/A" at bounding box center [1229, 447] width 21 height 18
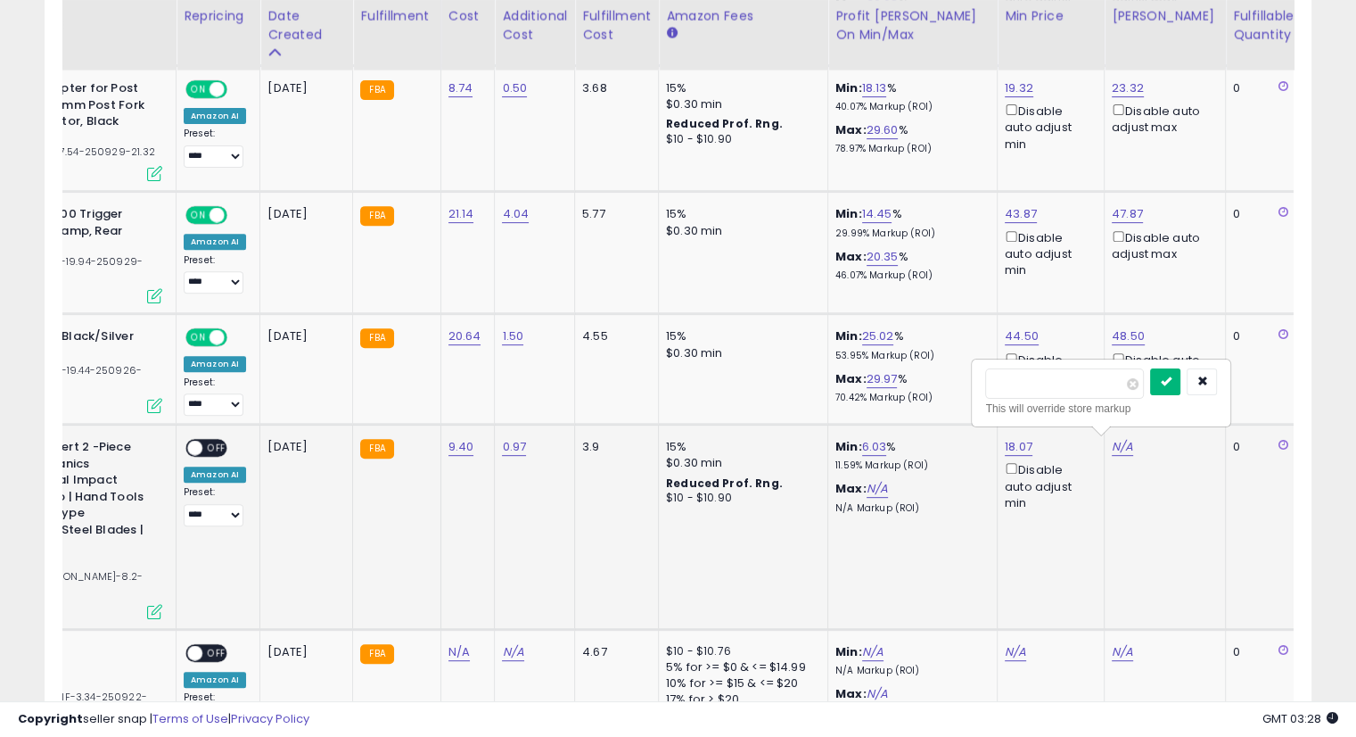
type input "*****"
click at [1171, 385] on icon "submit" at bounding box center [1165, 380] width 11 height 11
drag, startPoint x: 220, startPoint y: 440, endPoint x: 253, endPoint y: 459, distance: 38.4
click at [220, 441] on span "OFF" at bounding box center [216, 448] width 29 height 15
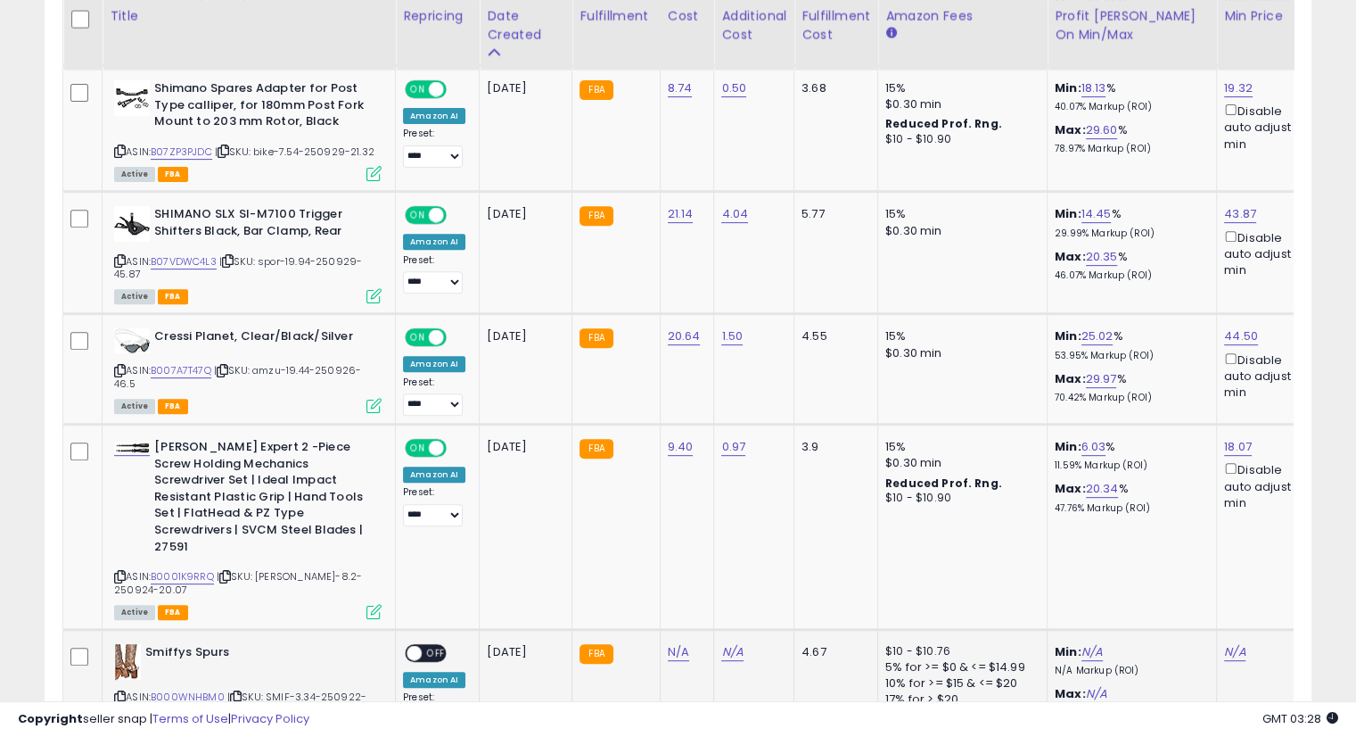
scroll to position [943, 0]
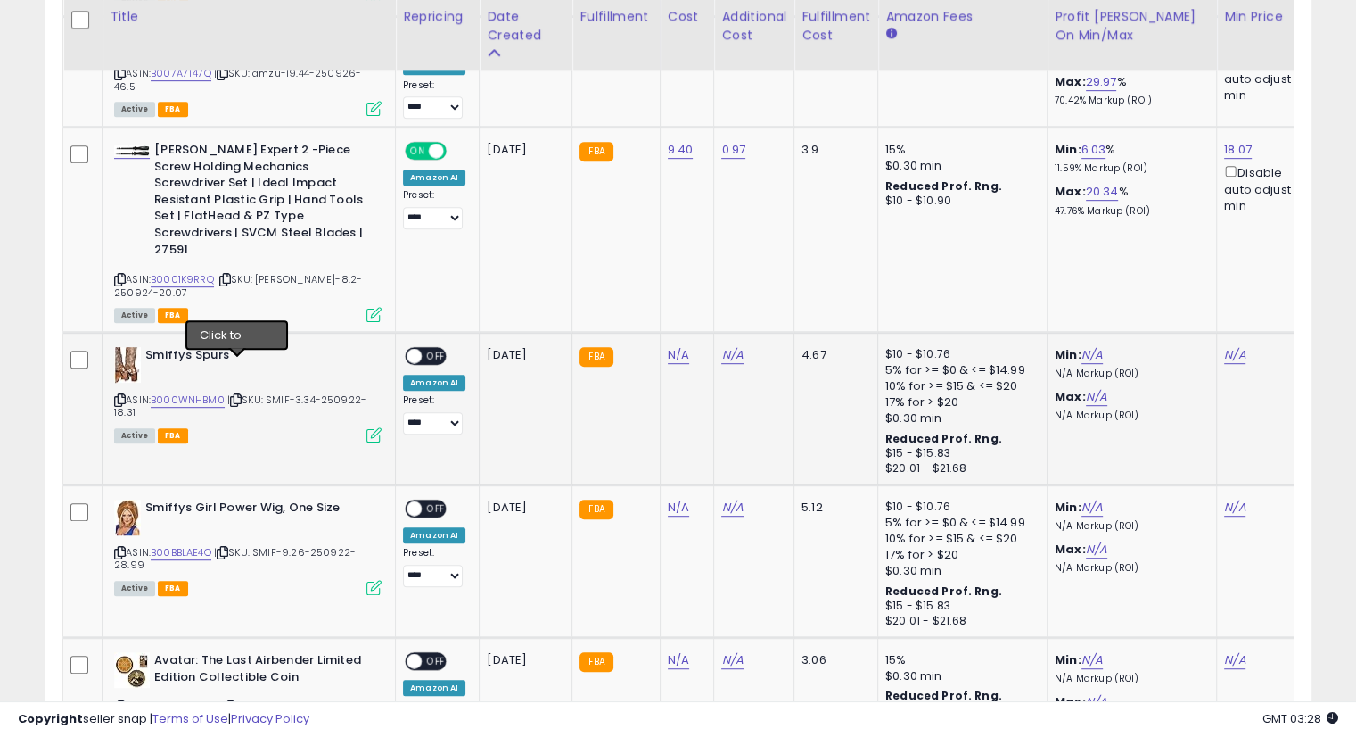
click at [235, 395] on icon at bounding box center [236, 400] width 12 height 10
click at [671, 346] on link "N/A" at bounding box center [678, 355] width 21 height 18
type input "****"
click at [728, 276] on icon "submit" at bounding box center [722, 276] width 11 height 11
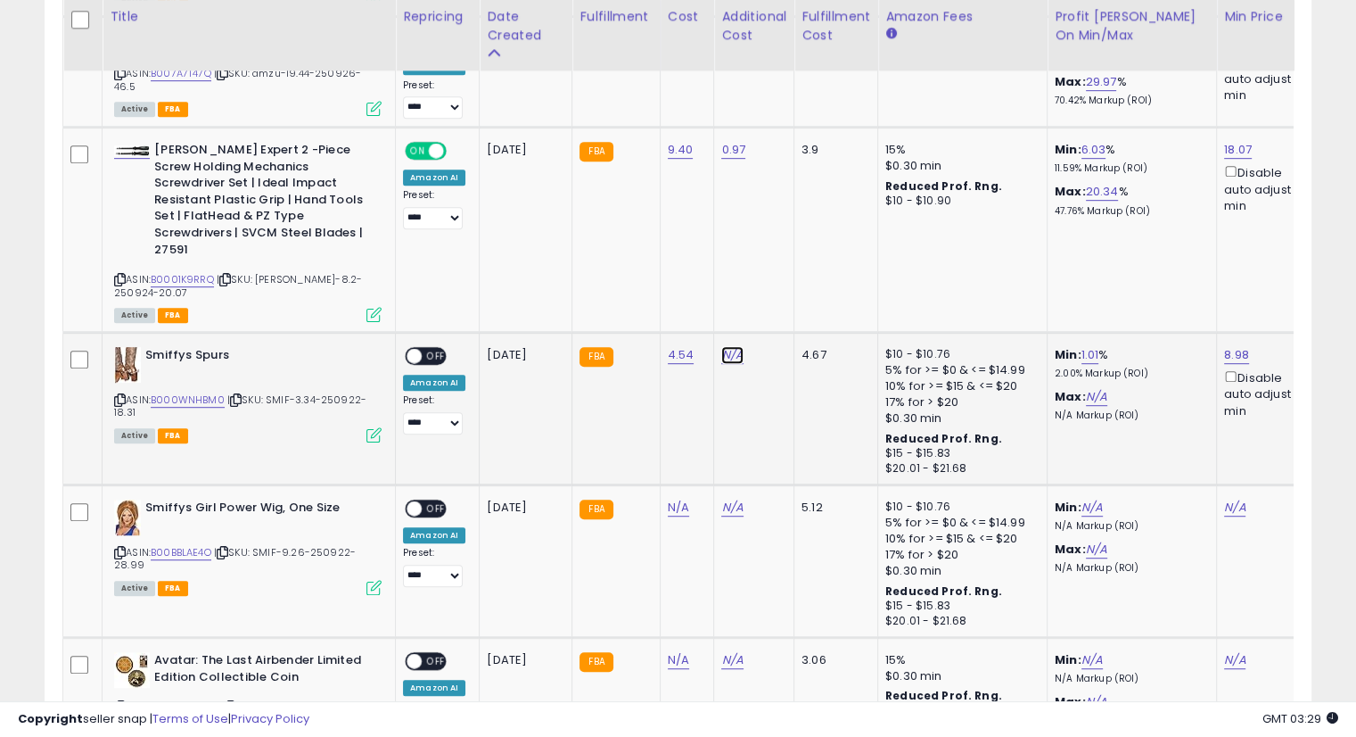
click at [722, 346] on link "N/A" at bounding box center [732, 355] width 21 height 18
type input "****"
click at [791, 276] on button "submit" at bounding box center [776, 277] width 30 height 27
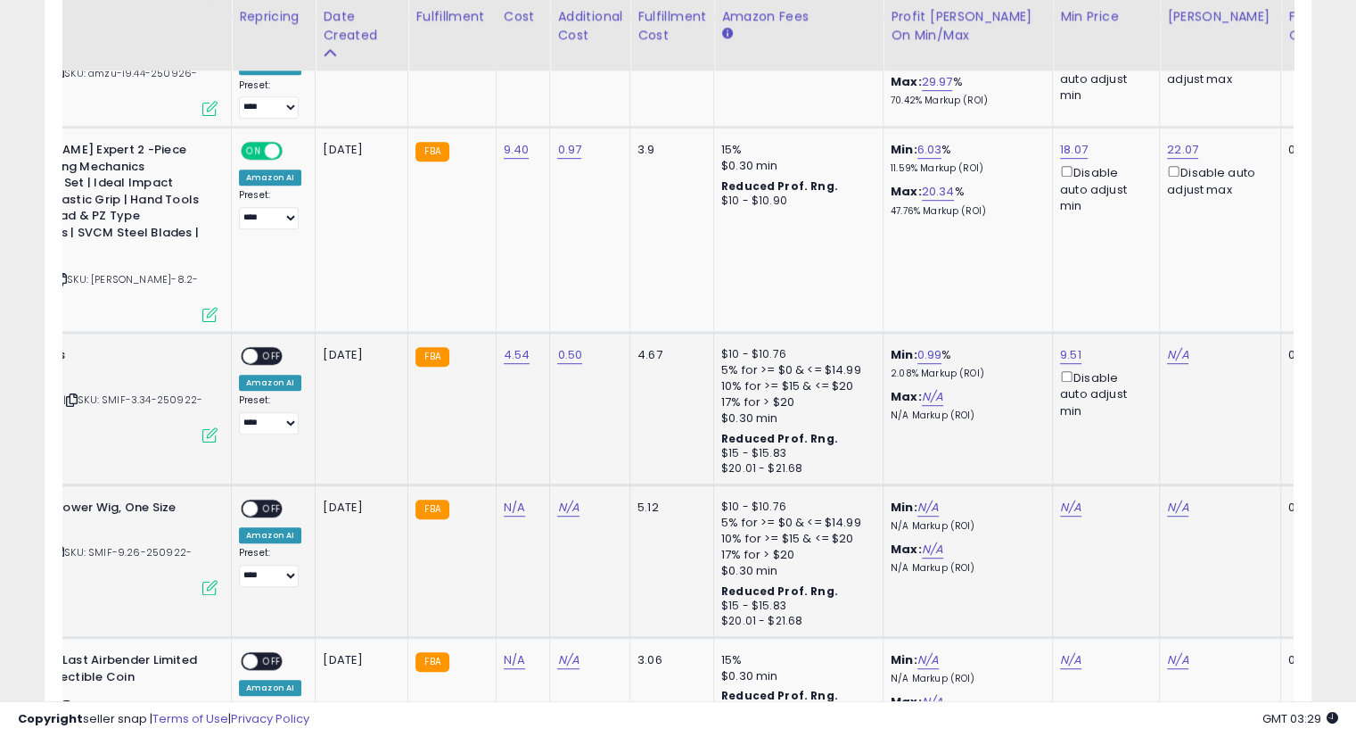
scroll to position [0, 166]
click at [1176, 346] on link "N/A" at bounding box center [1176, 355] width 21 height 18
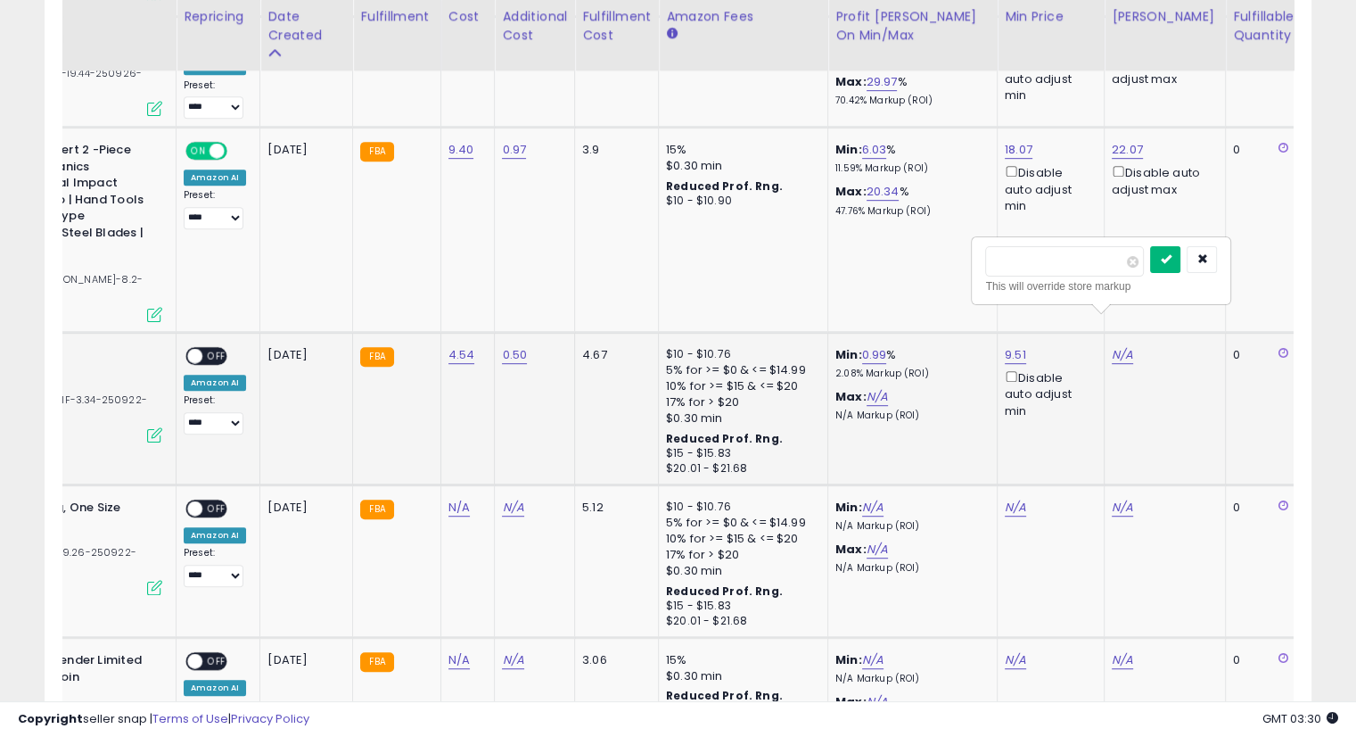
type input "*****"
click at [1171, 255] on icon "submit" at bounding box center [1165, 258] width 11 height 11
click at [217, 349] on span "OFF" at bounding box center [216, 356] width 29 height 15
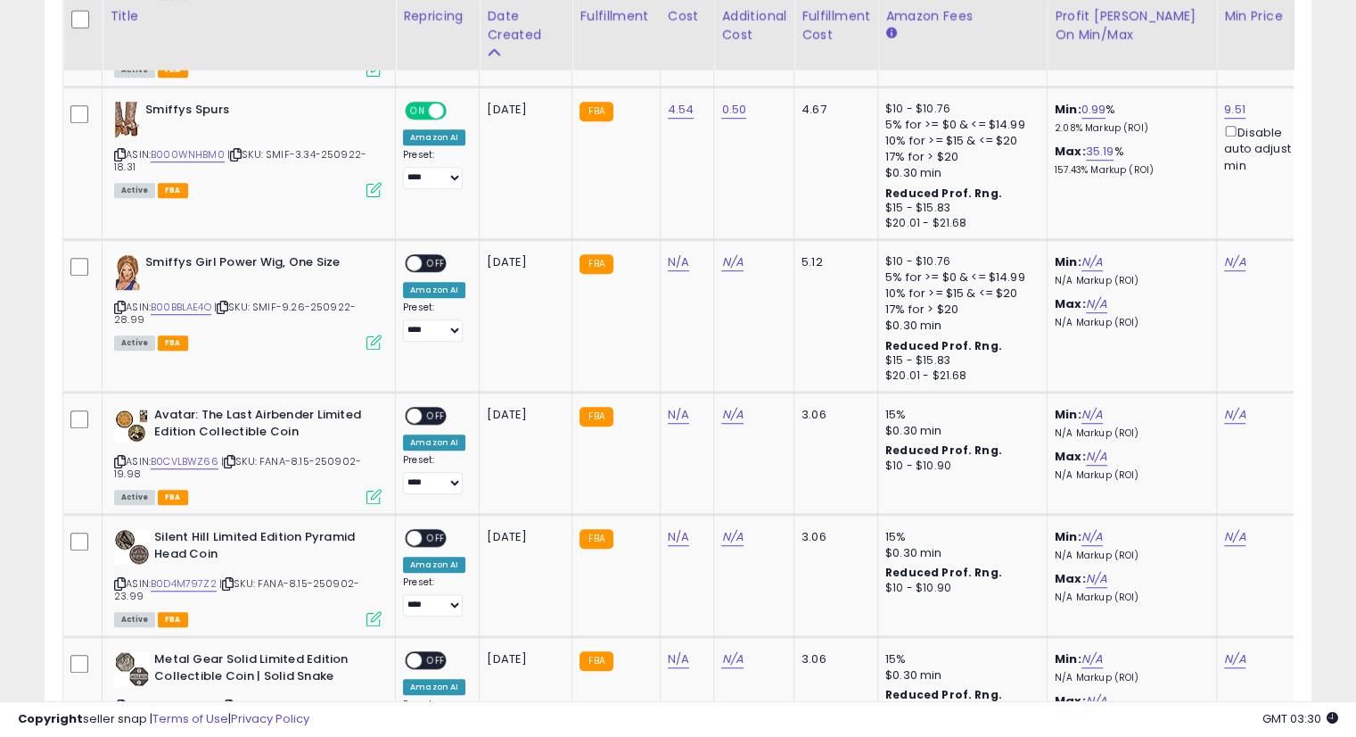
scroll to position [1190, 0]
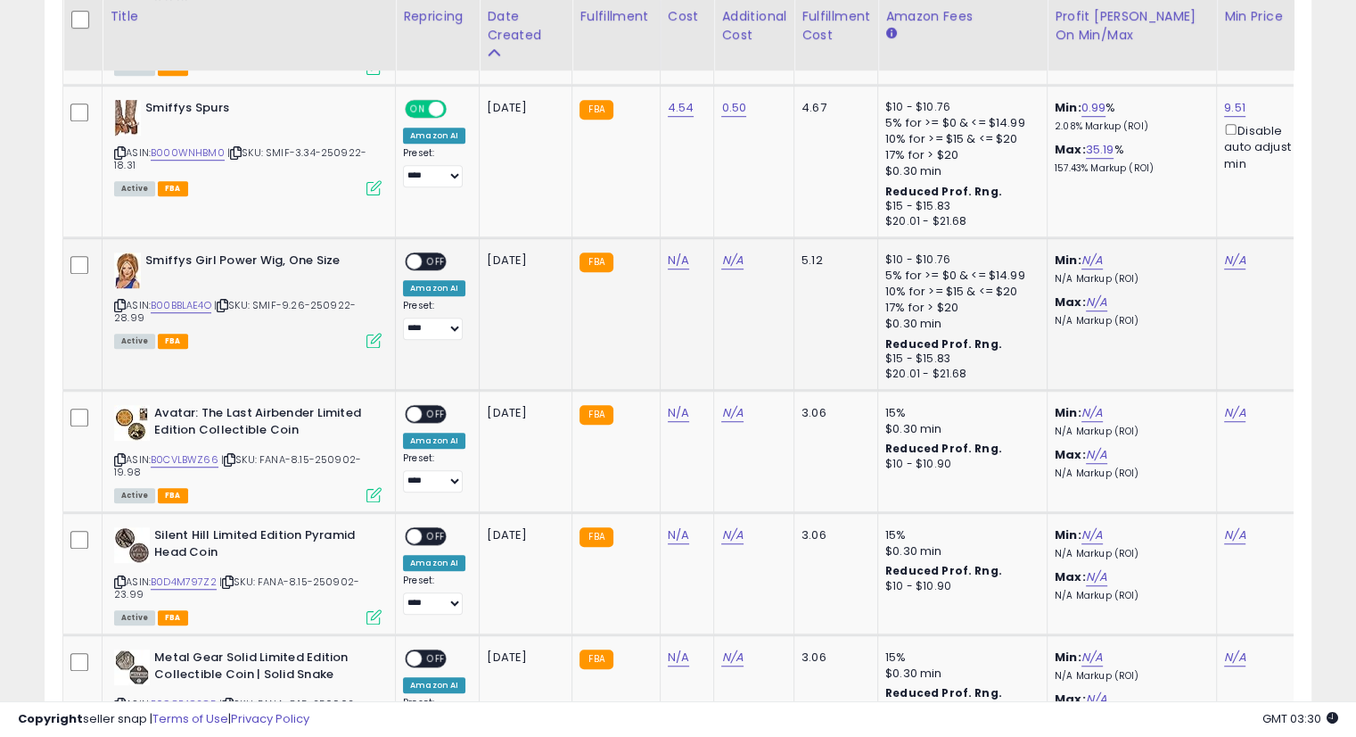
click at [228, 301] on icon at bounding box center [223, 306] width 12 height 10
drag, startPoint x: 669, startPoint y: 219, endPoint x: 712, endPoint y: 251, distance: 53.0
click at [669, 252] on link "N/A" at bounding box center [678, 261] width 21 height 18
type input "*****"
click at [728, 182] on icon "submit" at bounding box center [722, 182] width 11 height 11
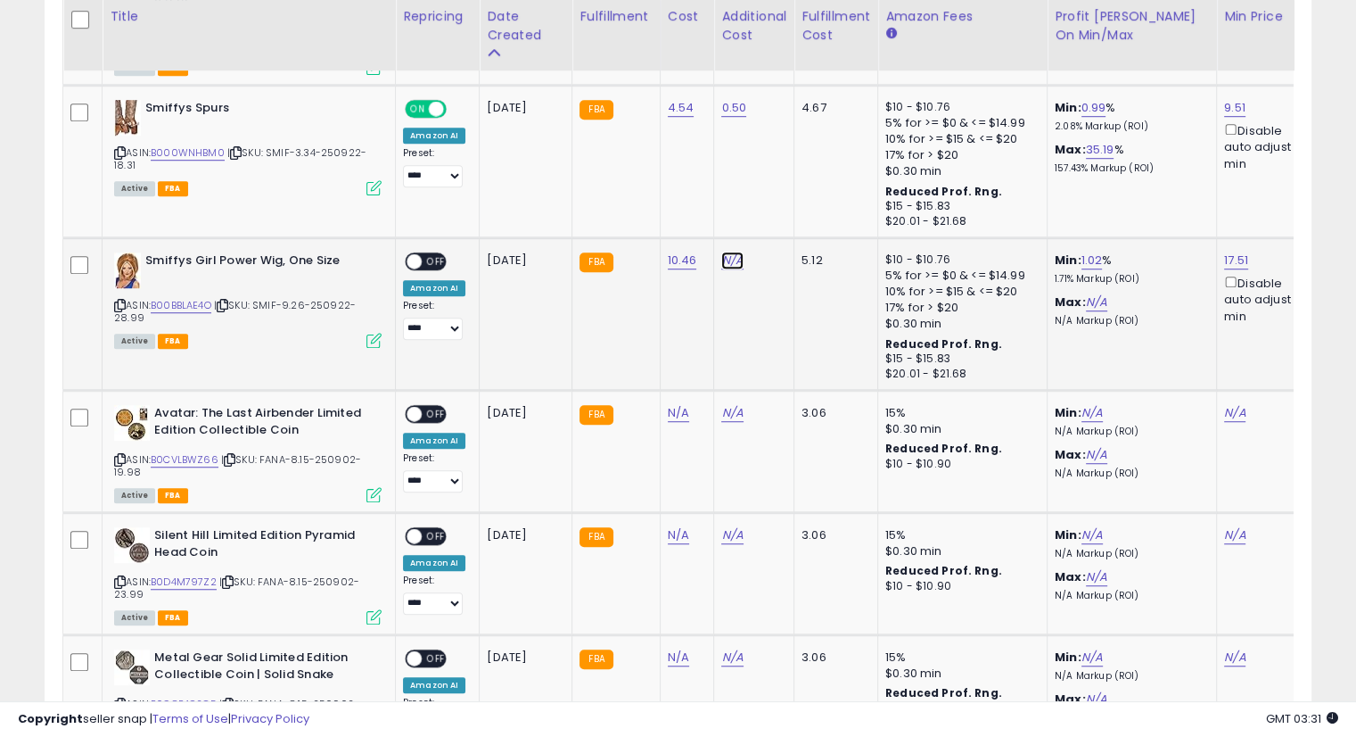
click at [729, 252] on link "N/A" at bounding box center [732, 261] width 21 height 18
type input "****"
click at [781, 179] on icon "submit" at bounding box center [776, 182] width 11 height 11
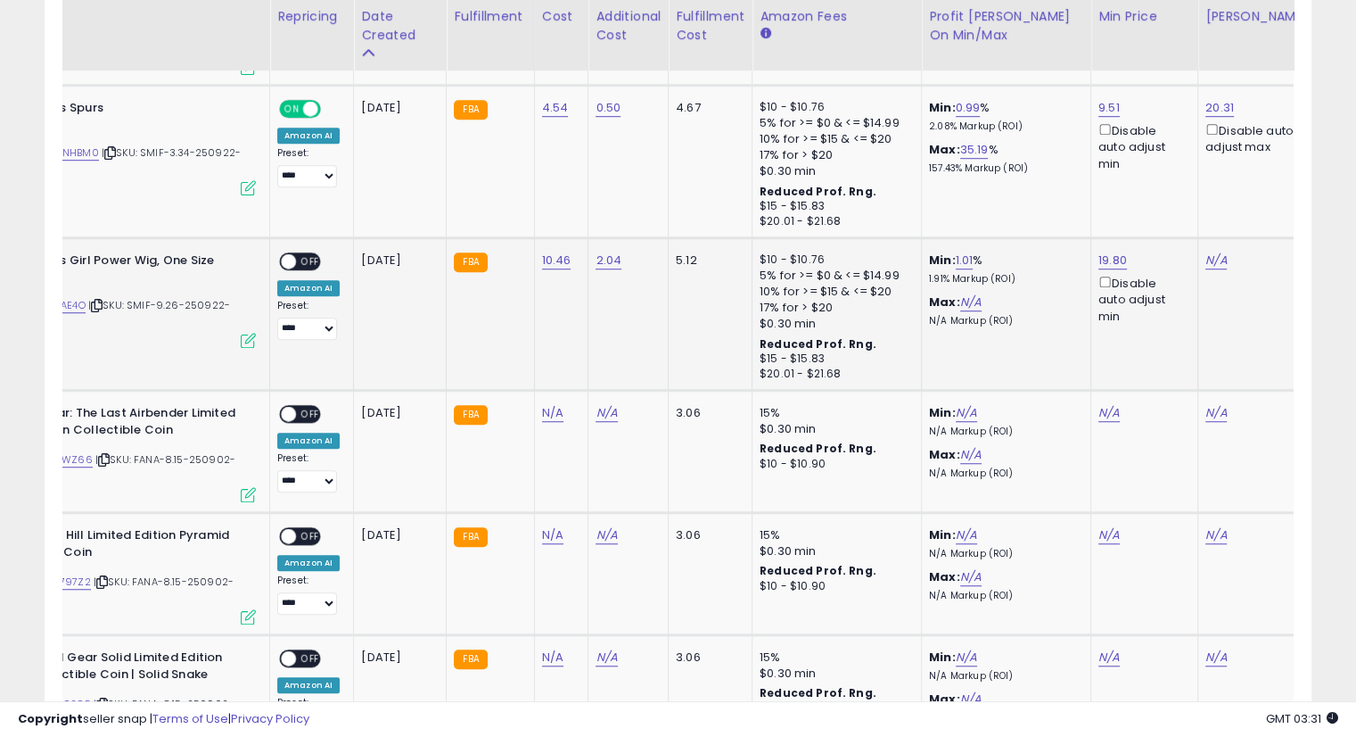
scroll to position [0, 0]
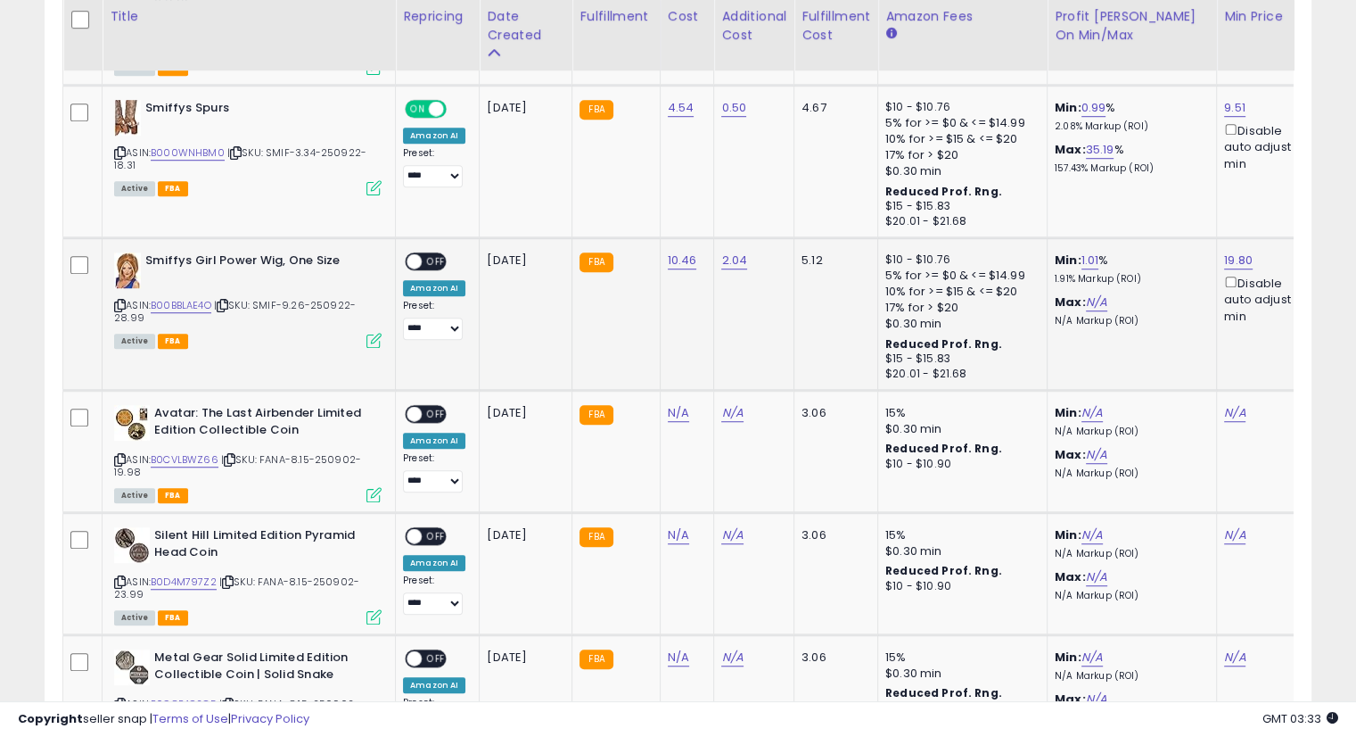
click at [778, 260] on td "2.04" at bounding box center [754, 314] width 80 height 153
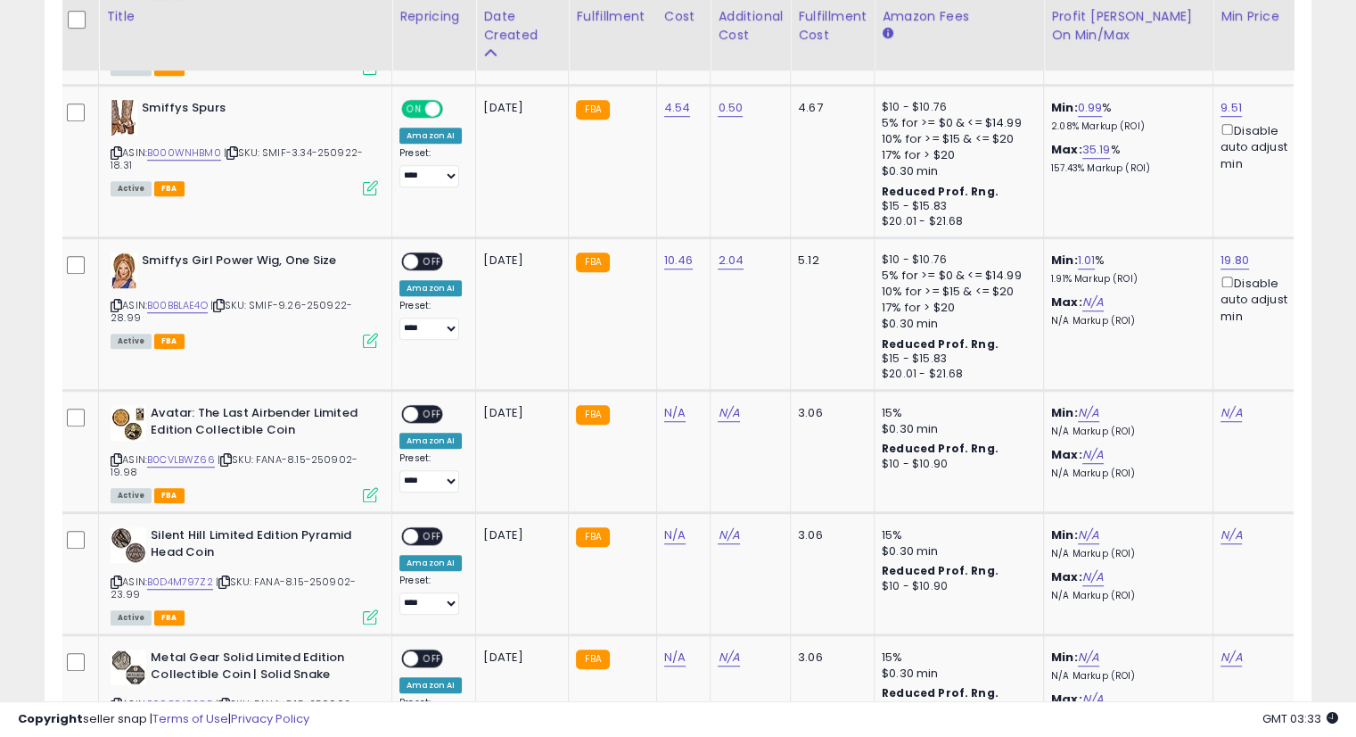
scroll to position [0, 2]
click at [637, 686] on div at bounding box center [1024, 685] width 1926 height 1
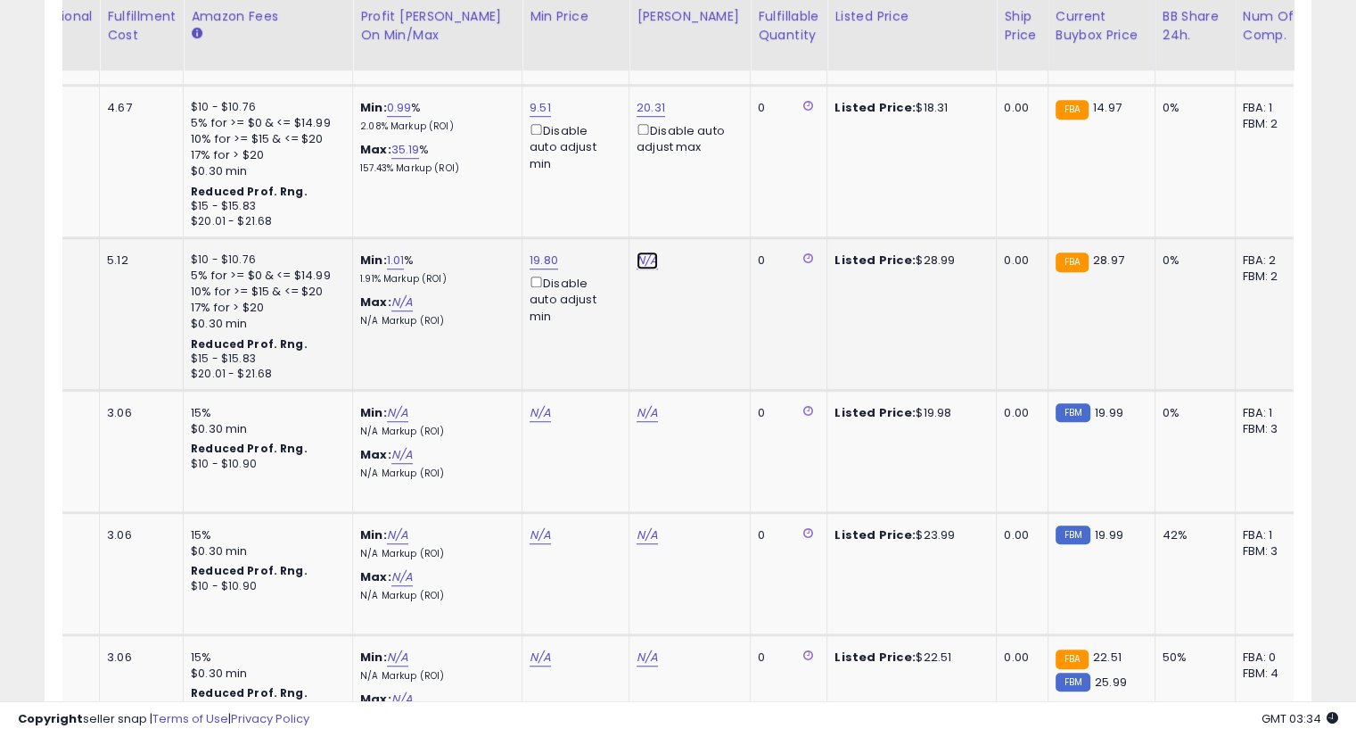
drag, startPoint x: 636, startPoint y: 231, endPoint x: 659, endPoint y: 246, distance: 27.7
click at [637, 252] on link "N/A" at bounding box center [647, 261] width 21 height 18
type input "*****"
click at [705, 166] on button "submit" at bounding box center [690, 165] width 30 height 27
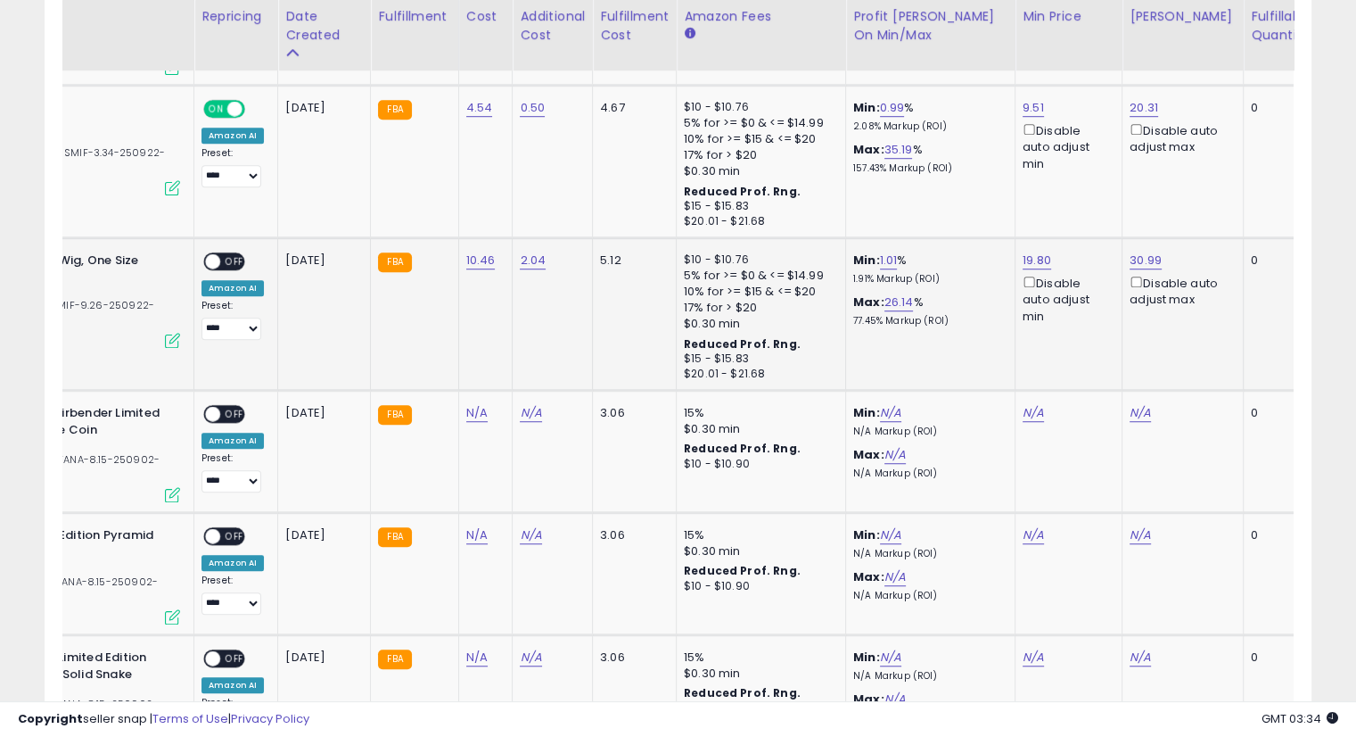
click at [232, 254] on span "OFF" at bounding box center [234, 261] width 29 height 15
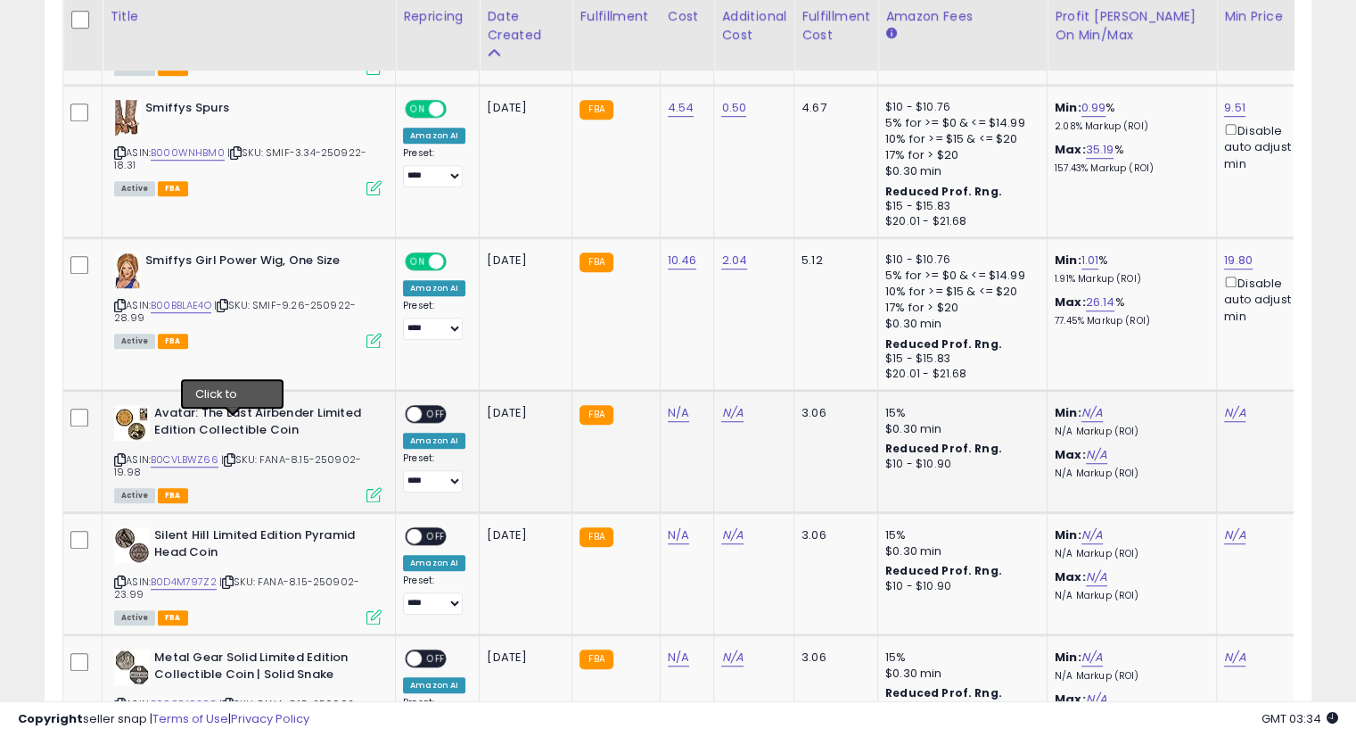
click at [228, 415] on div "ASIN: B0CVLBWZ66 | SKU: FANA-8.15-250902-19.98 Active FBA" at bounding box center [248, 452] width 268 height 95
click at [230, 455] on icon at bounding box center [230, 460] width 12 height 10
click at [231, 455] on icon at bounding box center [230, 460] width 12 height 10
click at [669, 404] on link "N/A" at bounding box center [678, 413] width 21 height 18
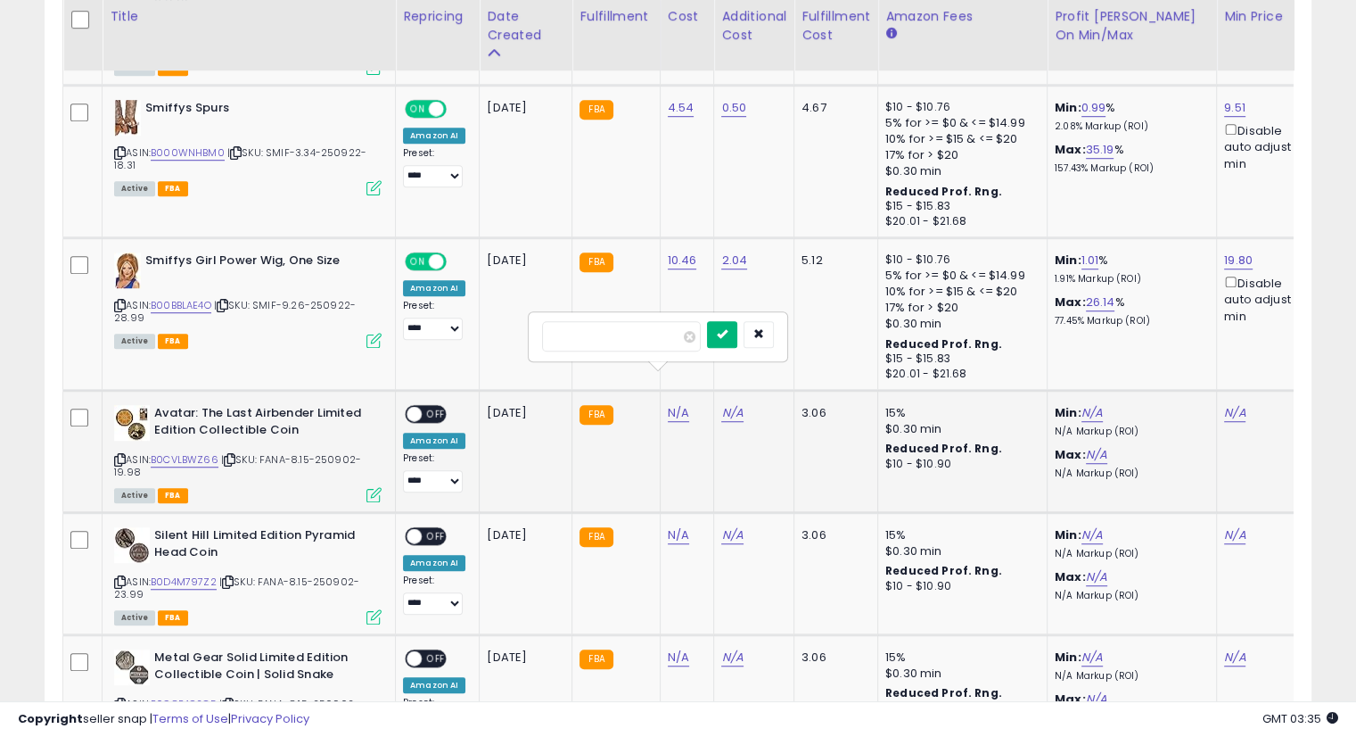
type input "****"
click at [738, 340] on button "submit" at bounding box center [722, 334] width 30 height 27
click at [738, 304] on button "submit" at bounding box center [722, 316] width 30 height 27
drag, startPoint x: 734, startPoint y: 380, endPoint x: 901, endPoint y: 408, distance: 169.1
click at [734, 404] on link "N/A" at bounding box center [732, 413] width 21 height 18
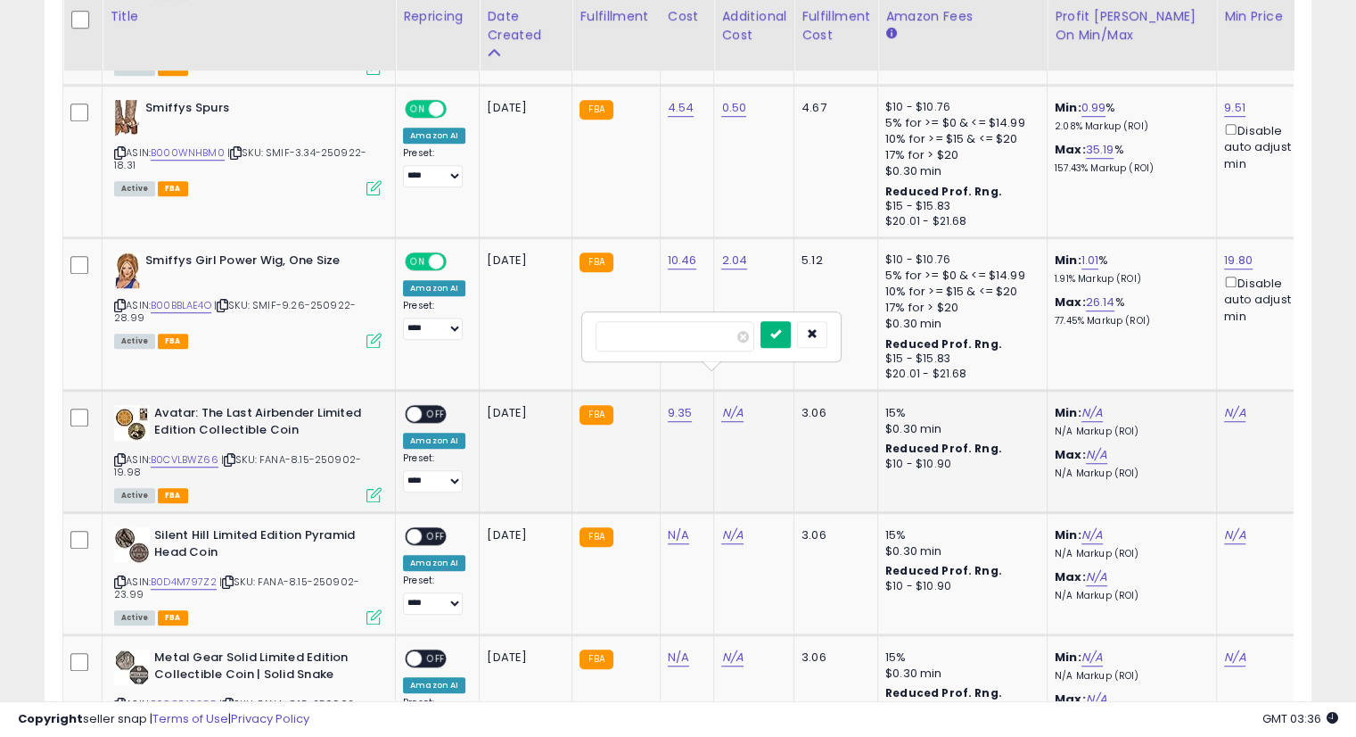
type input "****"
click at [791, 325] on button "submit" at bounding box center [776, 334] width 30 height 27
click at [791, 311] on button "submit" at bounding box center [776, 316] width 30 height 27
click at [1225, 404] on link "N/A" at bounding box center [1235, 413] width 21 height 18
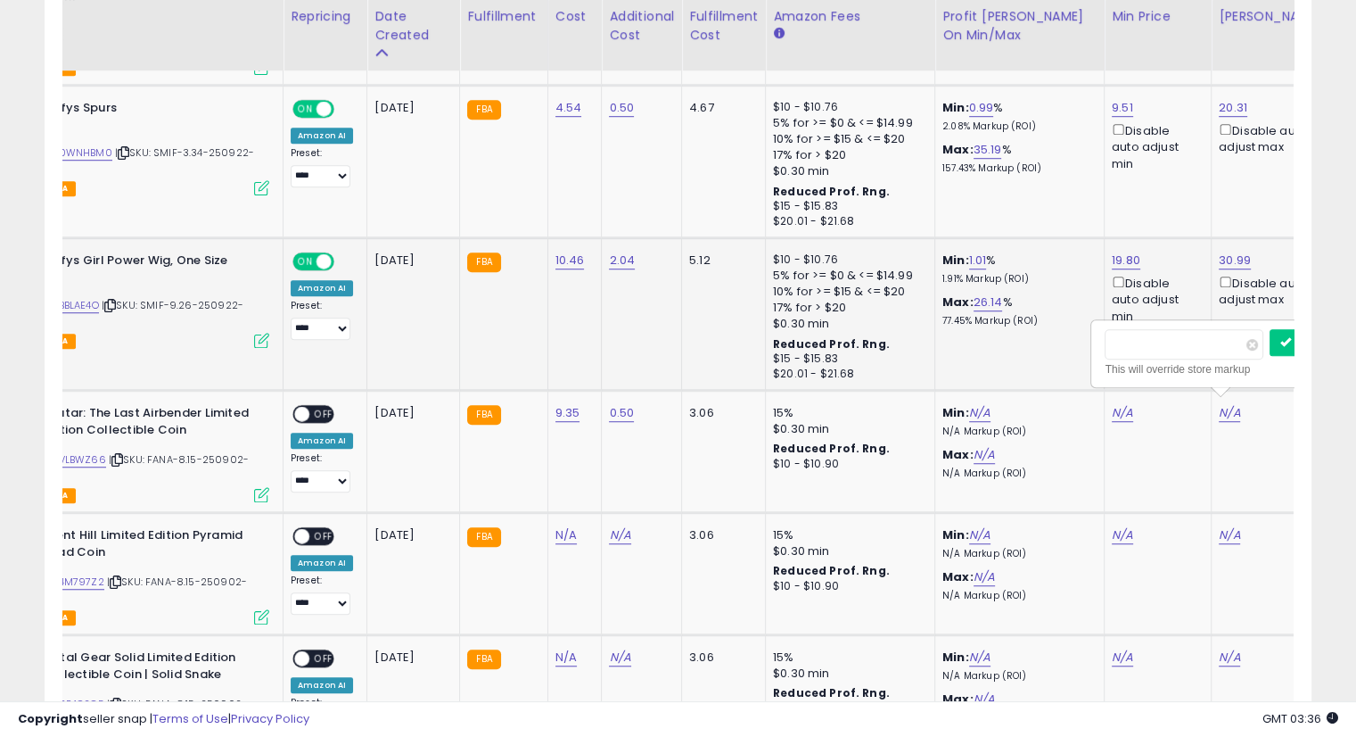
scroll to position [0, 112]
type input "*****"
click at [1171, 320] on icon "submit" at bounding box center [1165, 315] width 11 height 11
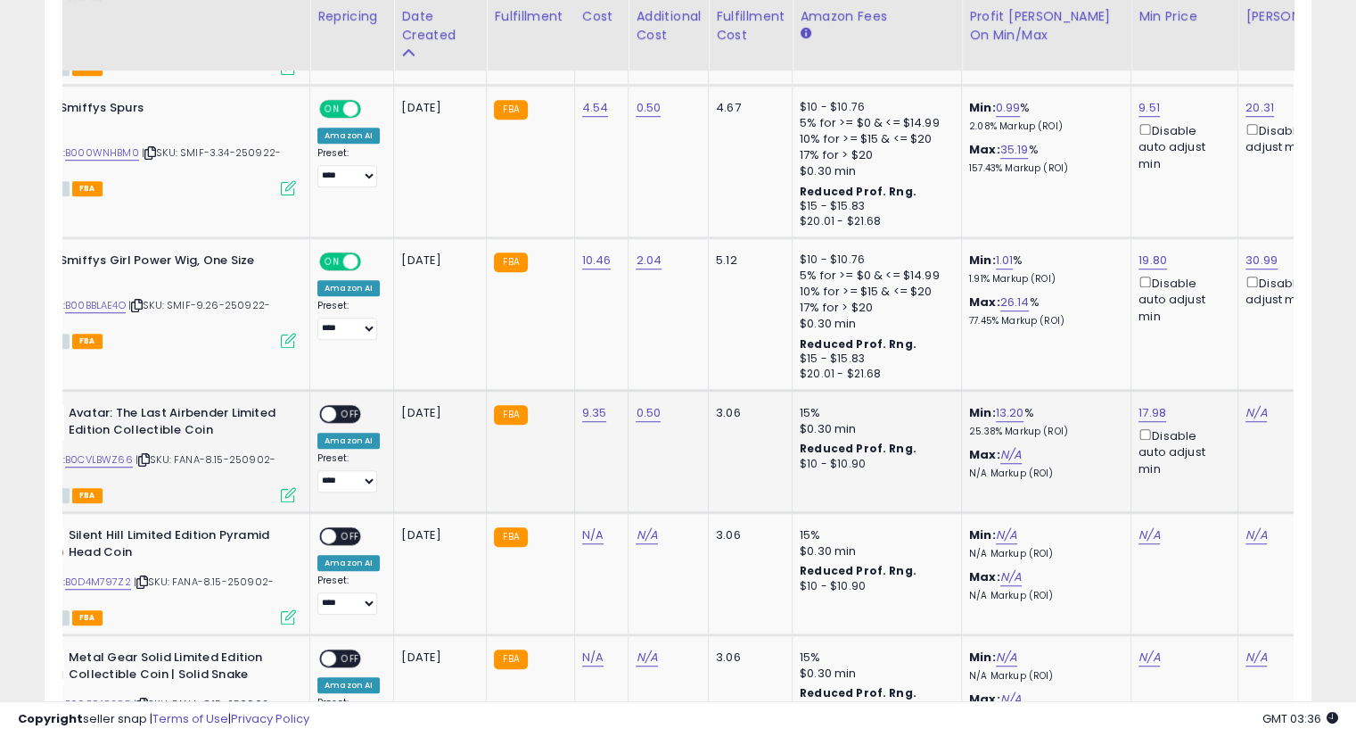
scroll to position [0, 0]
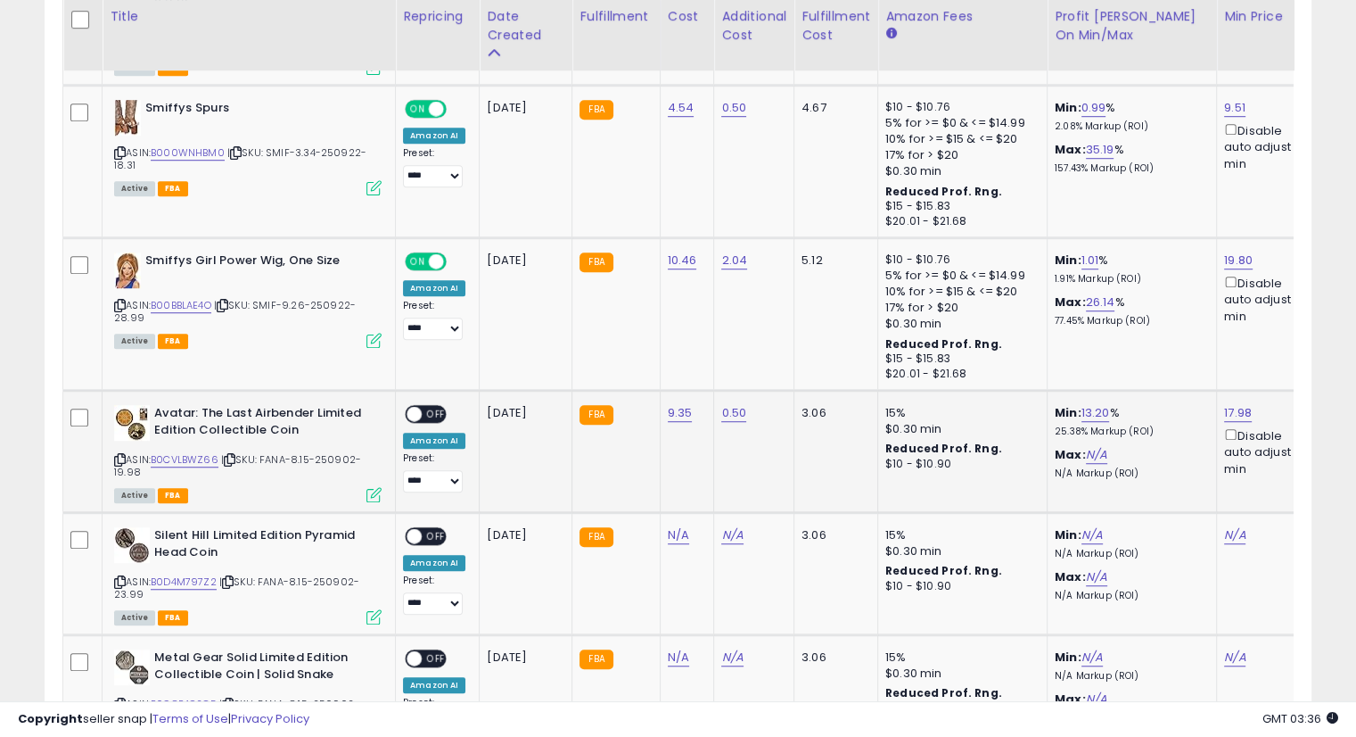
click at [738, 697] on div "**********" at bounding box center [678, 142] width 1356 height 2549
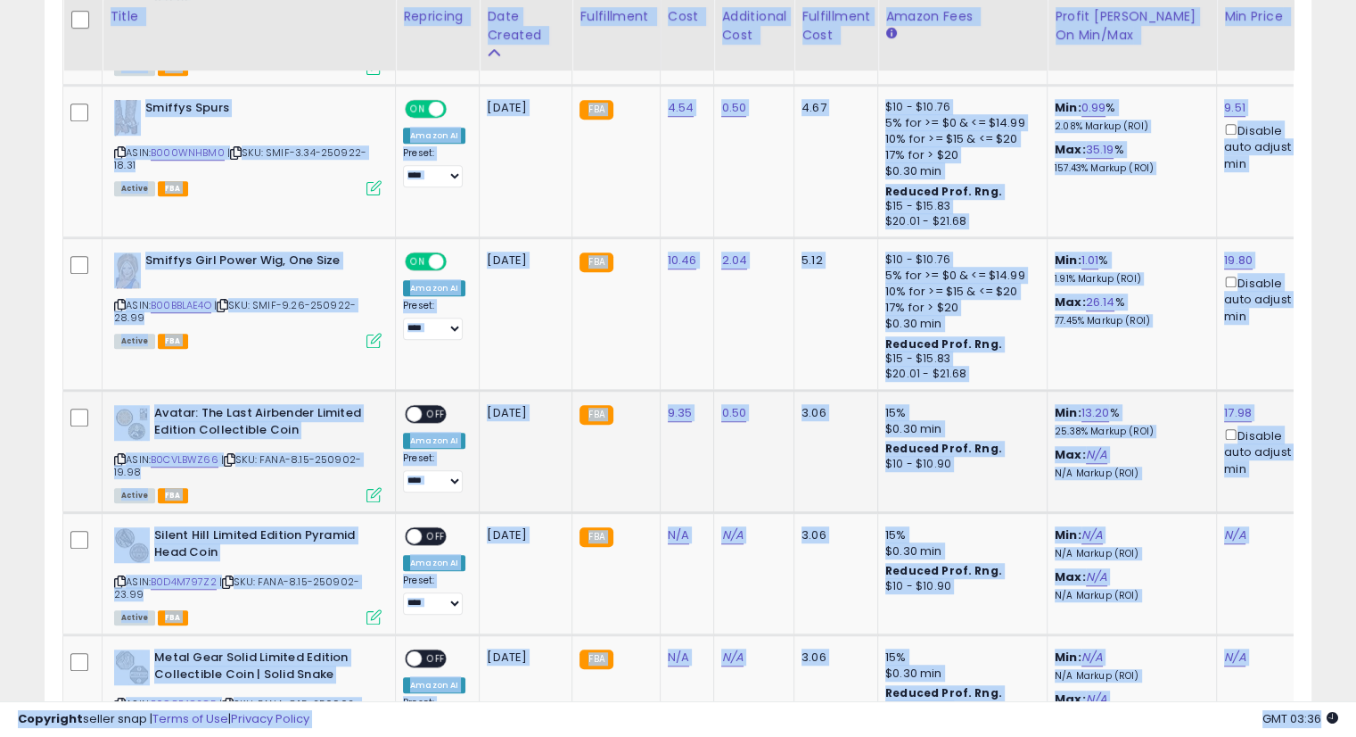
scroll to position [0, 39]
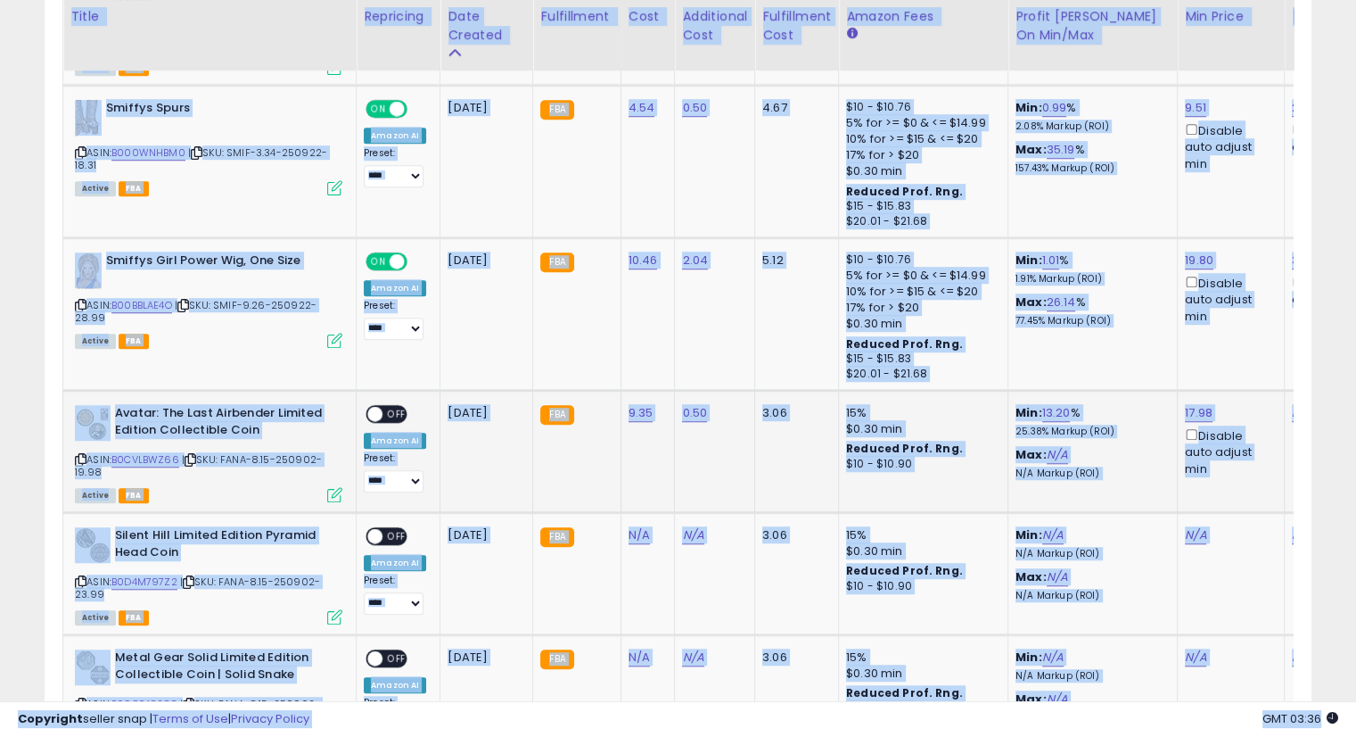
click at [837, 705] on div "Copyright seller snap | Terms of Use | Privacy Policy GMT 03:36 Authorization r…" at bounding box center [678, 719] width 1356 height 36
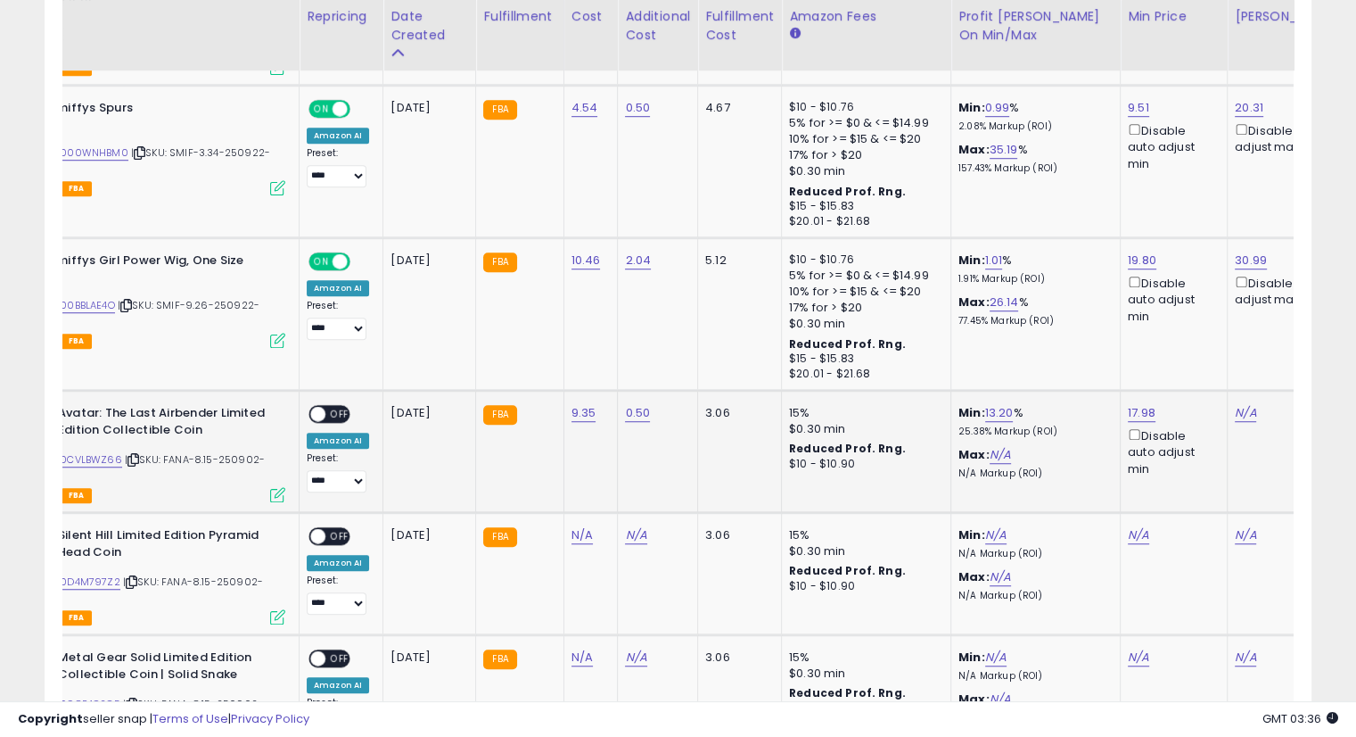
scroll to position [0, 173]
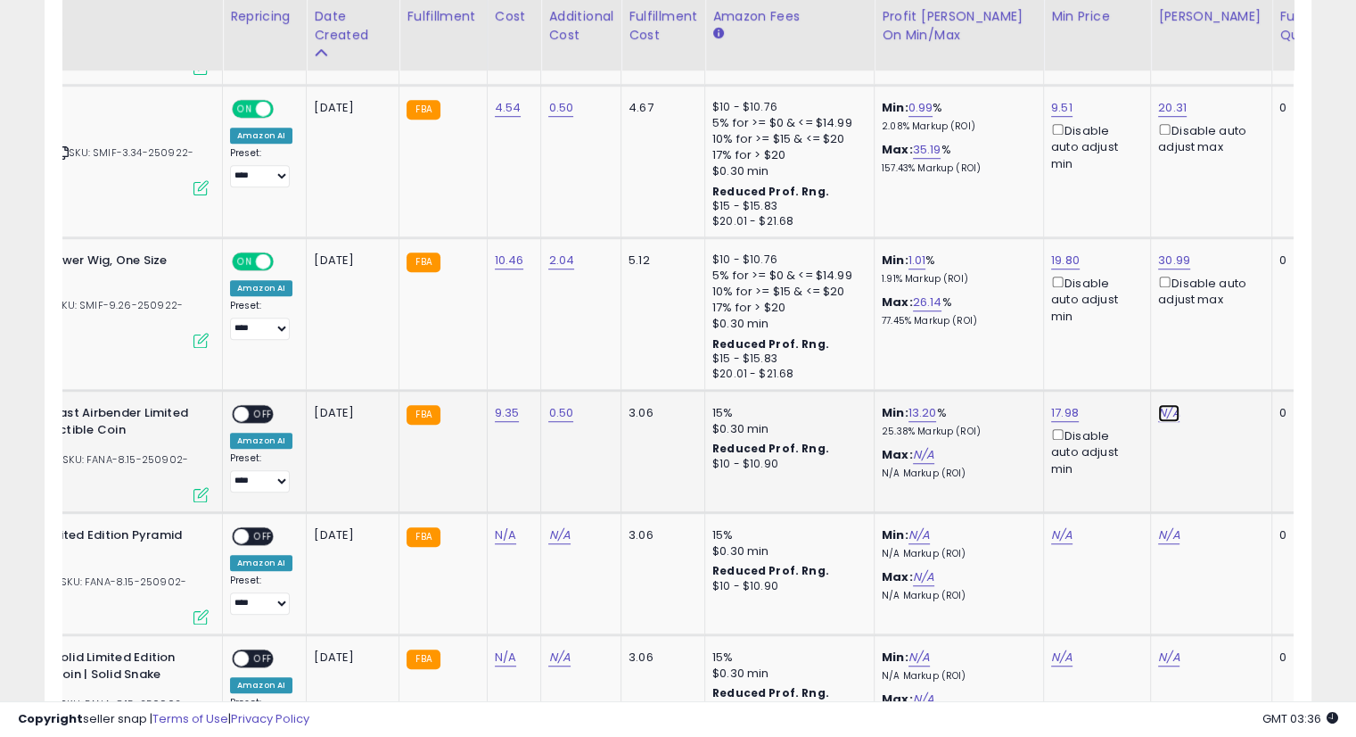
click at [1172, 404] on link "N/A" at bounding box center [1169, 413] width 21 height 18
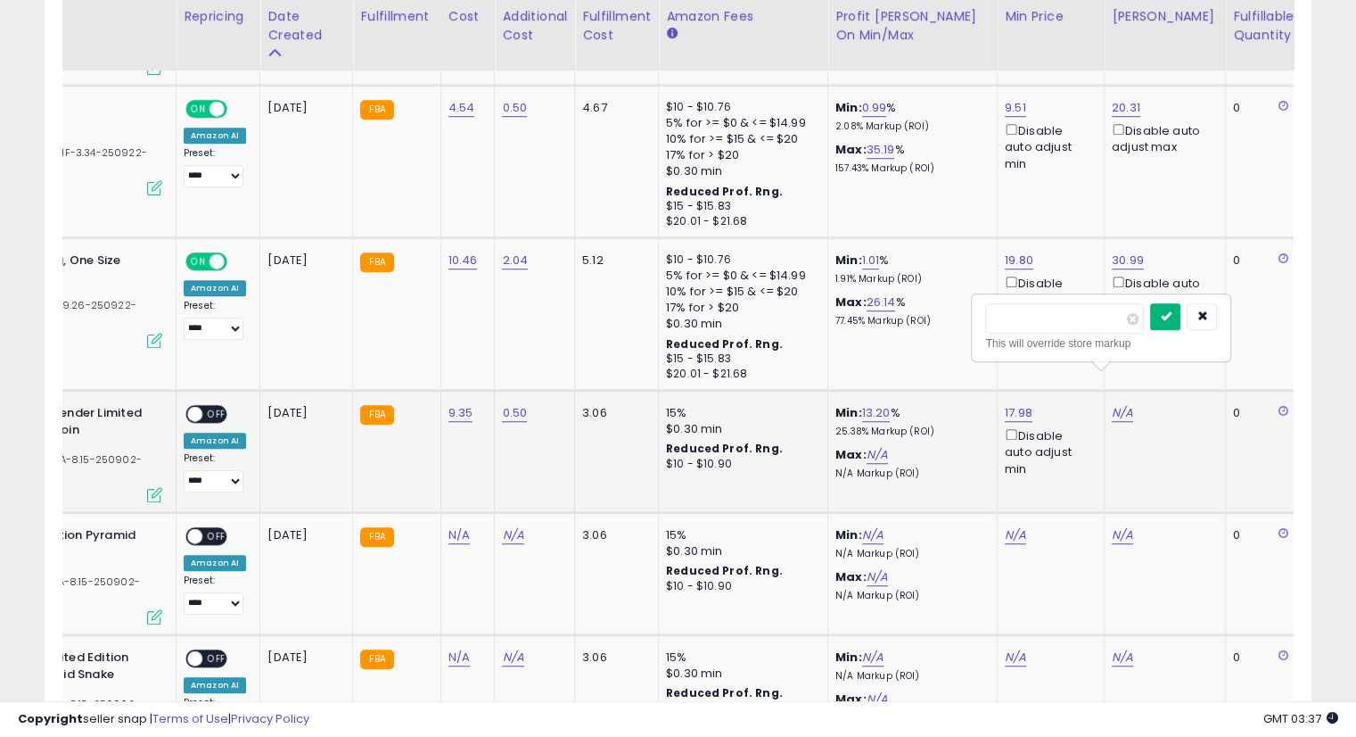
type input "*****"
click at [1181, 325] on button "submit" at bounding box center [1165, 316] width 30 height 27
click at [210, 407] on span "OFF" at bounding box center [216, 414] width 29 height 15
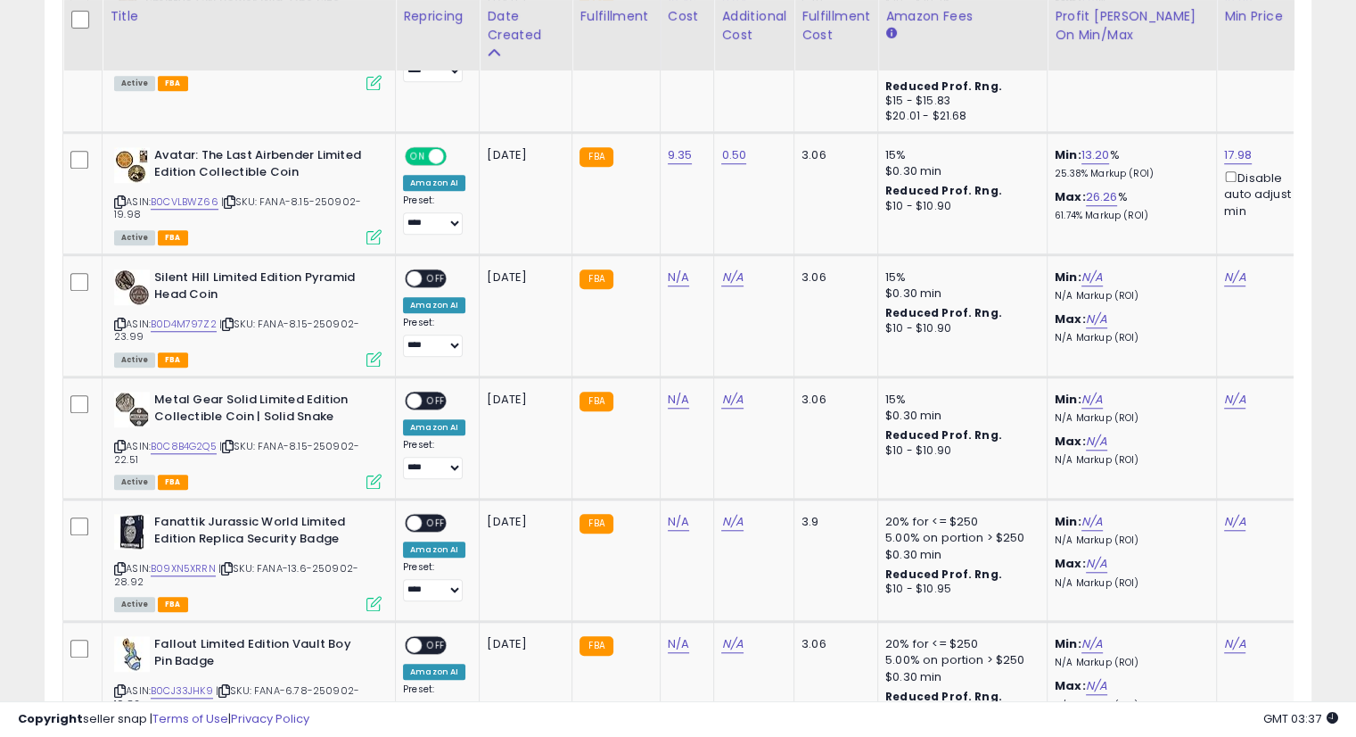
scroll to position [1452, 0]
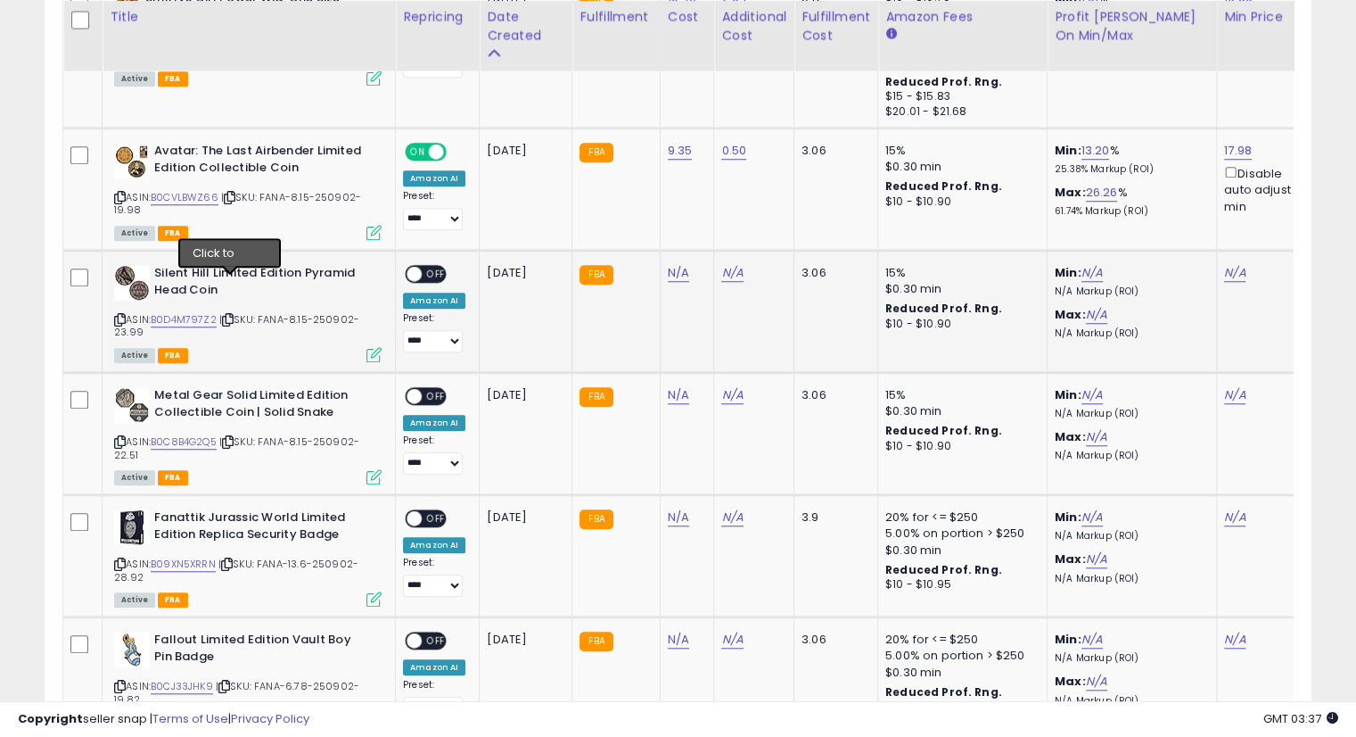
click at [232, 315] on icon at bounding box center [228, 320] width 12 height 10
click at [229, 315] on icon at bounding box center [228, 320] width 12 height 10
click at [228, 291] on div "ASIN: B0D4M797Z2 | SKU: FANA-8.15-250902-23.99 Active FBA" at bounding box center [248, 312] width 268 height 95
click at [230, 315] on icon at bounding box center [228, 320] width 12 height 10
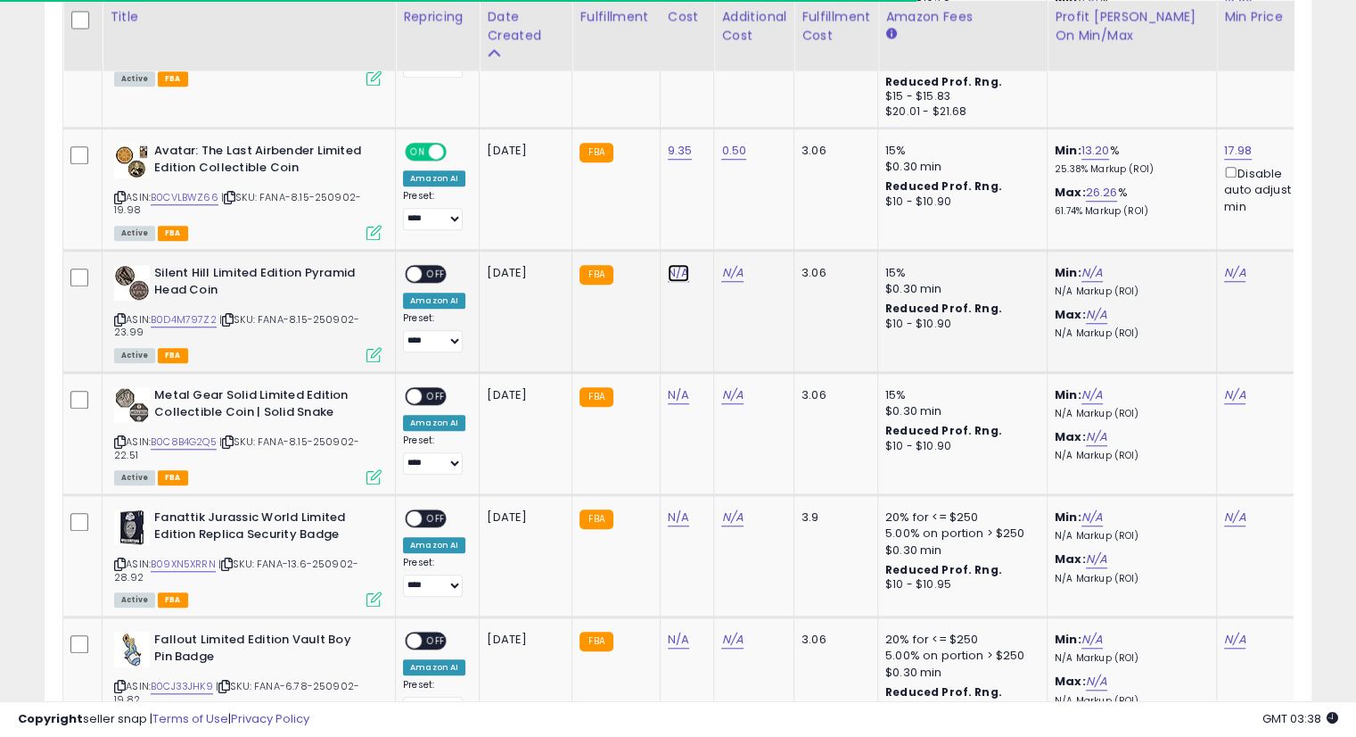
click at [670, 264] on link "N/A" at bounding box center [678, 273] width 21 height 18
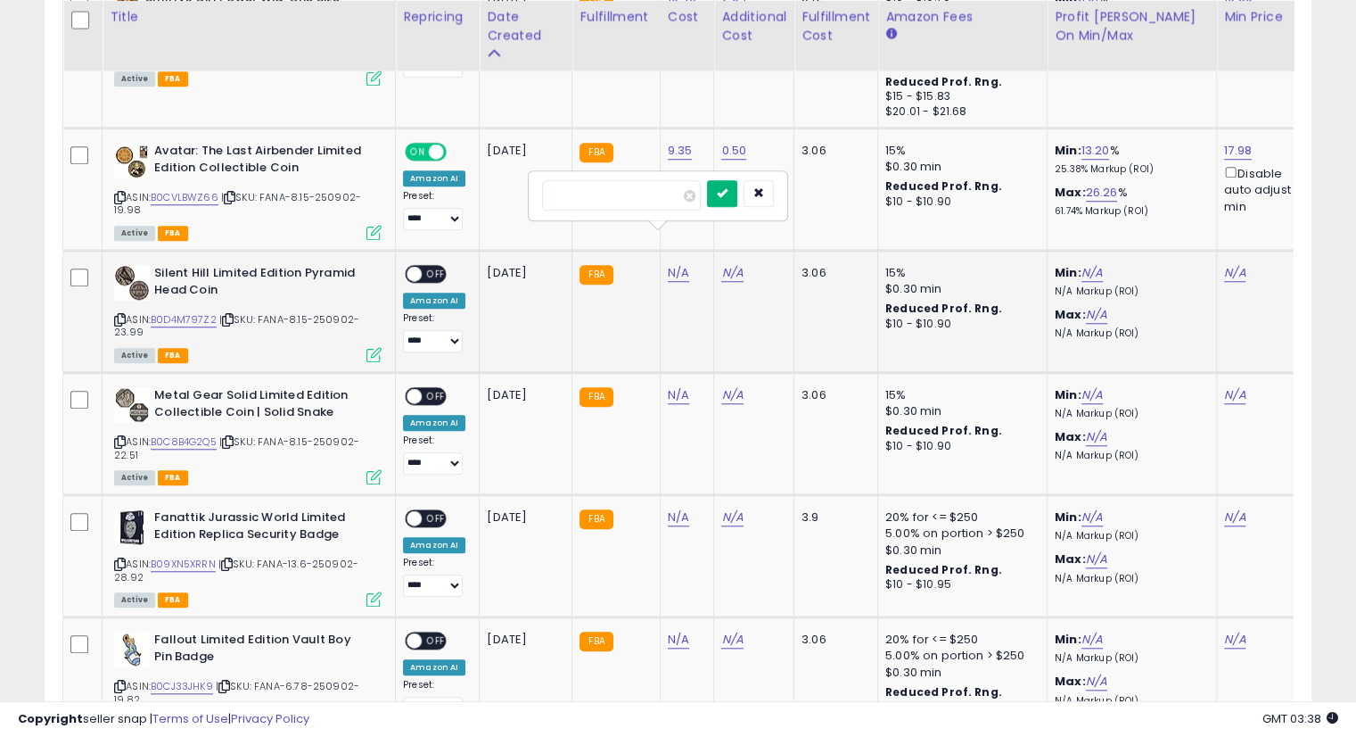
type input "****"
click at [738, 199] on button "submit" at bounding box center [722, 193] width 30 height 27
click at [738, 181] on button "submit" at bounding box center [722, 175] width 30 height 27
click at [726, 264] on link "N/A" at bounding box center [732, 273] width 21 height 18
type input "****"
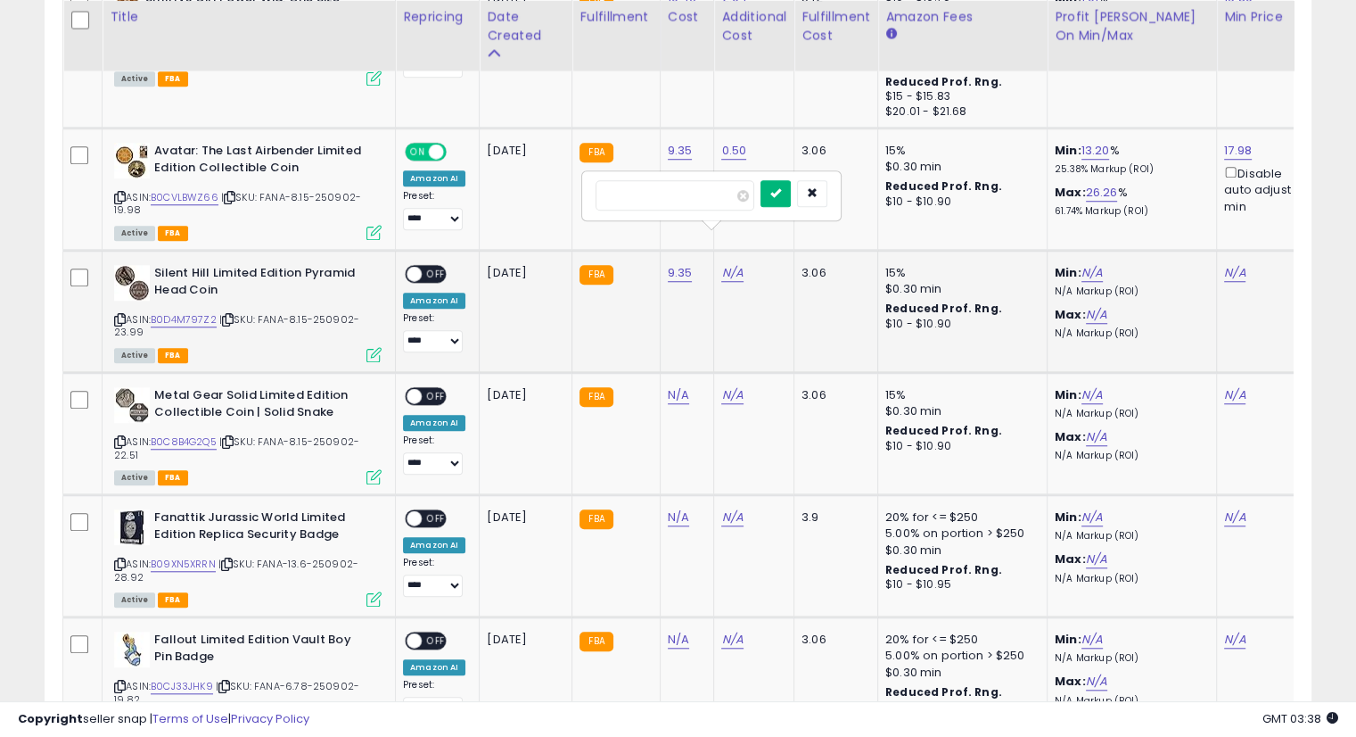
click at [791, 199] on button "submit" at bounding box center [776, 193] width 30 height 27
click at [781, 179] on icon "submit" at bounding box center [776, 174] width 11 height 11
click at [1227, 264] on link "N/A" at bounding box center [1235, 273] width 21 height 18
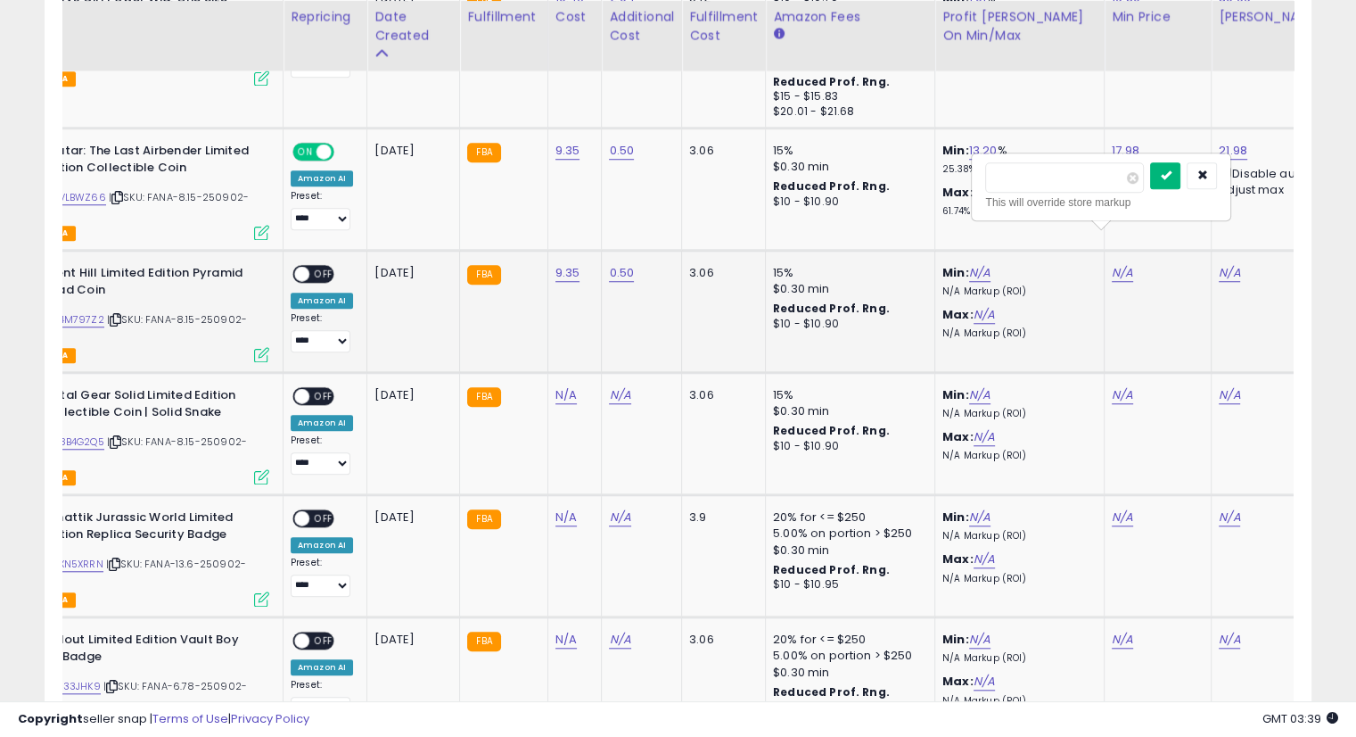
type input "*****"
click at [1171, 172] on icon "submit" at bounding box center [1165, 174] width 11 height 11
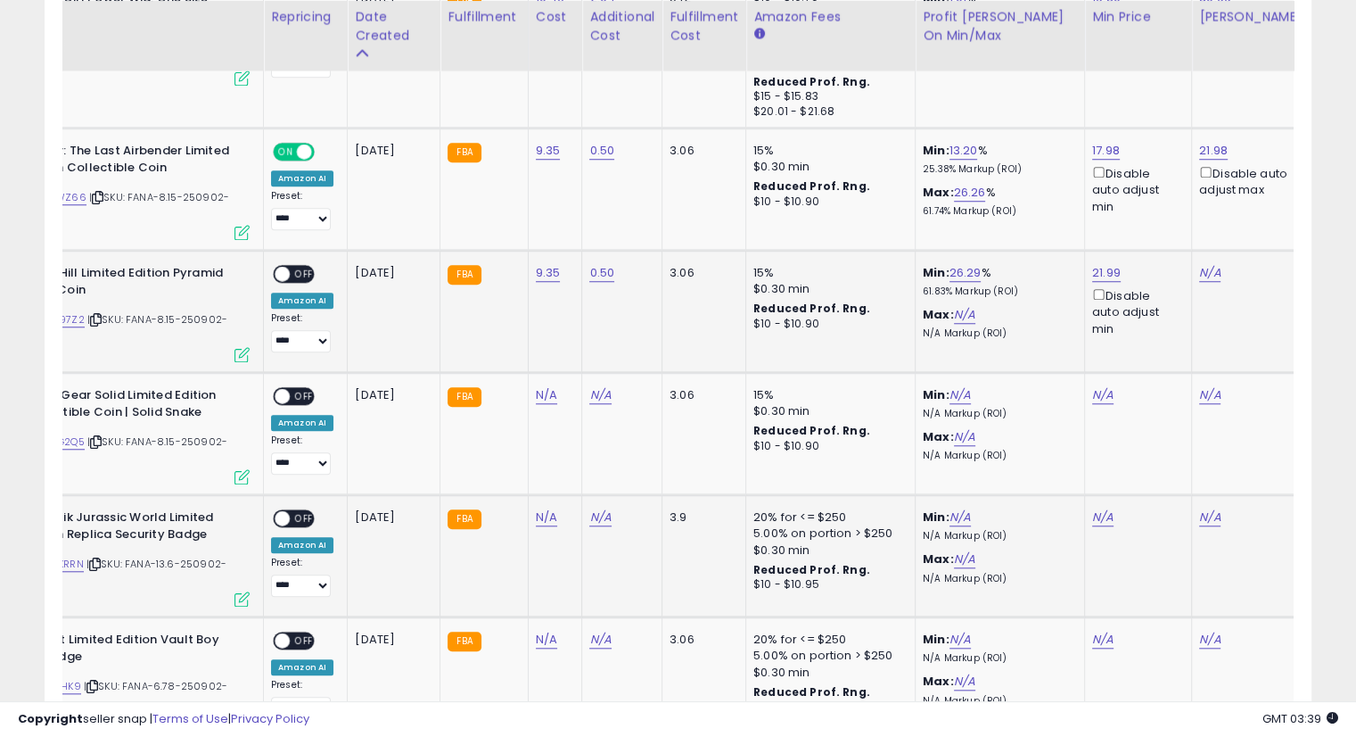
scroll to position [0, 136]
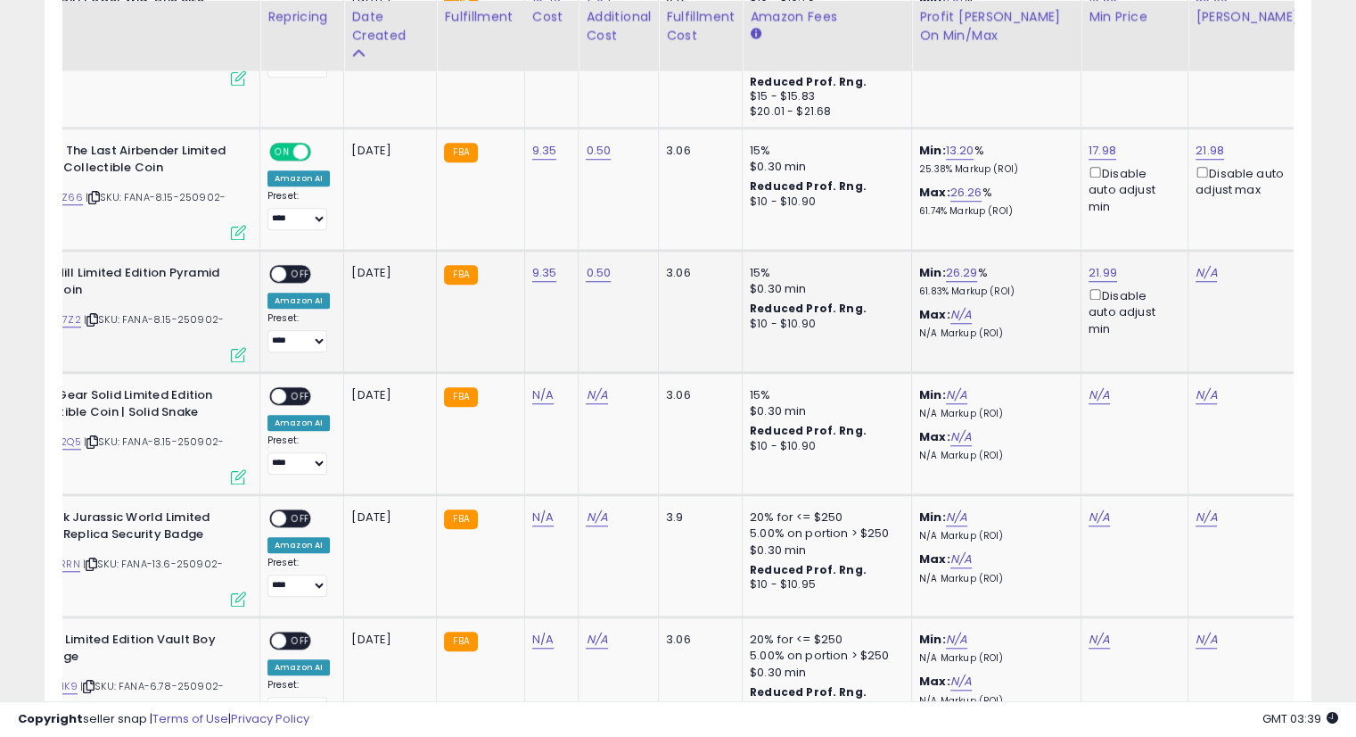
click at [1193, 251] on td "N/A" at bounding box center [1249, 312] width 121 height 122
click at [1196, 264] on link "N/A" at bounding box center [1206, 273] width 21 height 18
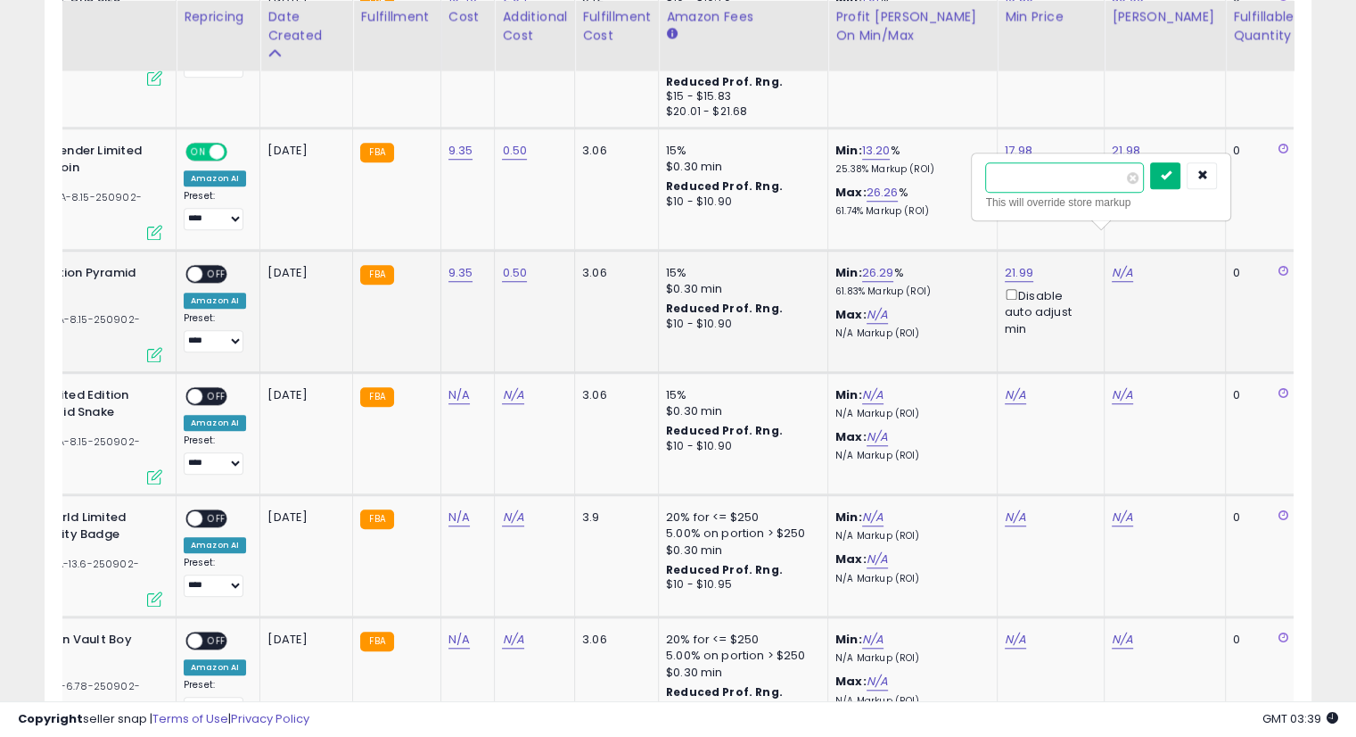
type input "*****"
click at [1171, 179] on icon "submit" at bounding box center [1165, 174] width 11 height 11
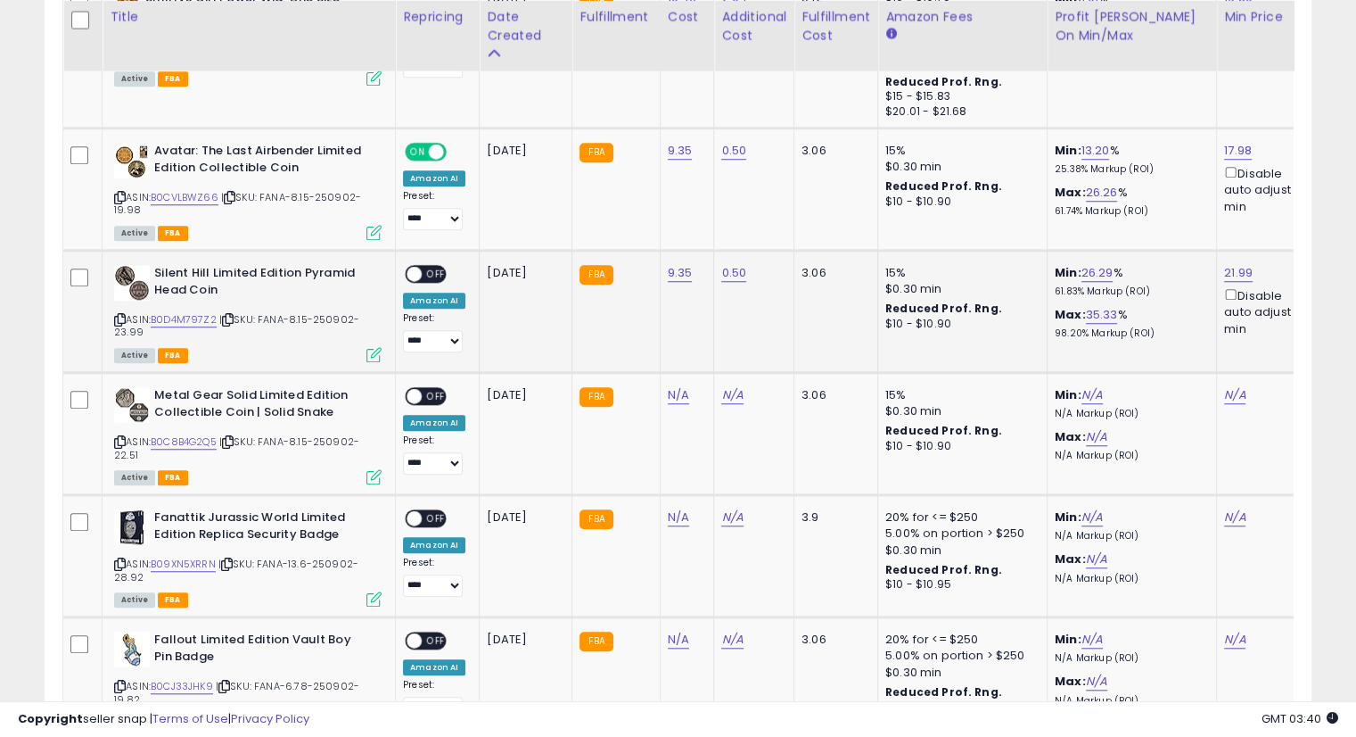
click at [426, 267] on span "OFF" at bounding box center [436, 274] width 29 height 15
click at [234, 437] on icon at bounding box center [228, 442] width 12 height 10
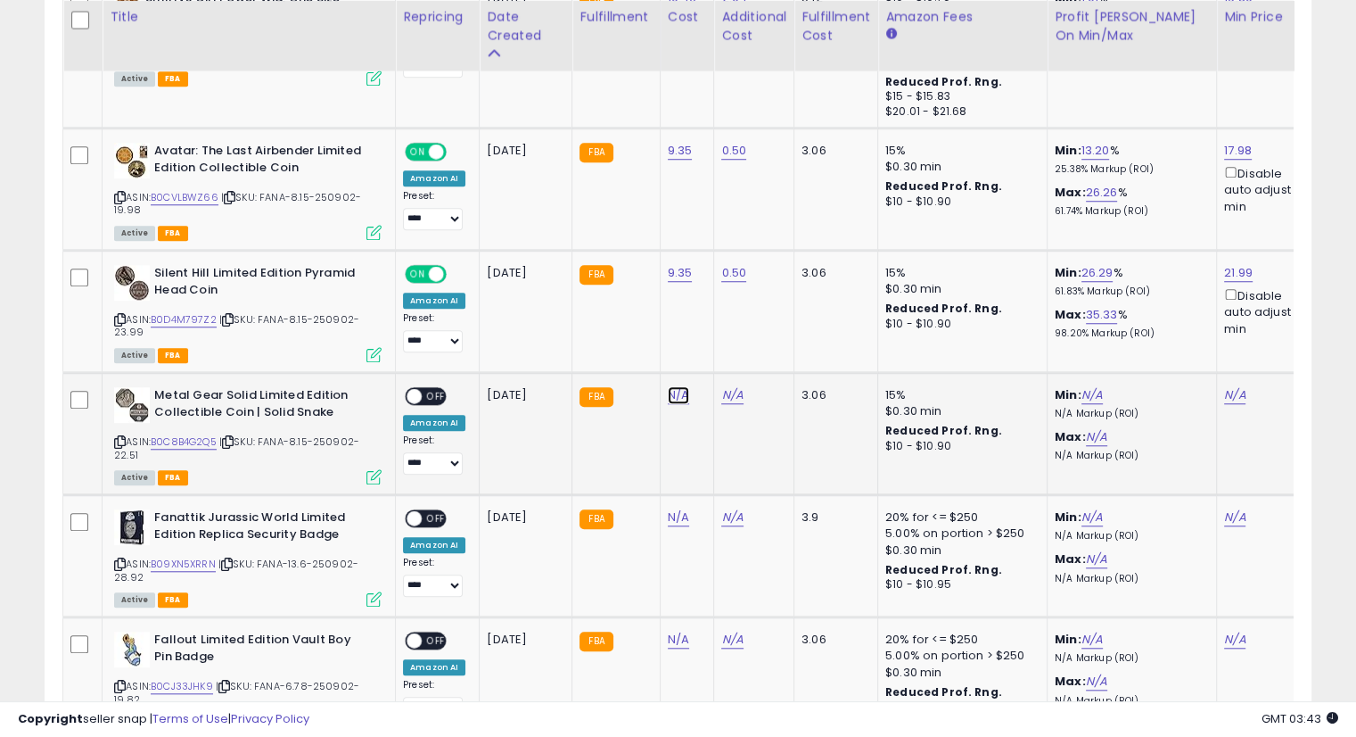
click at [668, 386] on link "N/A" at bounding box center [678, 395] width 21 height 18
type input "****"
click at [738, 324] on button "submit" at bounding box center [722, 315] width 30 height 27
click at [728, 301] on icon "submit" at bounding box center [722, 297] width 11 height 11
drag, startPoint x: 722, startPoint y: 365, endPoint x: 758, endPoint y: 370, distance: 36.1
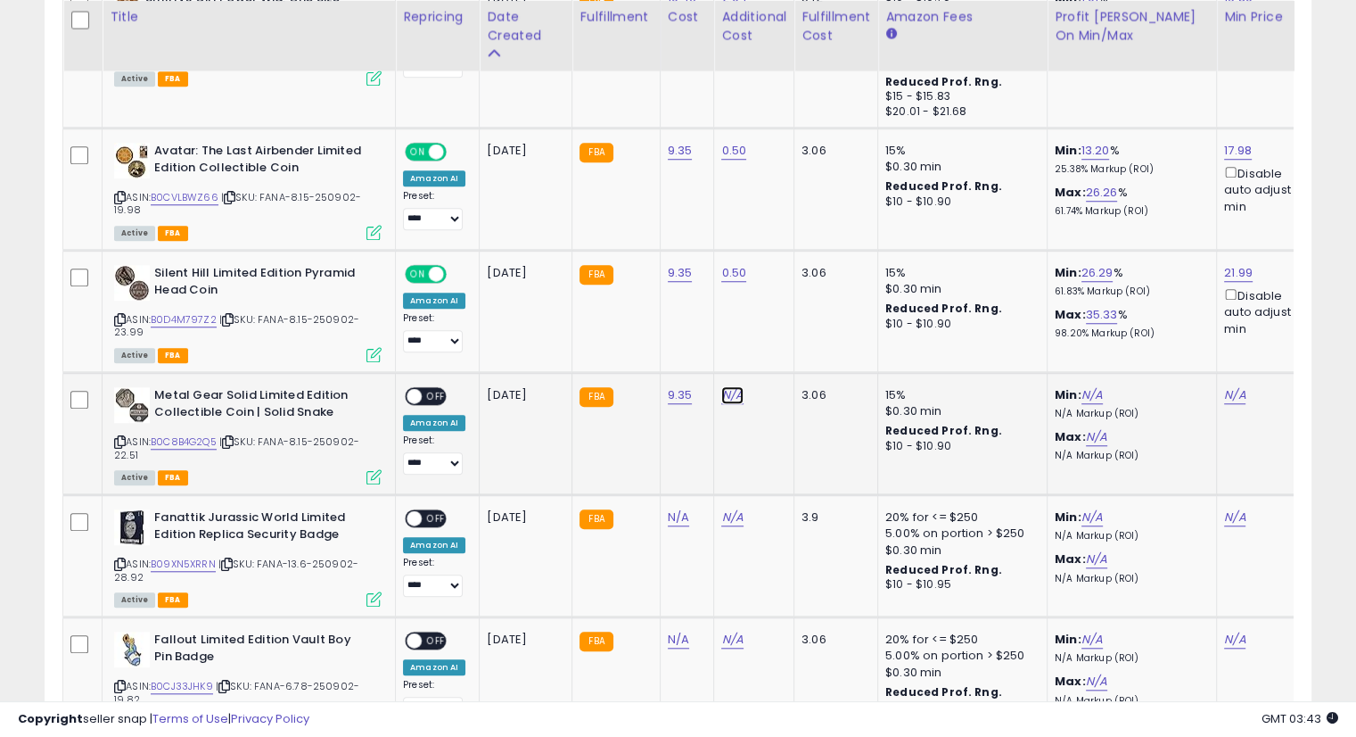
click at [722, 386] on link "N/A" at bounding box center [732, 395] width 21 height 18
type input "****"
click at [781, 315] on icon "submit" at bounding box center [776, 314] width 11 height 11
click at [791, 305] on button "submit" at bounding box center [776, 297] width 30 height 27
click at [1227, 386] on link "N/A" at bounding box center [1235, 395] width 21 height 18
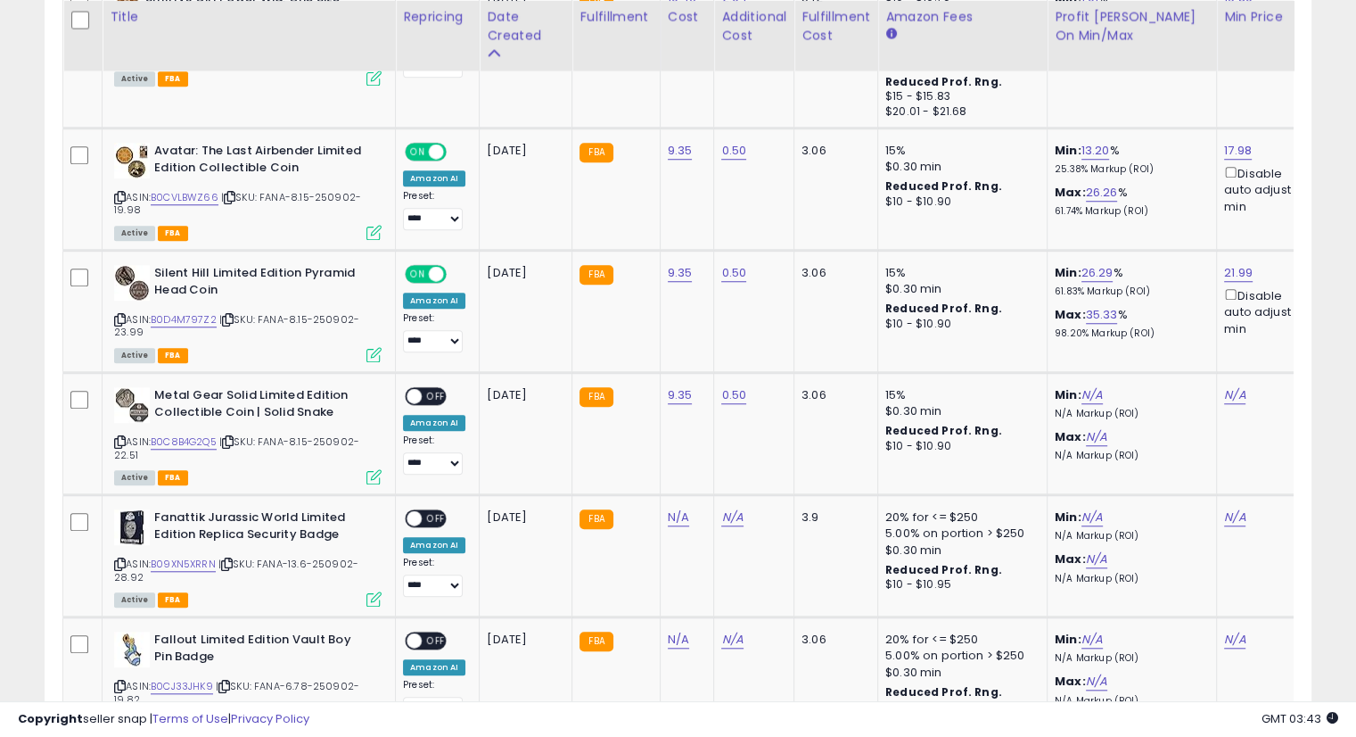
scroll to position [0, 112]
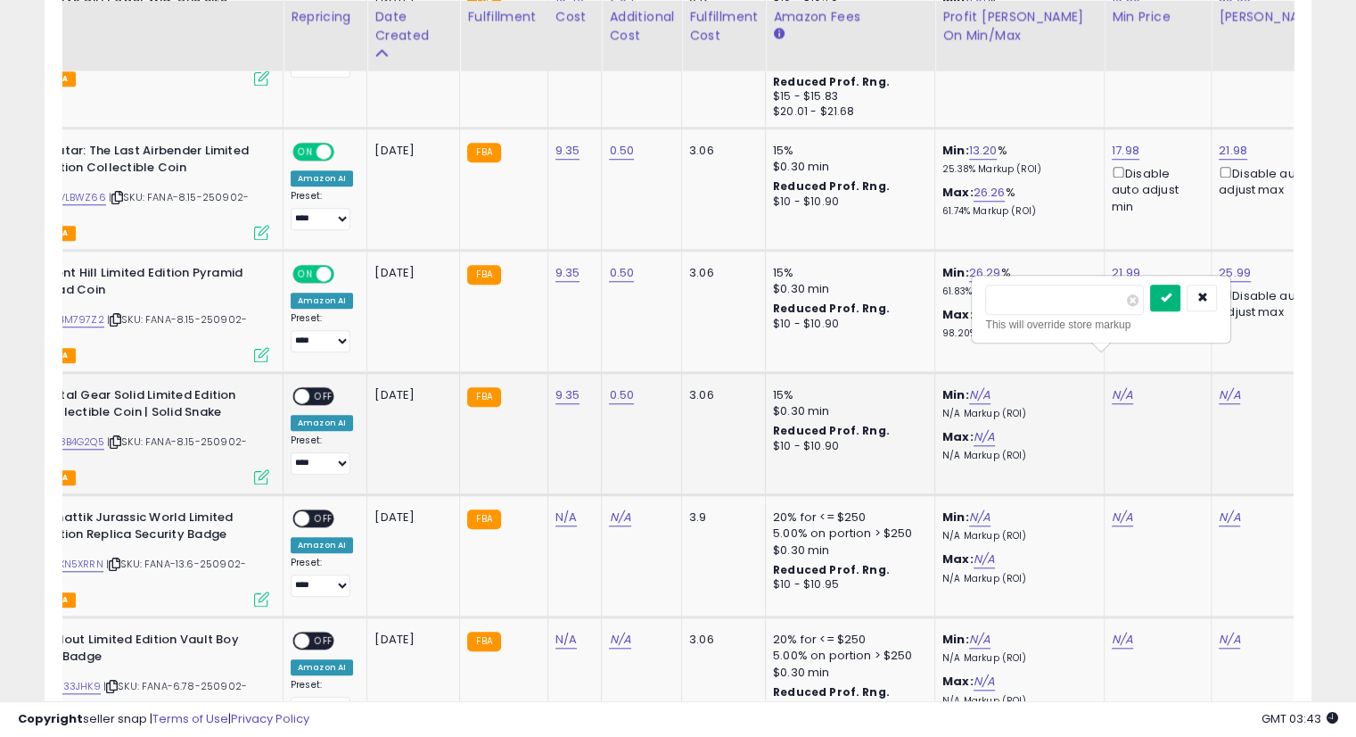
type input "*****"
click at [1181, 293] on button "submit" at bounding box center [1165, 297] width 30 height 27
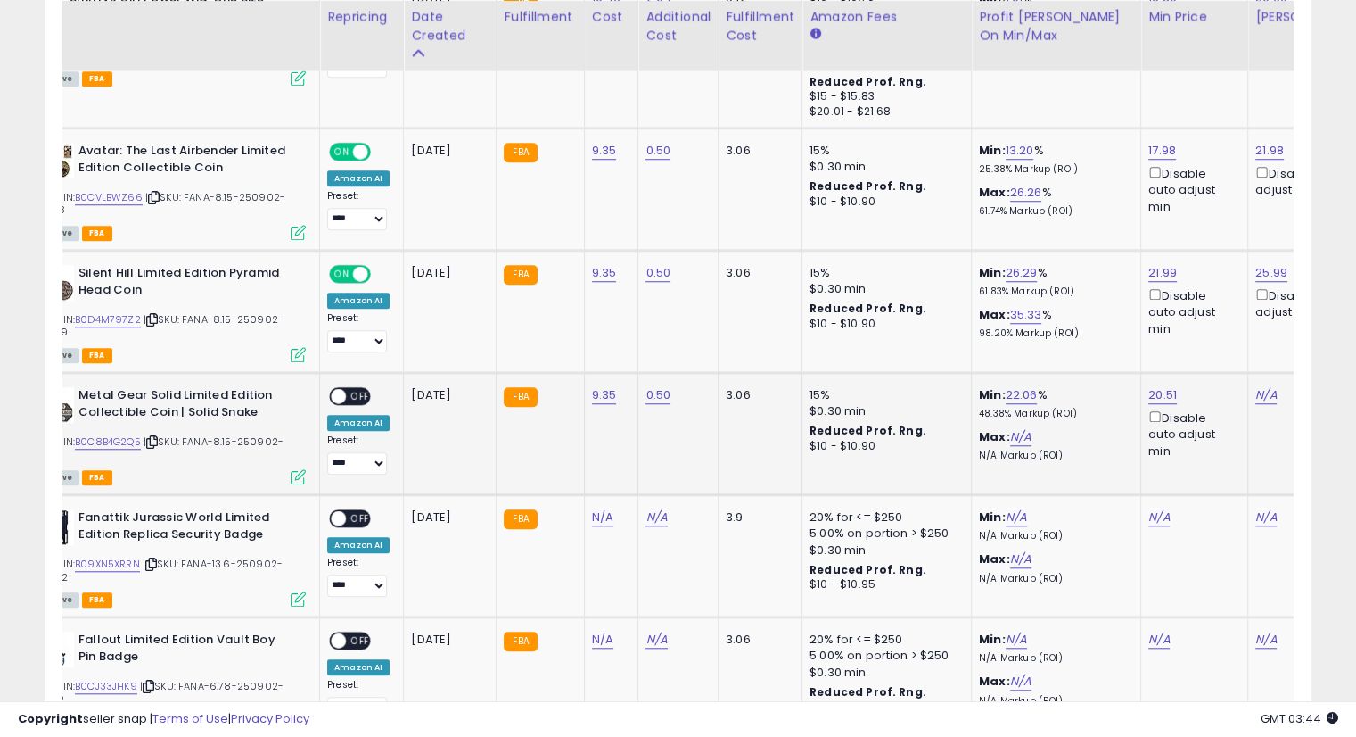
scroll to position [0, 232]
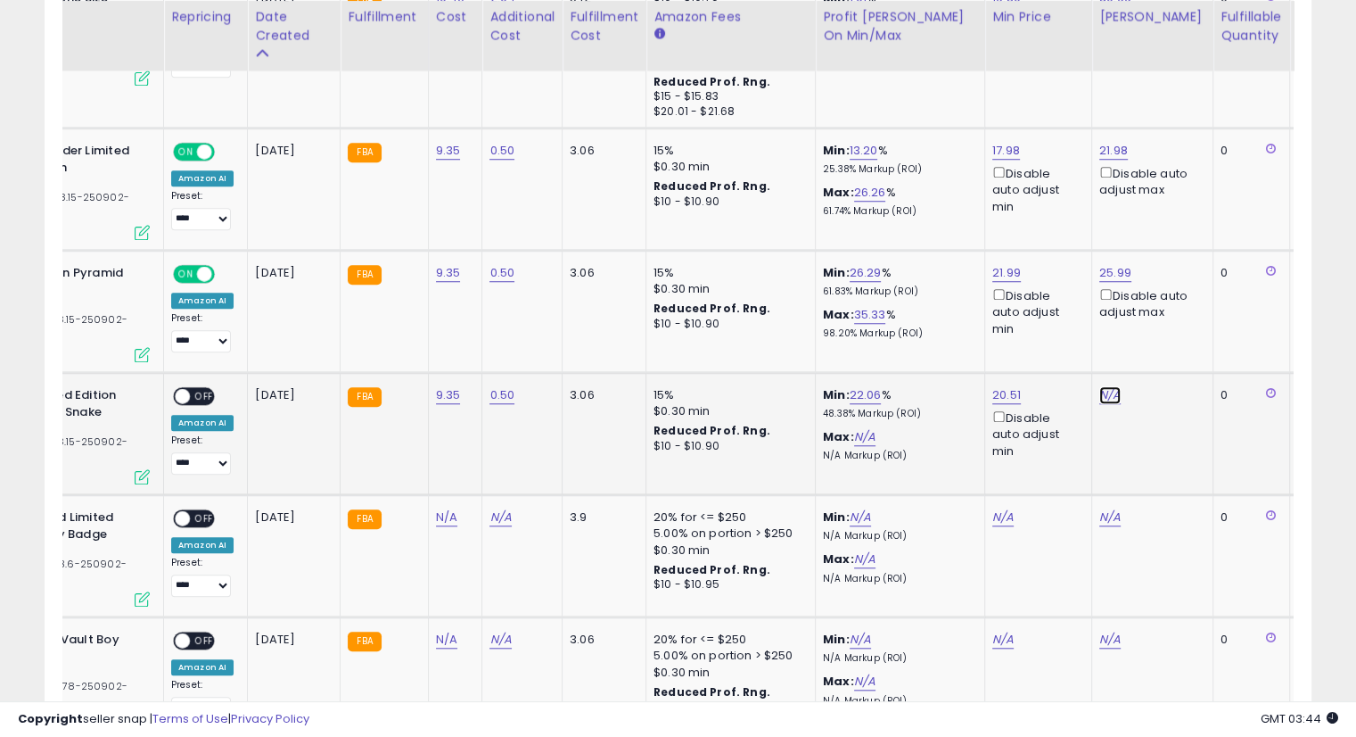
click at [1106, 386] on link "N/A" at bounding box center [1110, 395] width 21 height 18
type input "*****"
click at [1159, 293] on icon "submit" at bounding box center [1153, 297] width 11 height 11
